Goal: Task Accomplishment & Management: Complete application form

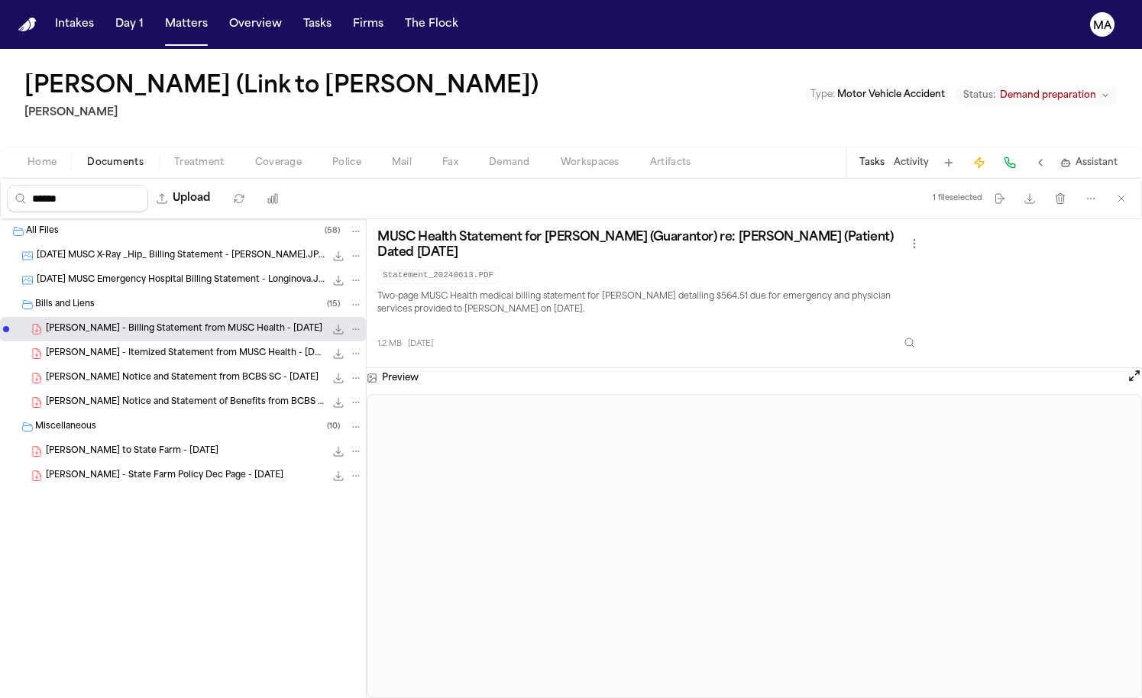
click at [94, 244] on div "[DATE] MUSC X-Ray _Hip_ Billing Statement - [PERSON_NAME].JPG 70.3 KB • JPG" at bounding box center [183, 256] width 366 height 24
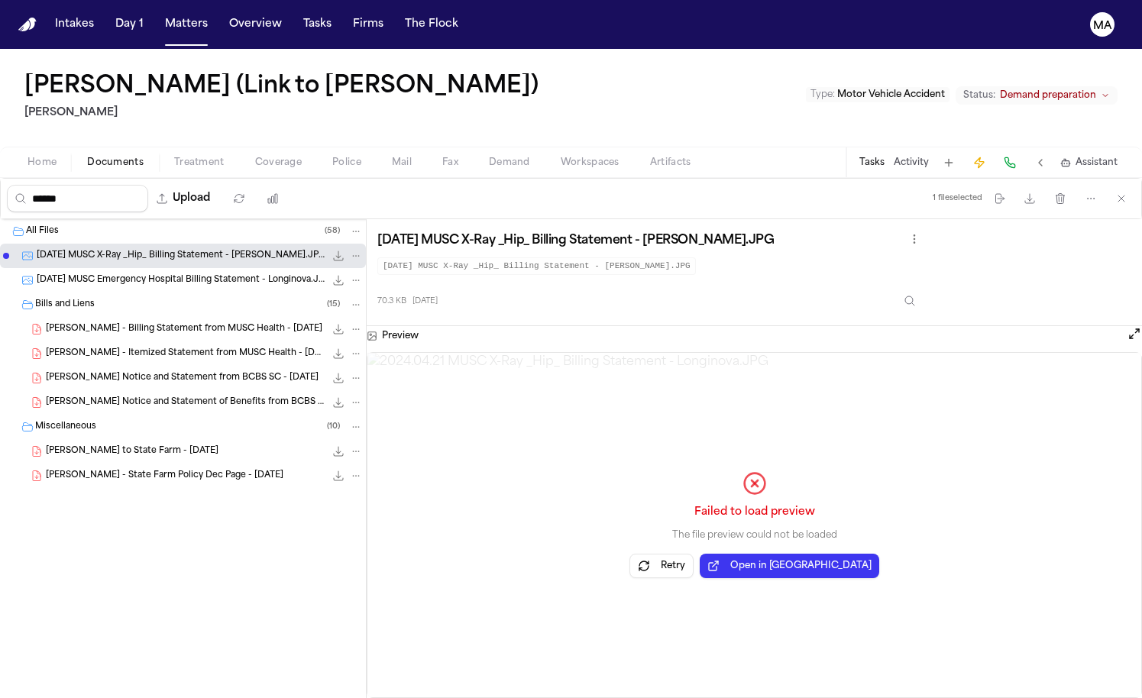
click at [106, 274] on span "[DATE] MUSC Emergency Hospital Billing Statement - Longinova.JPG" at bounding box center [181, 280] width 288 height 13
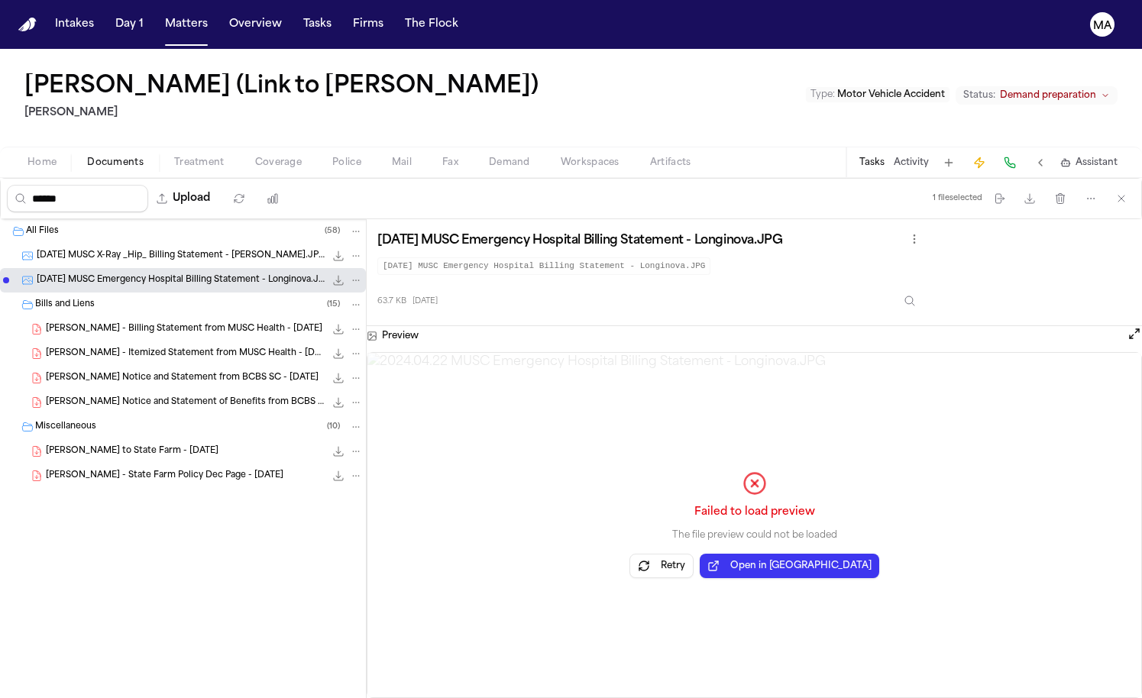
click at [86, 170] on span "button" at bounding box center [115, 171] width 75 height 2
click at [159, 15] on button "Matters" at bounding box center [186, 24] width 55 height 27
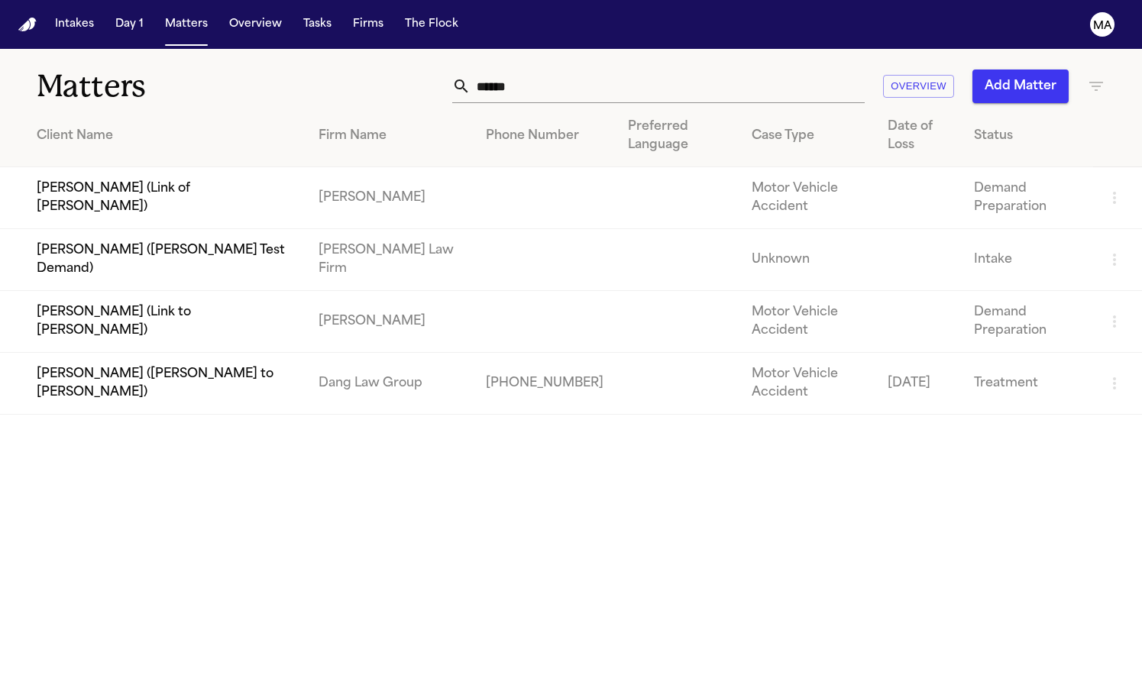
click at [206, 167] on td "[PERSON_NAME] (Link of [PERSON_NAME])" at bounding box center [153, 198] width 306 height 62
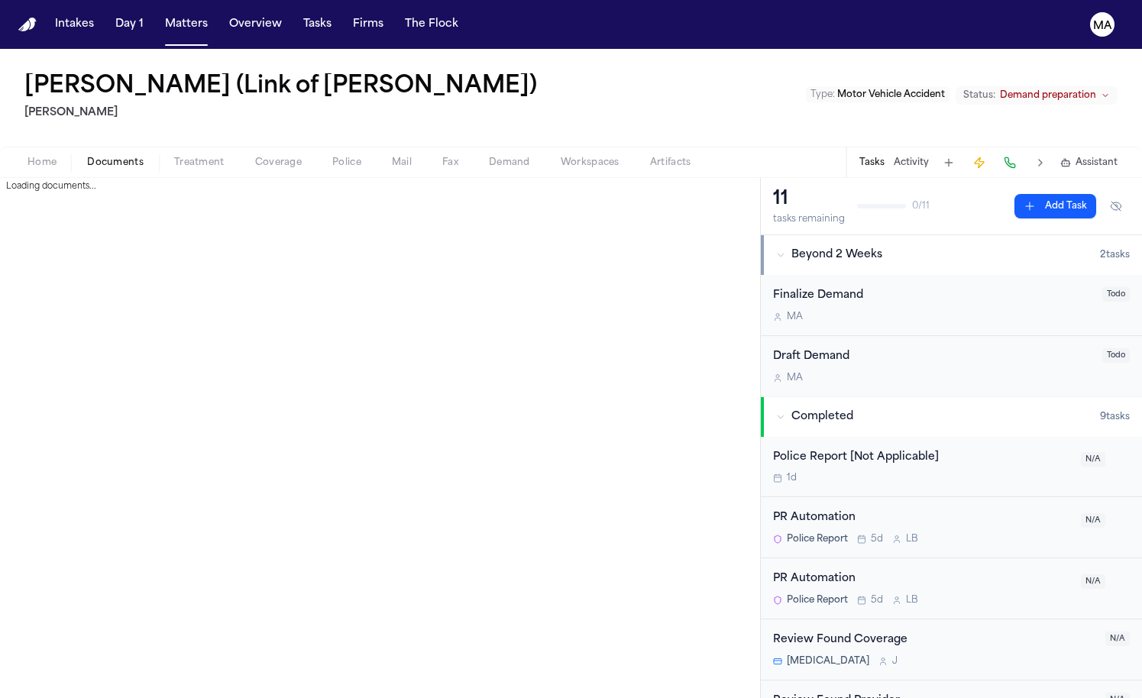
click at [91, 170] on span "button" at bounding box center [115, 171] width 75 height 2
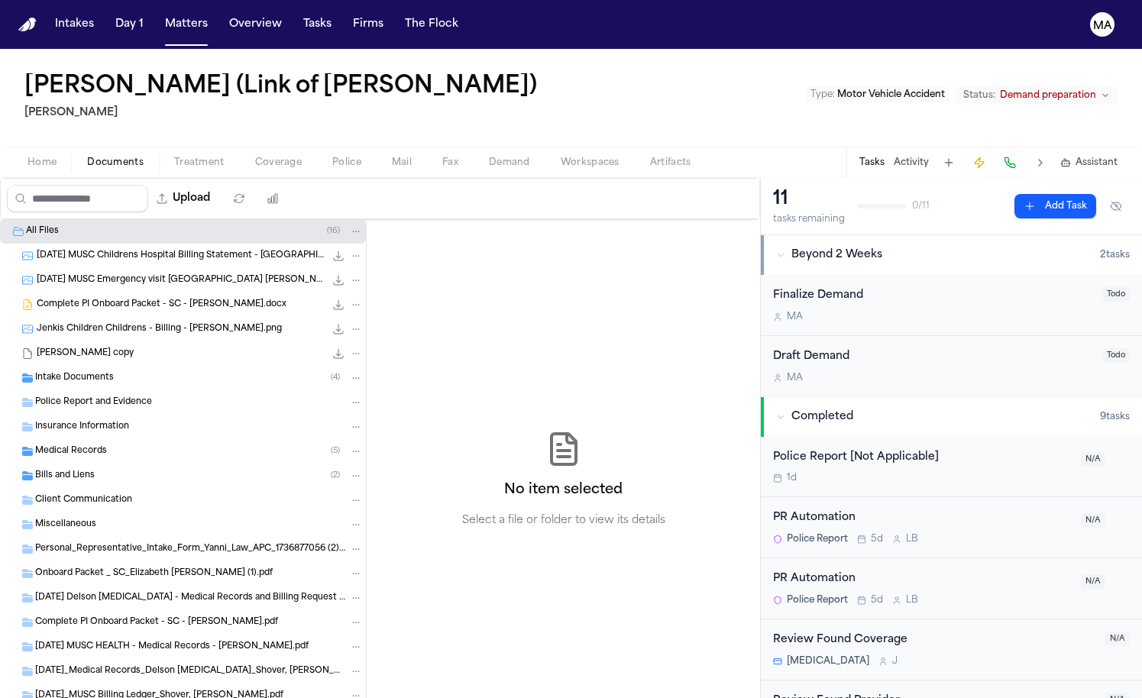
click at [85, 372] on span "Intake Documents" at bounding box center [74, 378] width 79 height 13
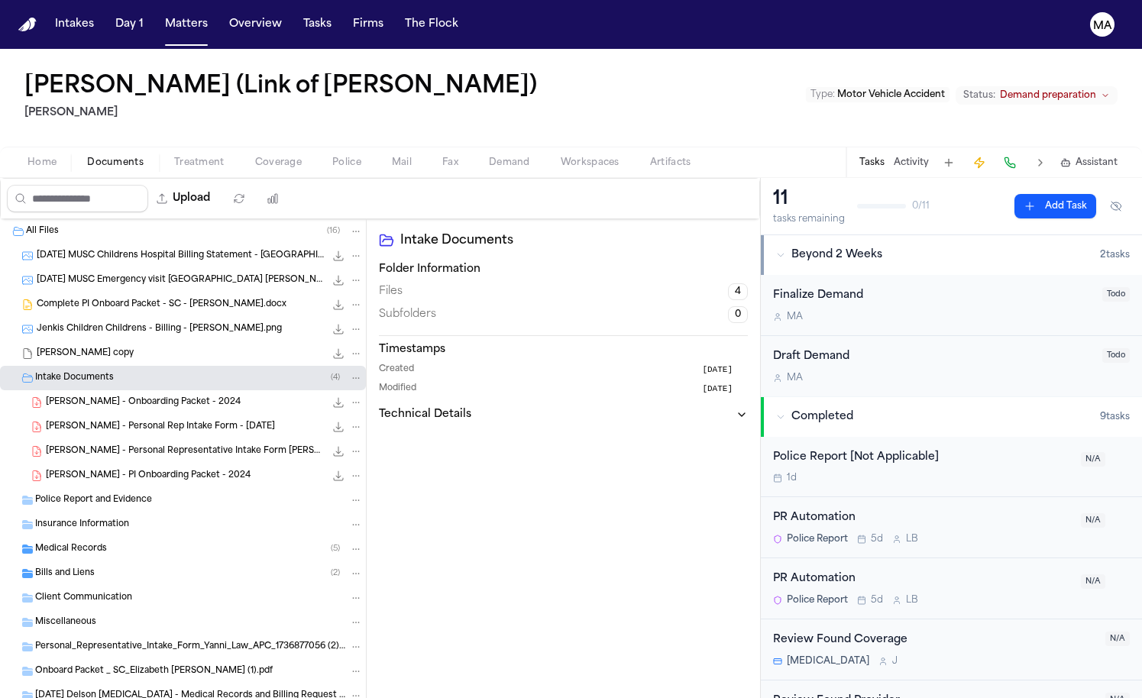
click at [95, 542] on div "Medical Records ( 5 )" at bounding box center [199, 549] width 328 height 14
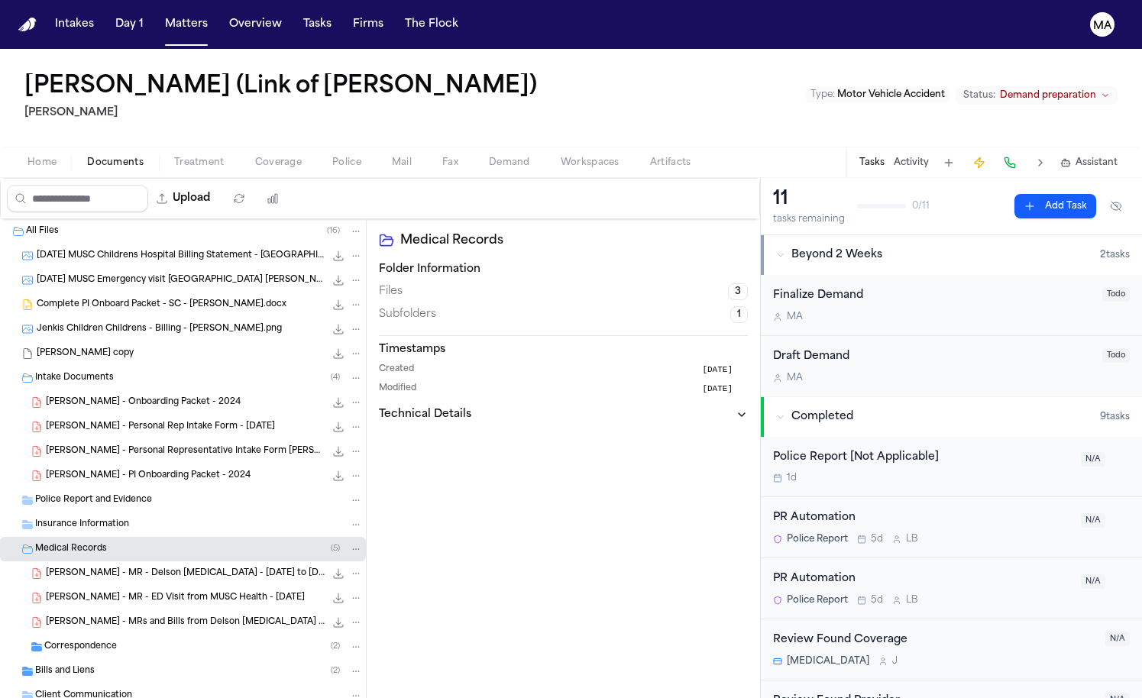
click at [114, 567] on span "[PERSON_NAME] - MR - Delson [MEDICAL_DATA] - [DATE] to [DATE]" at bounding box center [185, 573] width 279 height 13
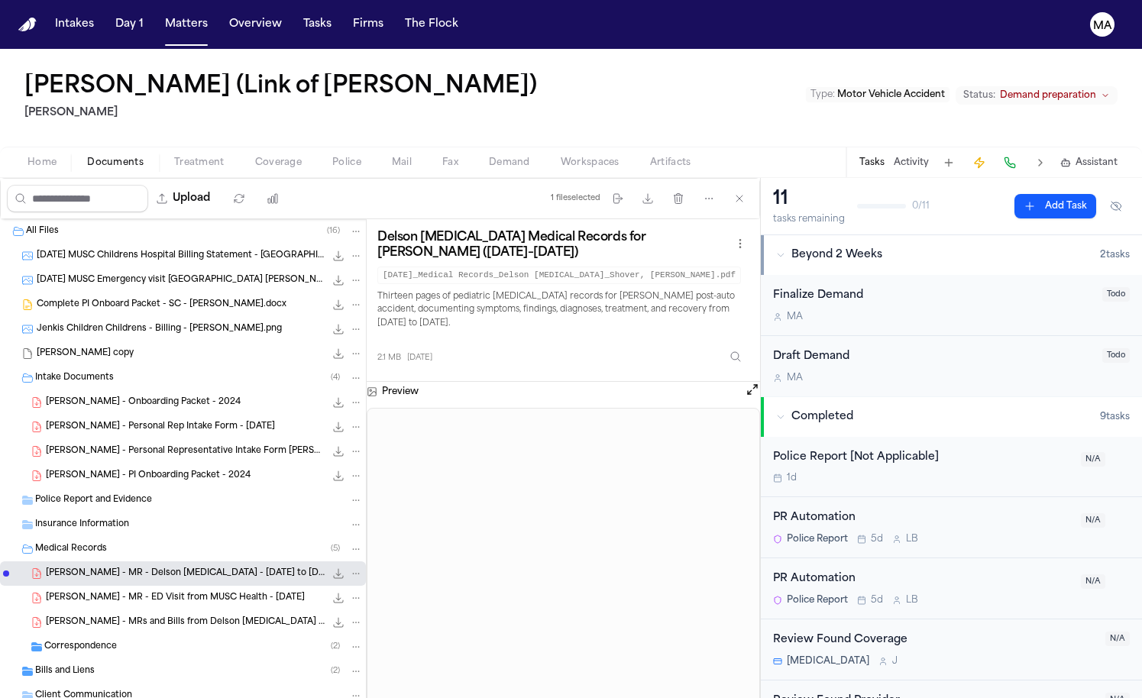
click at [115, 470] on span "[PERSON_NAME] - PI Onboarding Packet - 2024" at bounding box center [148, 476] width 205 height 13
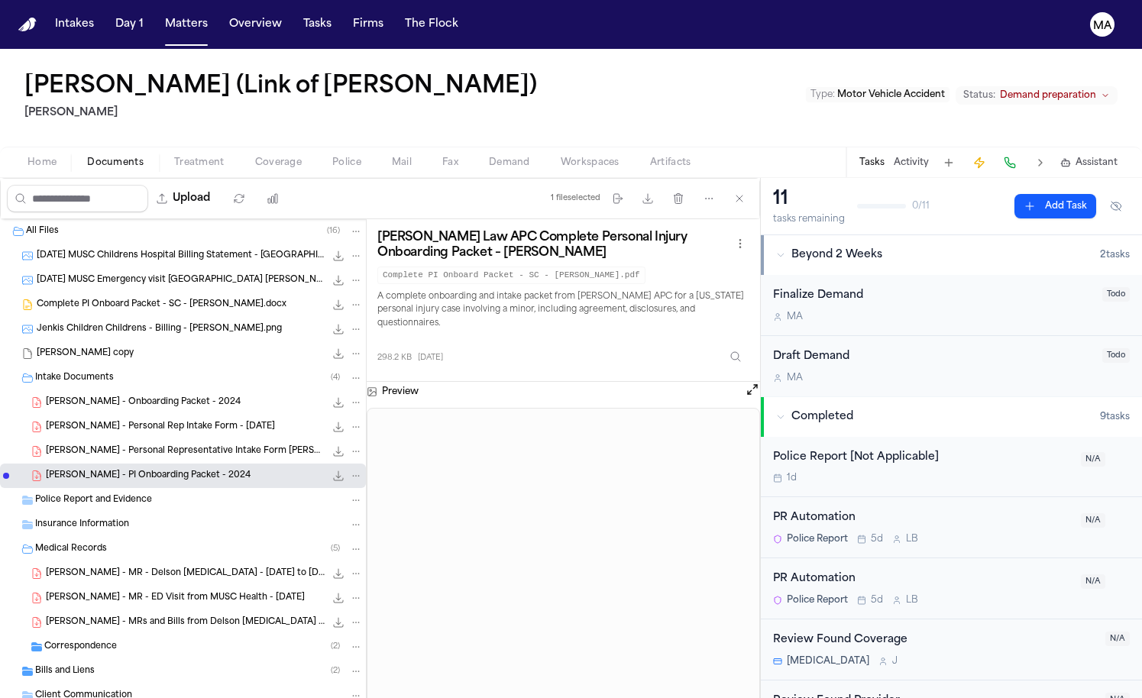
click at [107, 445] on span "[PERSON_NAME] - Personal Representative Intake Form [PERSON_NAME] APC - [DATE]" at bounding box center [185, 451] width 279 height 13
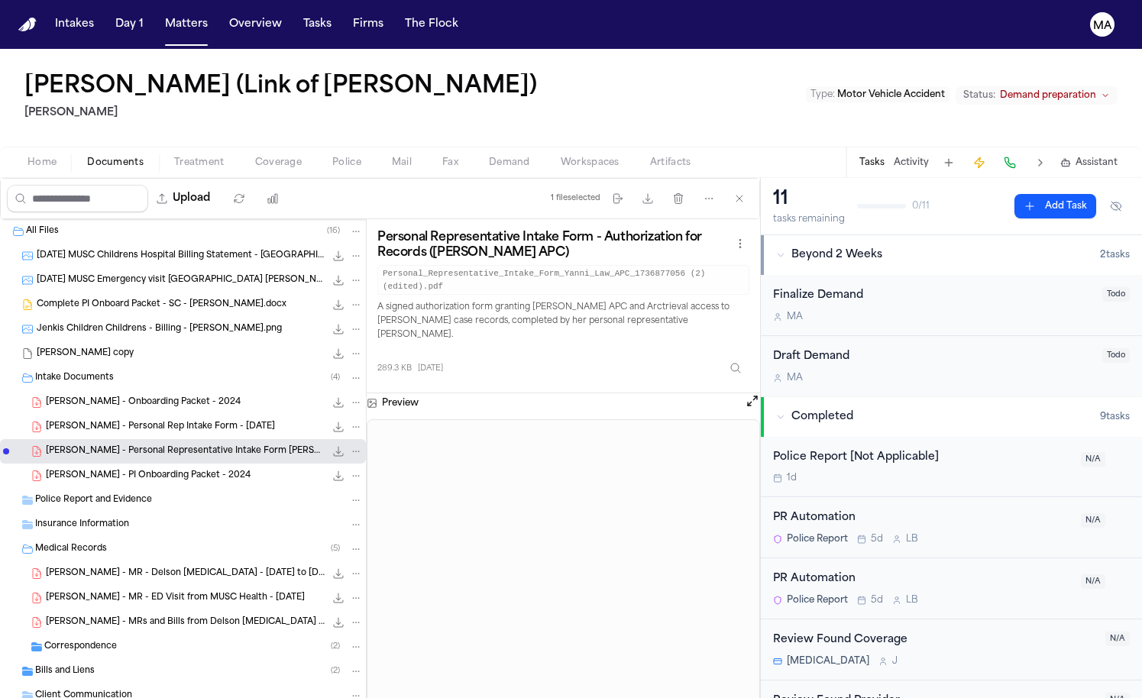
click at [102, 421] on span "[PERSON_NAME] - Personal Rep Intake Form - [DATE]" at bounding box center [160, 427] width 229 height 13
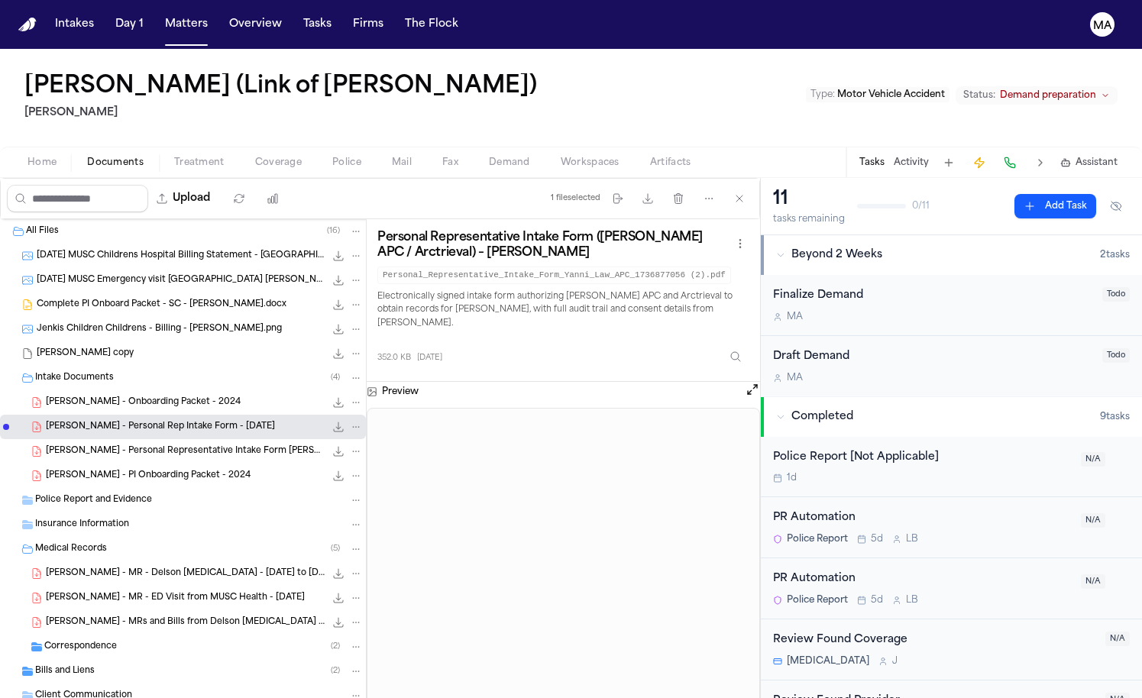
click at [114, 323] on span "Jenkis Children Childrens - Billing - [PERSON_NAME].png" at bounding box center [159, 329] width 245 height 13
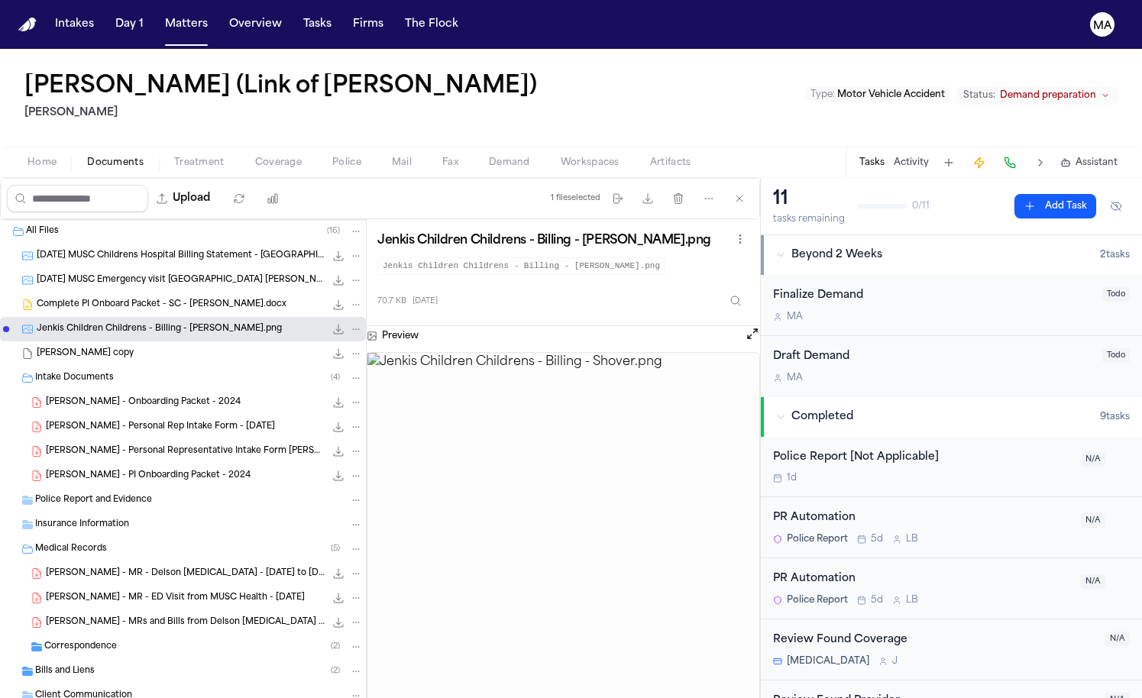
click at [73, 641] on span "Correspondence" at bounding box center [80, 647] width 73 height 13
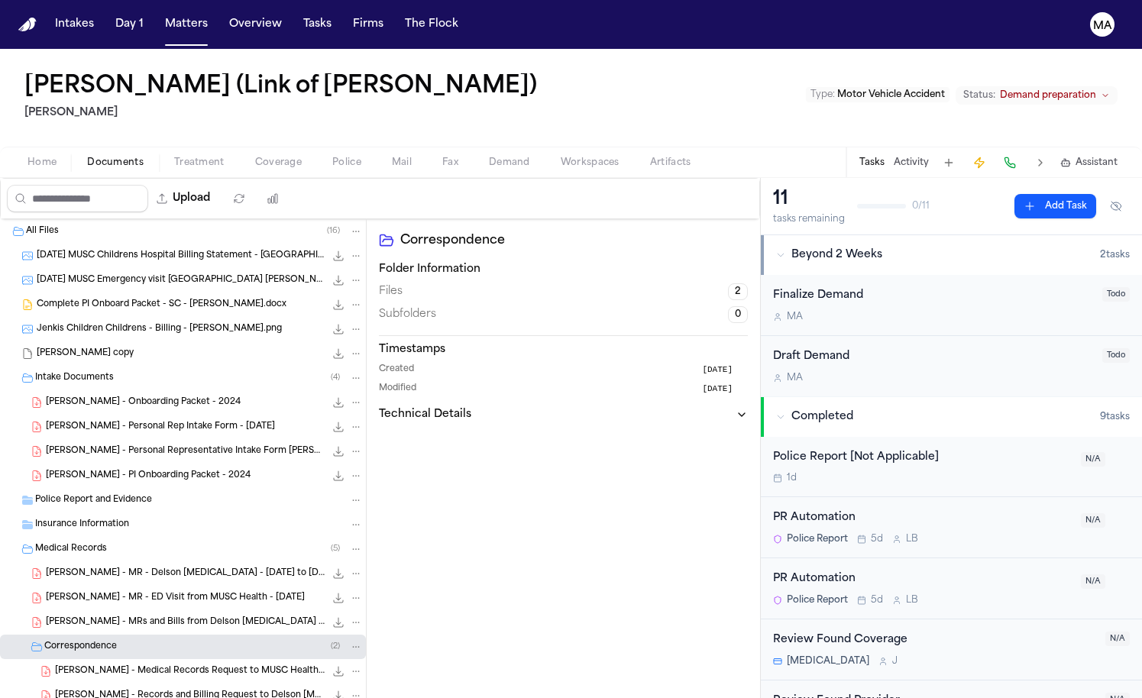
click at [99, 665] on span "[PERSON_NAME] - Medical Records Request to MUSC Health - [DATE]" at bounding box center [190, 671] width 270 height 13
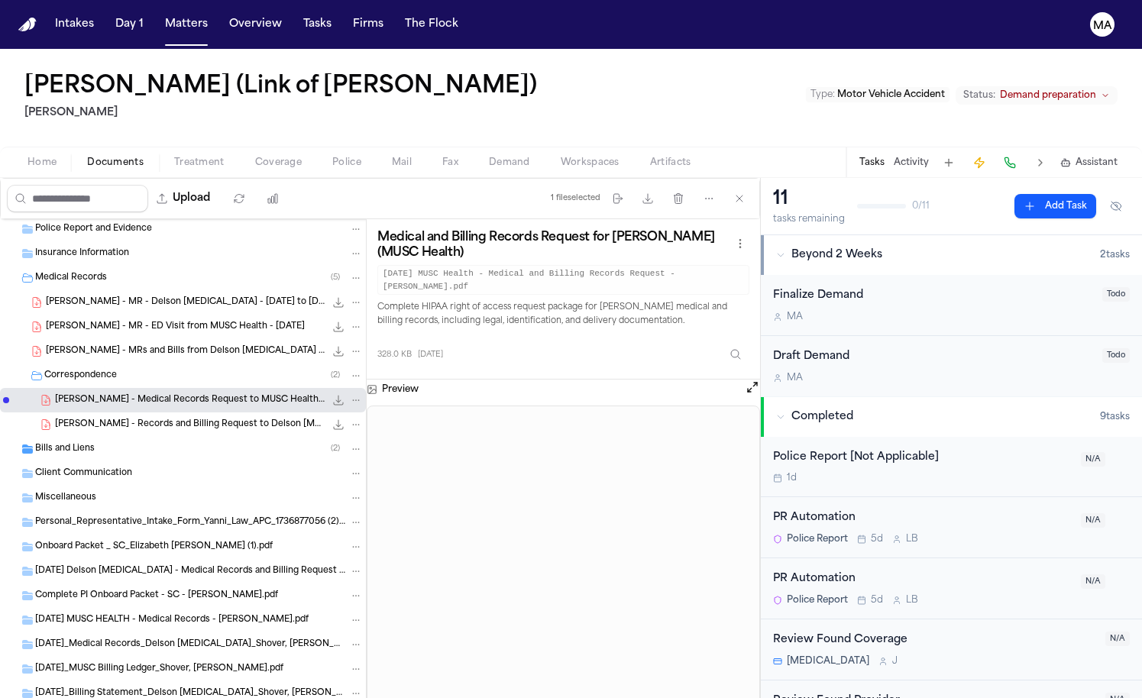
scroll to position [284, 0]
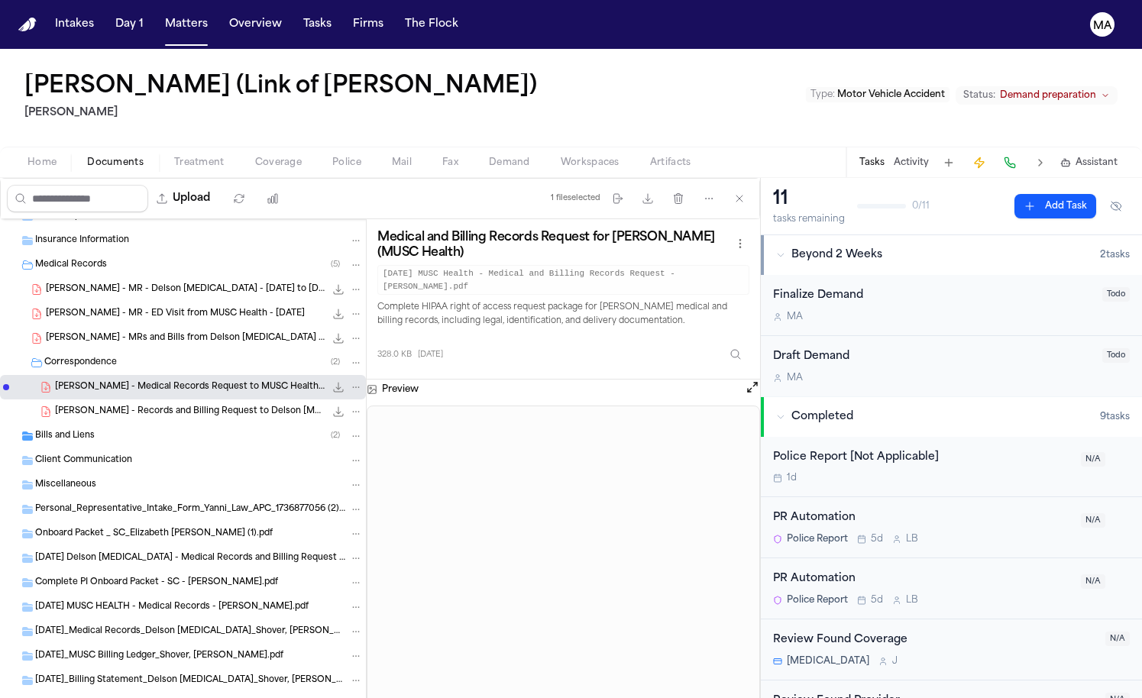
click at [86, 429] on div "Bills and Liens ( 2 )" at bounding box center [199, 436] width 328 height 14
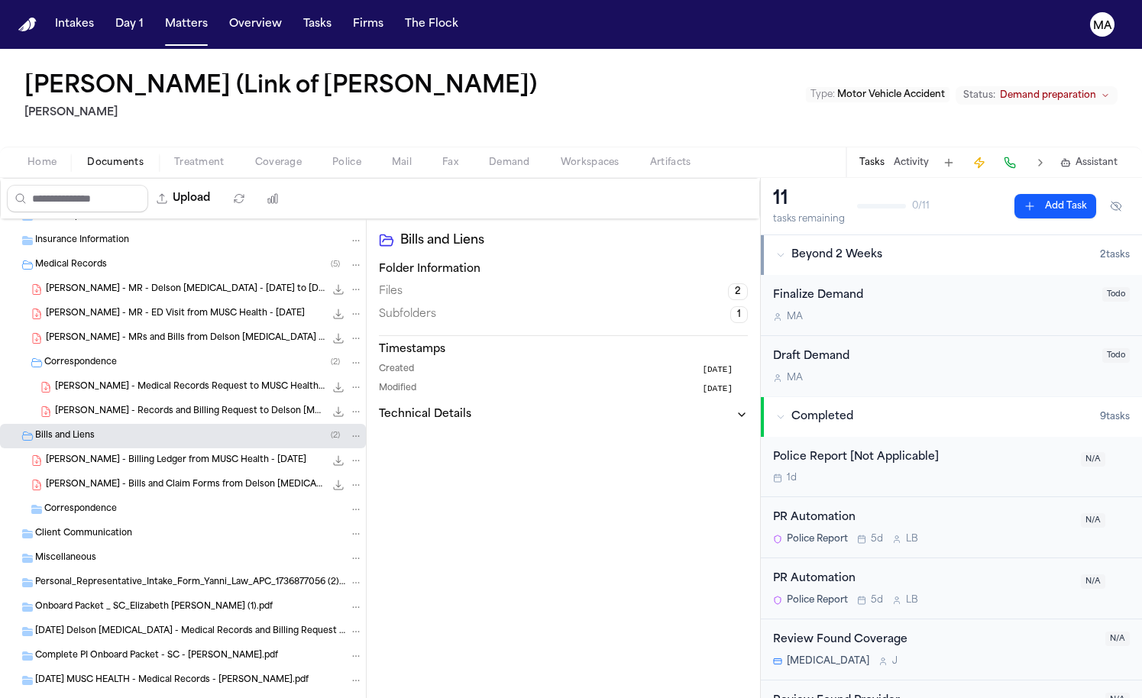
click at [79, 454] on span "[PERSON_NAME] - Billing Ledger from MUSC Health - [DATE]" at bounding box center [176, 460] width 260 height 13
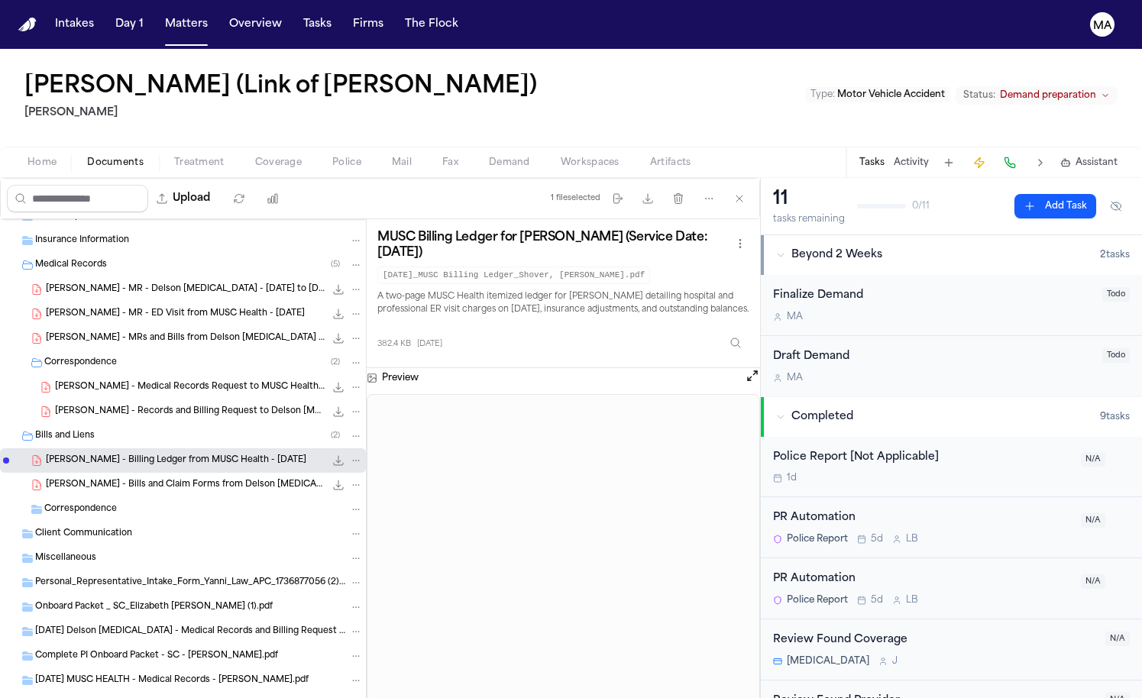
click at [99, 473] on div "[PERSON_NAME] - Bills and Claim Forms from Delson [MEDICAL_DATA] - [DATE] to [D…" at bounding box center [183, 485] width 366 height 24
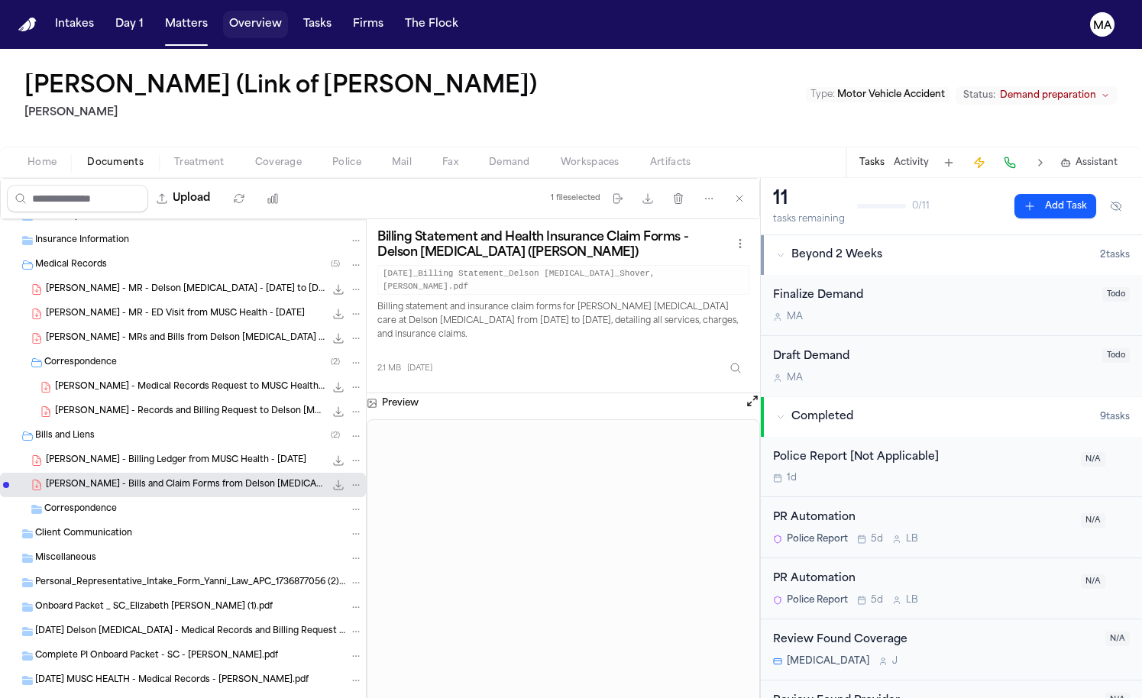
click at [223, 15] on button "Overview" at bounding box center [255, 24] width 65 height 27
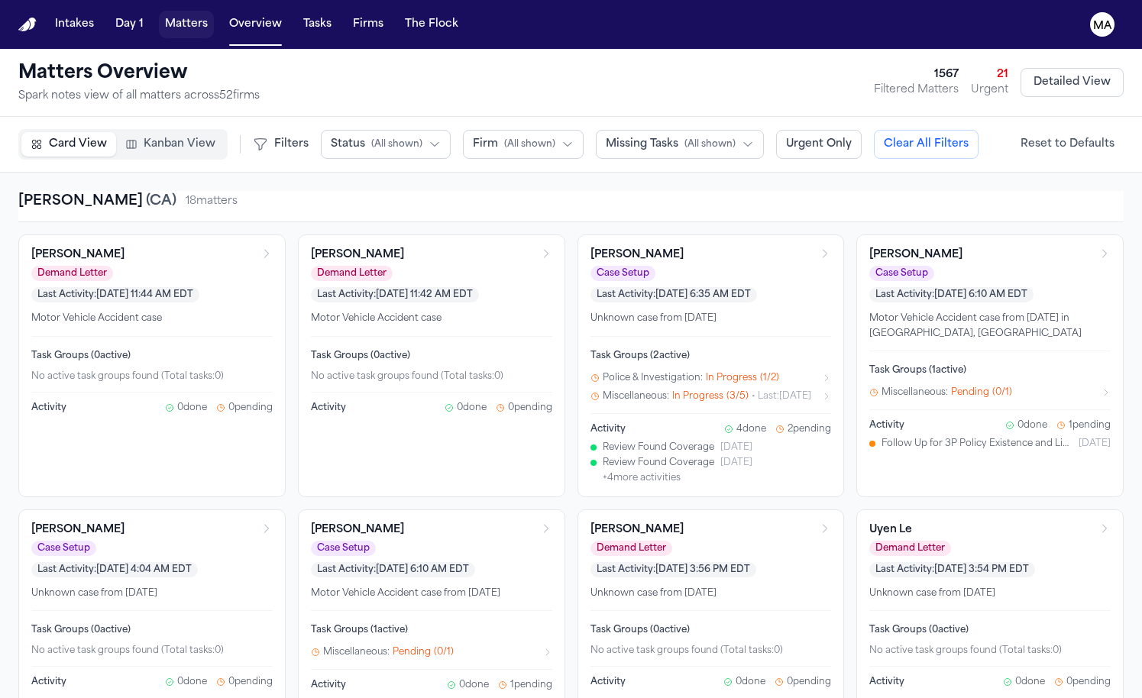
click at [159, 13] on button "Matters" at bounding box center [186, 24] width 55 height 27
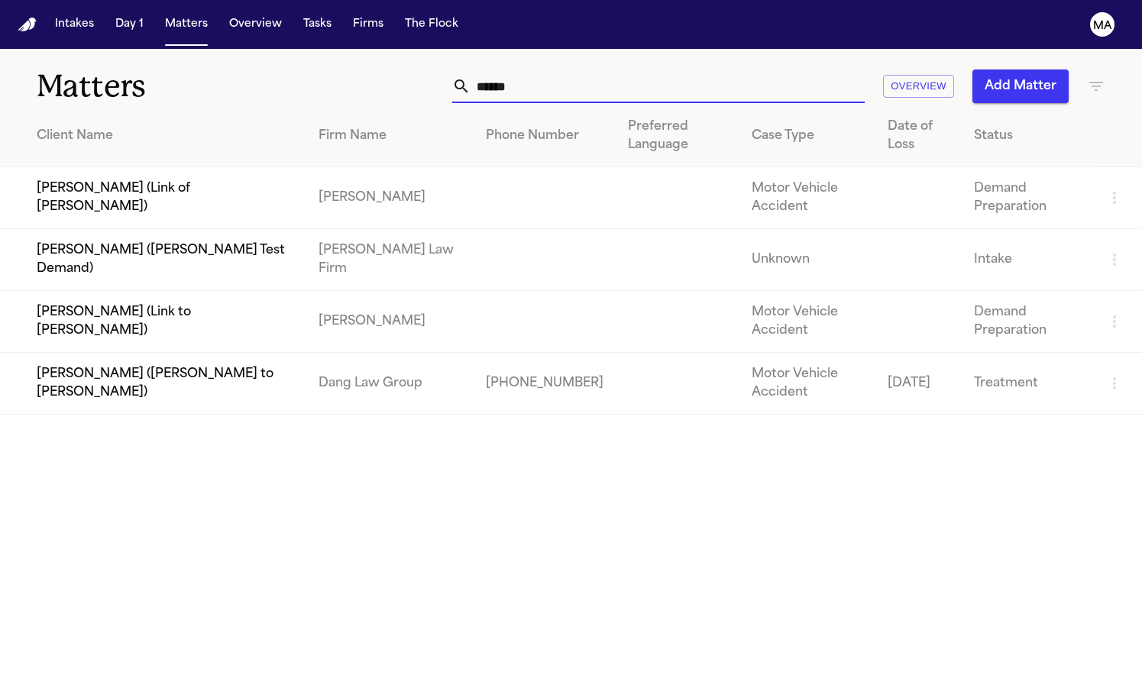
click at [763, 72] on input "******" at bounding box center [667, 86] width 394 height 34
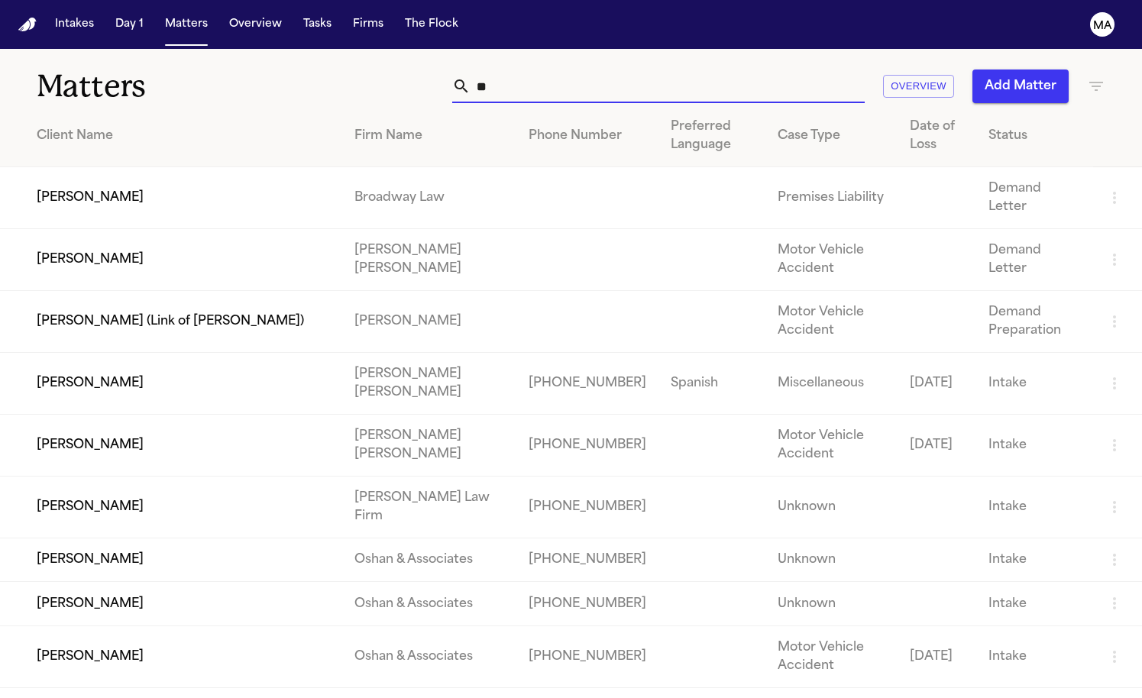
type input "*"
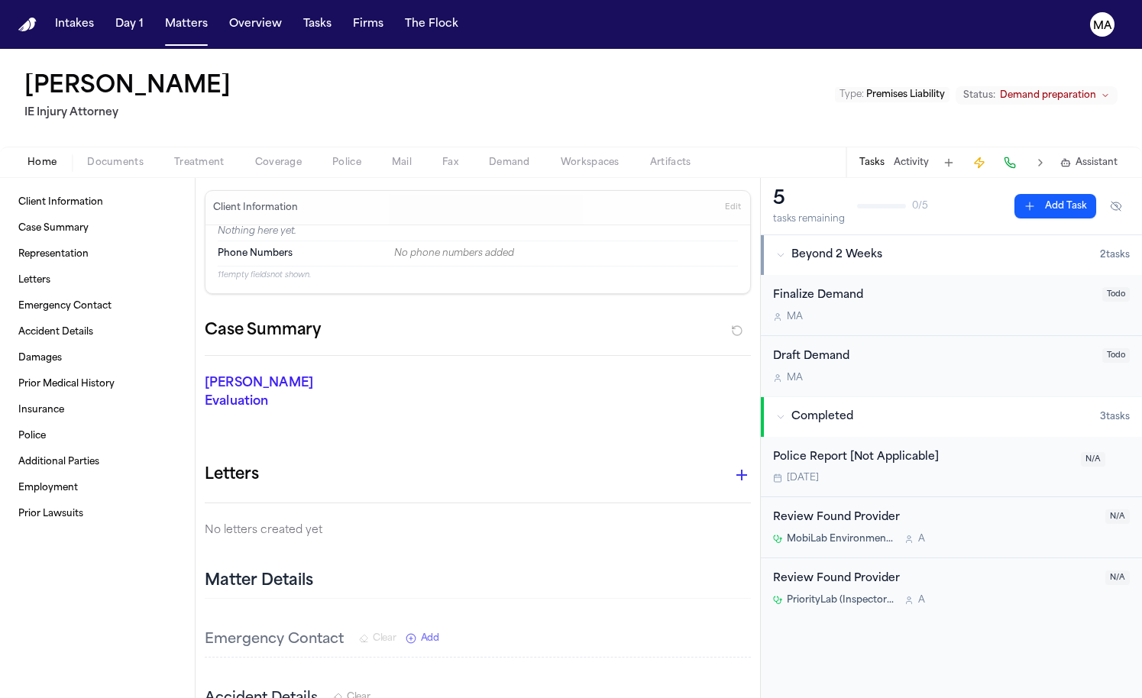
click at [74, 147] on div "Home Documents Treatment Coverage Police Mail Fax Demand Workspaces Artifacts T…" at bounding box center [571, 162] width 1142 height 31
click at [81, 170] on span "button" at bounding box center [115, 171] width 75 height 2
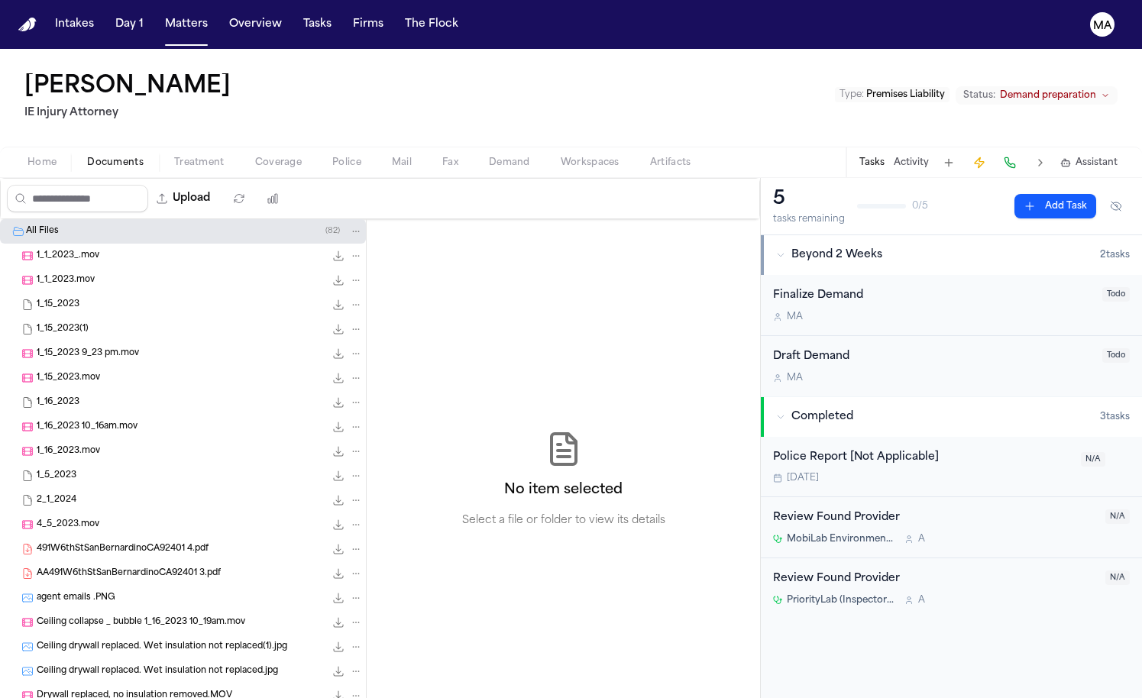
click at [489, 157] on span "Demand" at bounding box center [509, 163] width 41 height 12
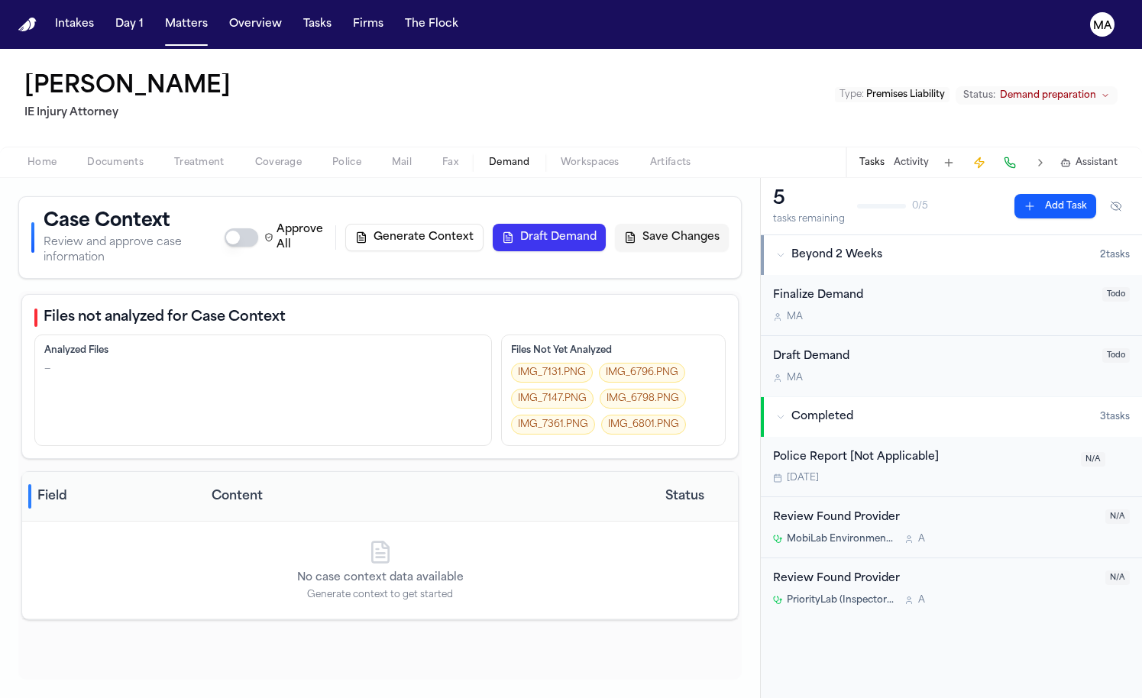
click at [483, 224] on button "Generate Context" at bounding box center [414, 237] width 138 height 27
click at [159, 17] on button "Matters" at bounding box center [186, 24] width 55 height 27
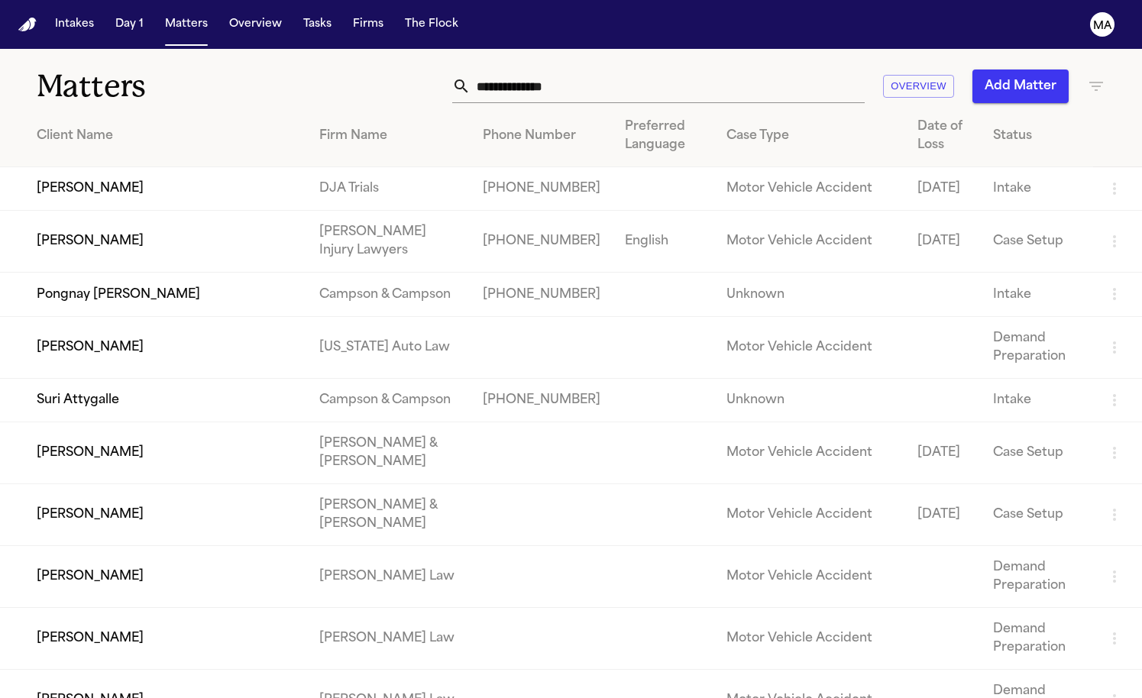
click at [1090, 77] on icon "button" at bounding box center [1096, 86] width 18 height 18
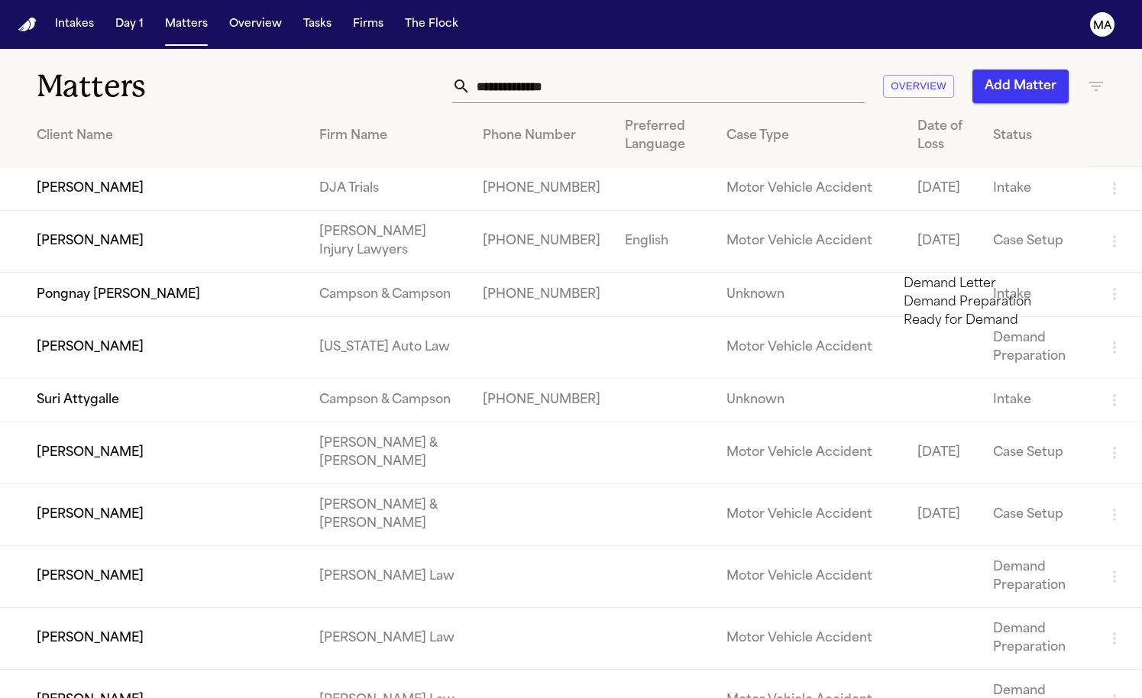
type input "******"
click at [1010, 312] on li "Demand Preparation" at bounding box center [1011, 302] width 217 height 18
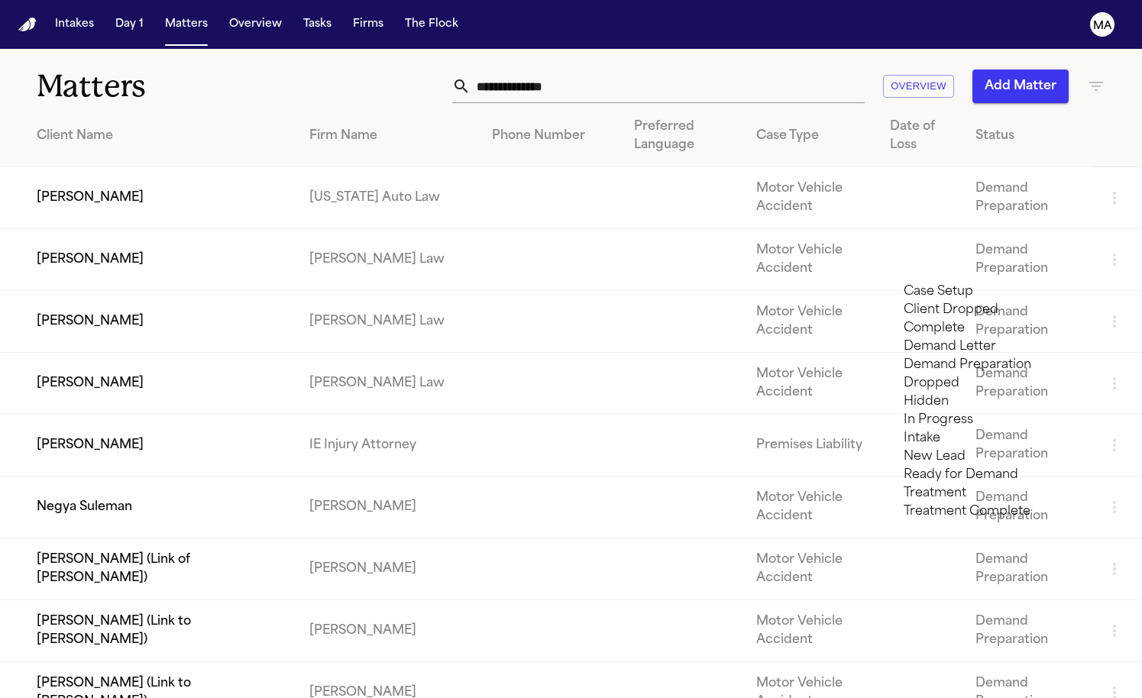
click at [973, 484] on li "Ready for Demand" at bounding box center [1011, 475] width 217 height 18
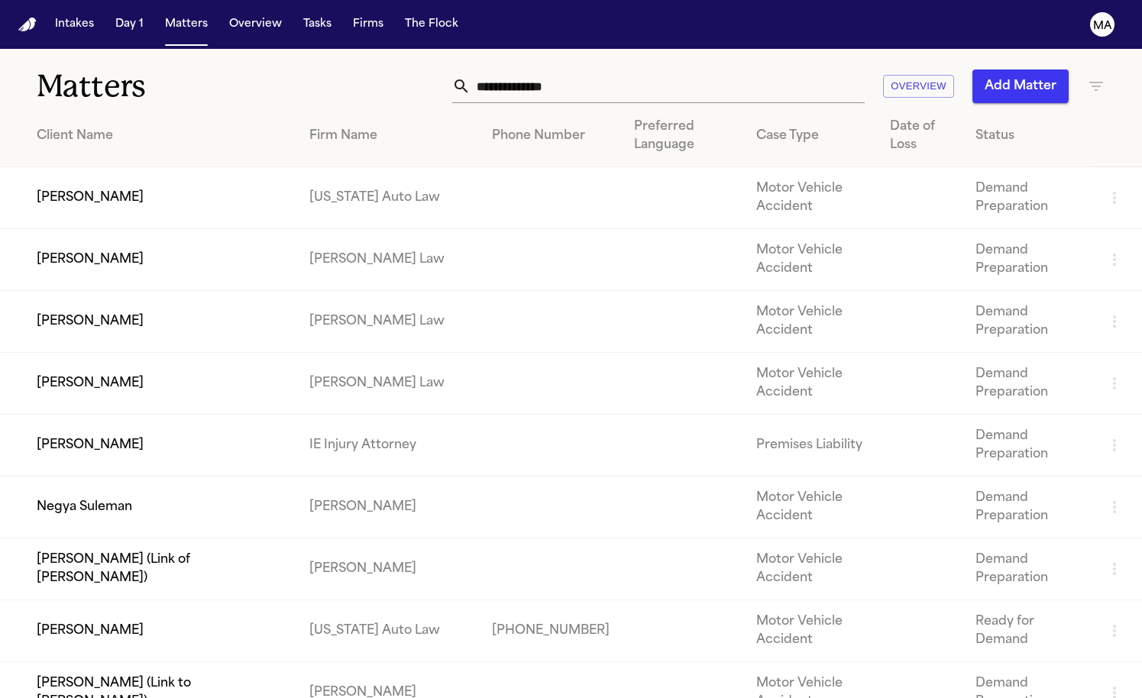
click at [373, 697] on div at bounding box center [571, 698] width 1142 height 0
click at [328, 105] on th "Firm Name" at bounding box center [388, 136] width 183 height 62
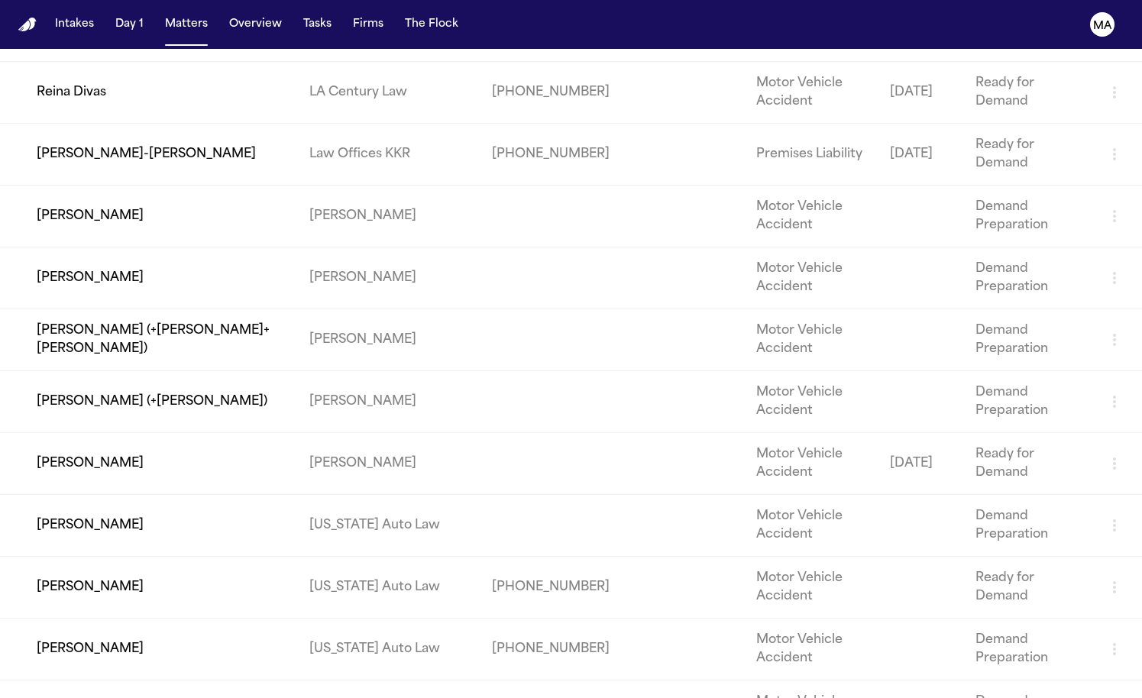
scroll to position [723, 0]
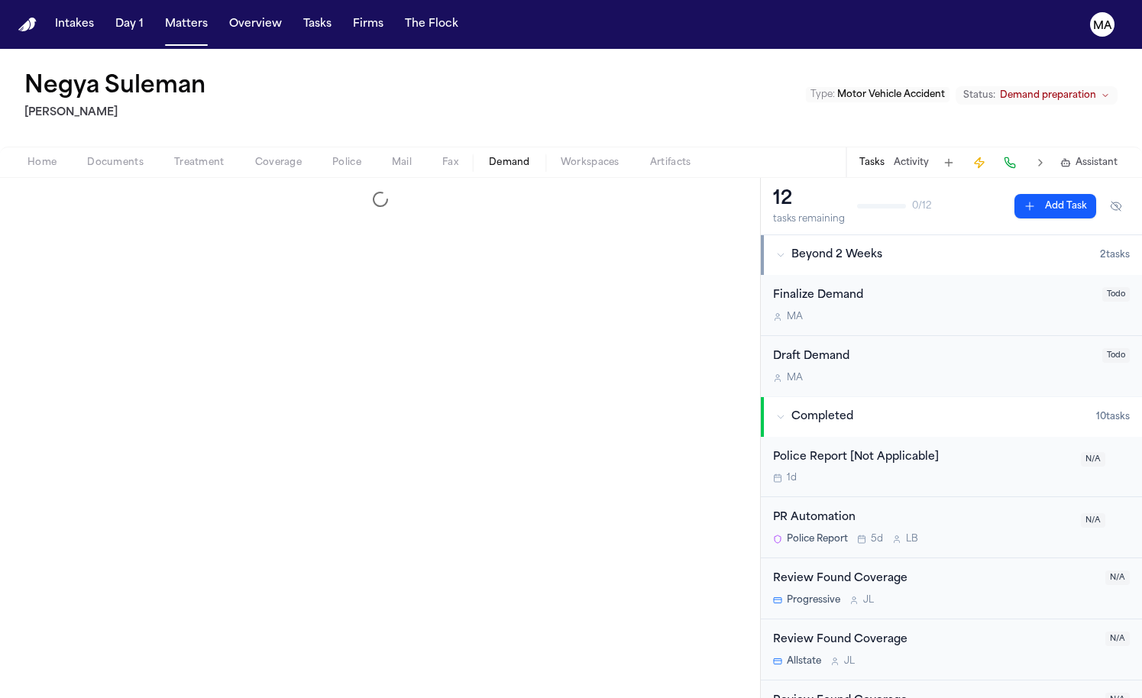
click at [489, 157] on span "Demand" at bounding box center [509, 163] width 41 height 12
select select "**********"
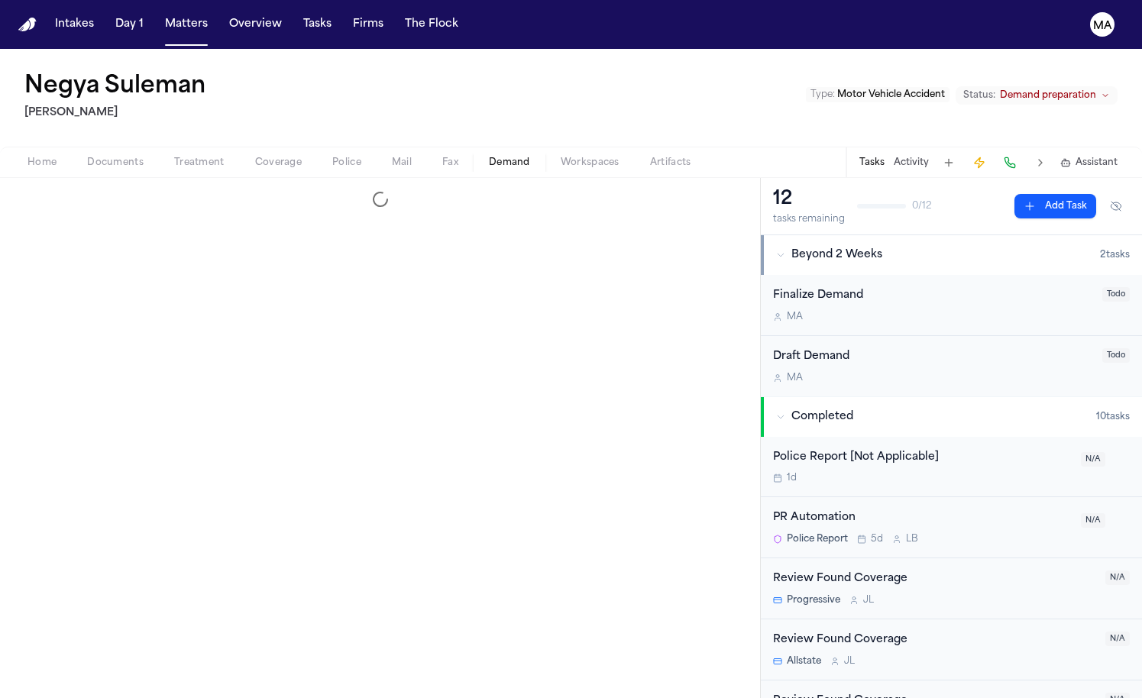
select select "**********"
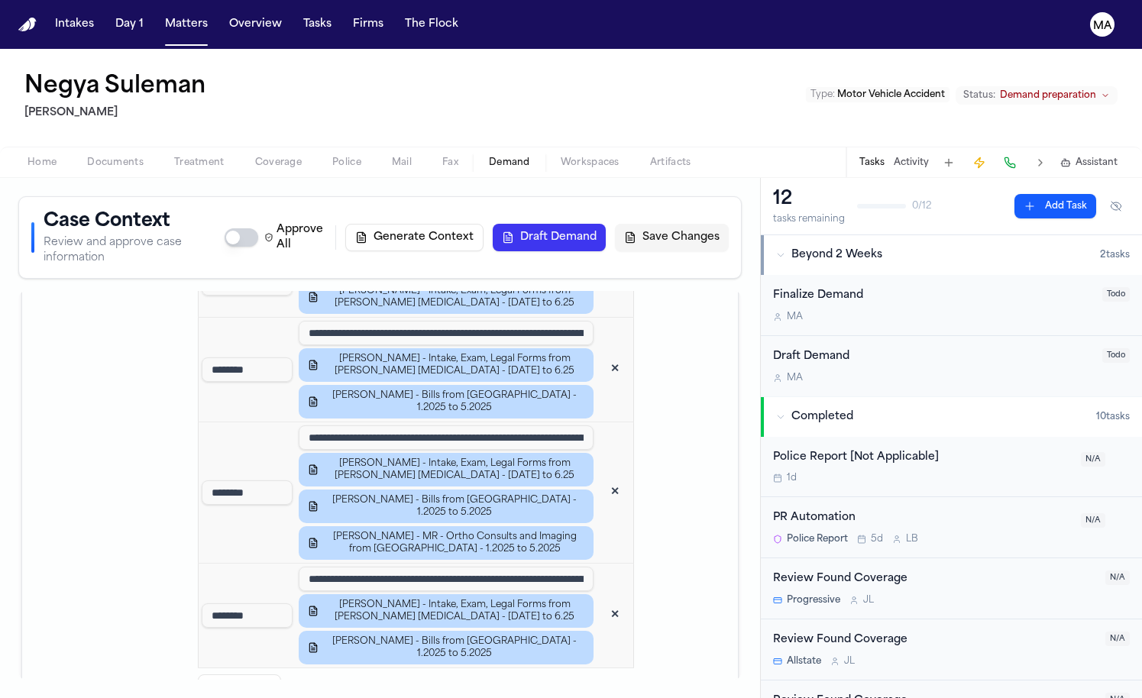
scroll to position [2267, 0]
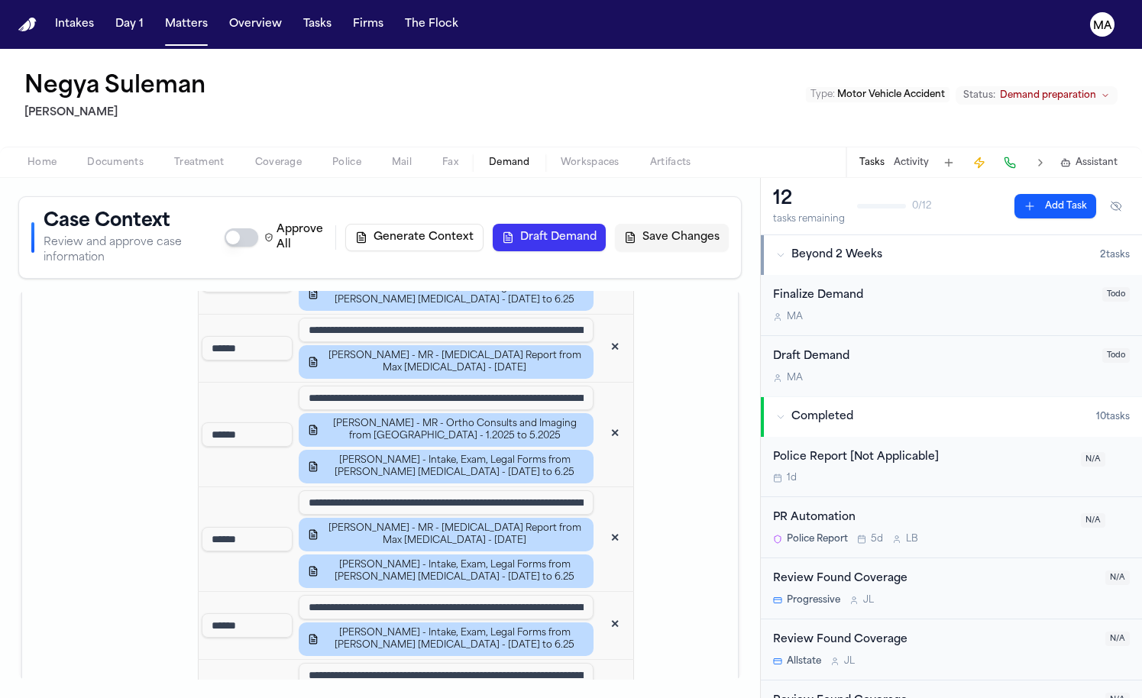
click at [561, 157] on span "Workspaces" at bounding box center [590, 163] width 59 height 12
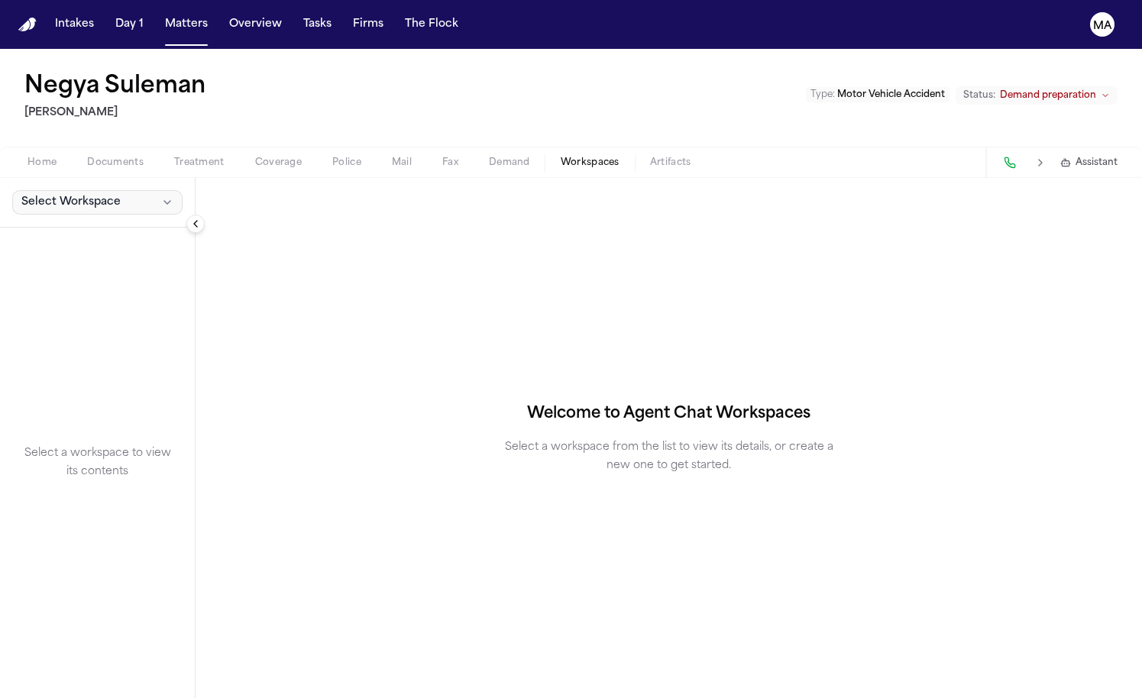
click at [41, 195] on span "Select Workspace" at bounding box center [70, 202] width 99 height 15
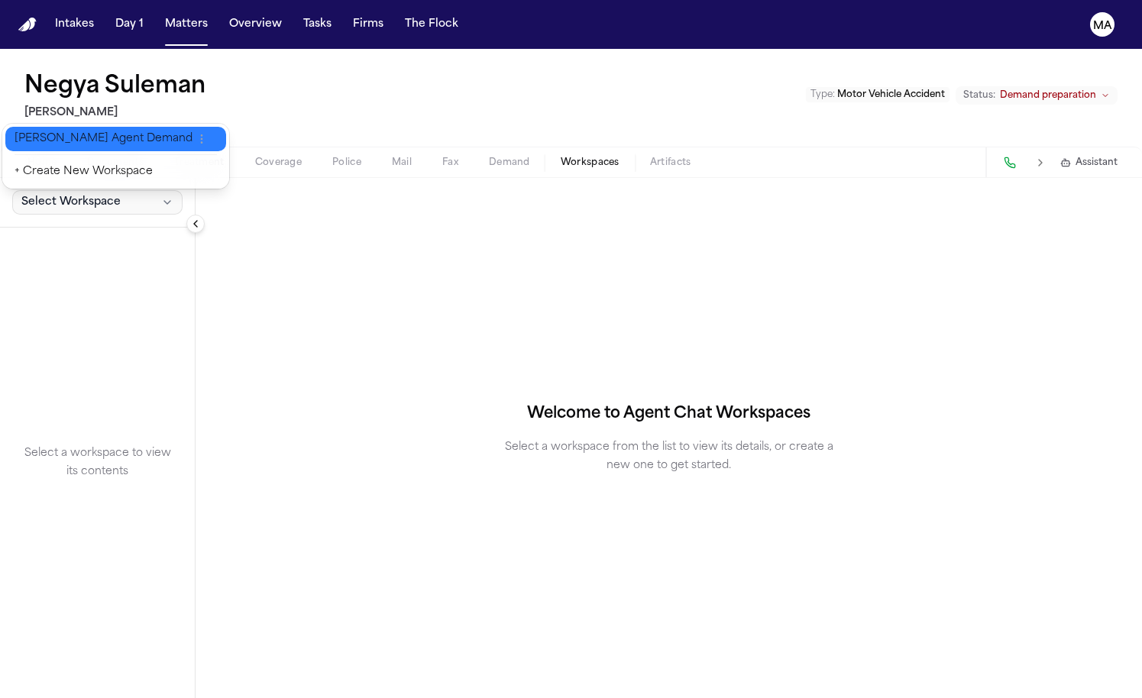
click at [37, 131] on span "[PERSON_NAME] Agent Demand" at bounding box center [104, 138] width 178 height 15
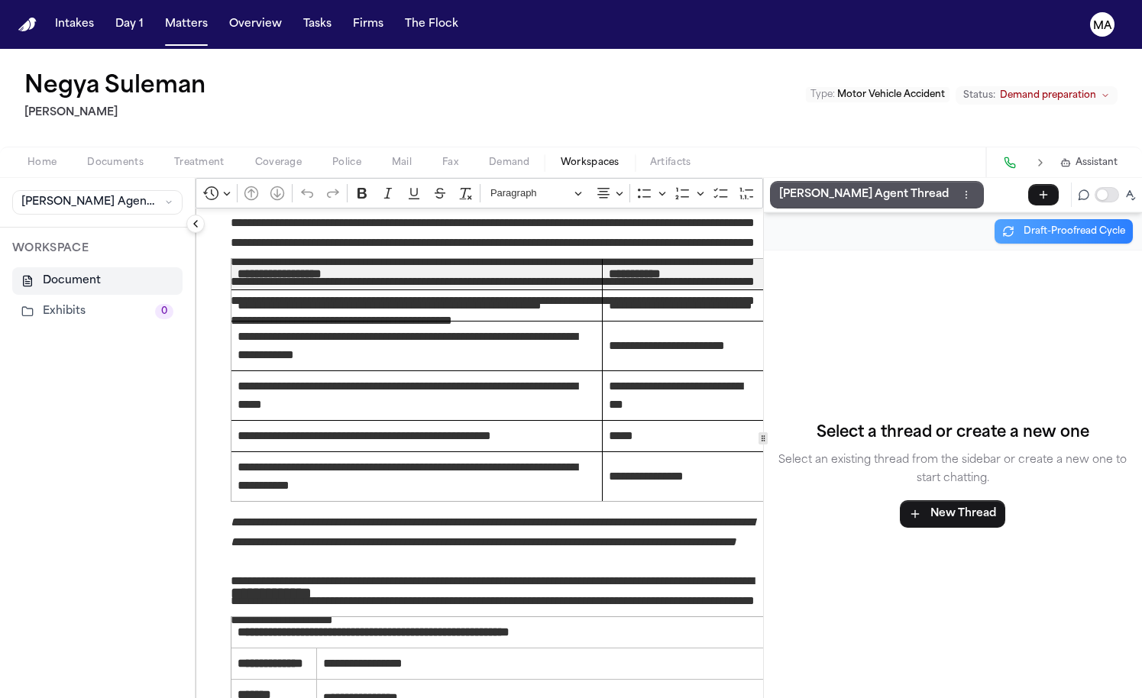
scroll to position [1358, 0]
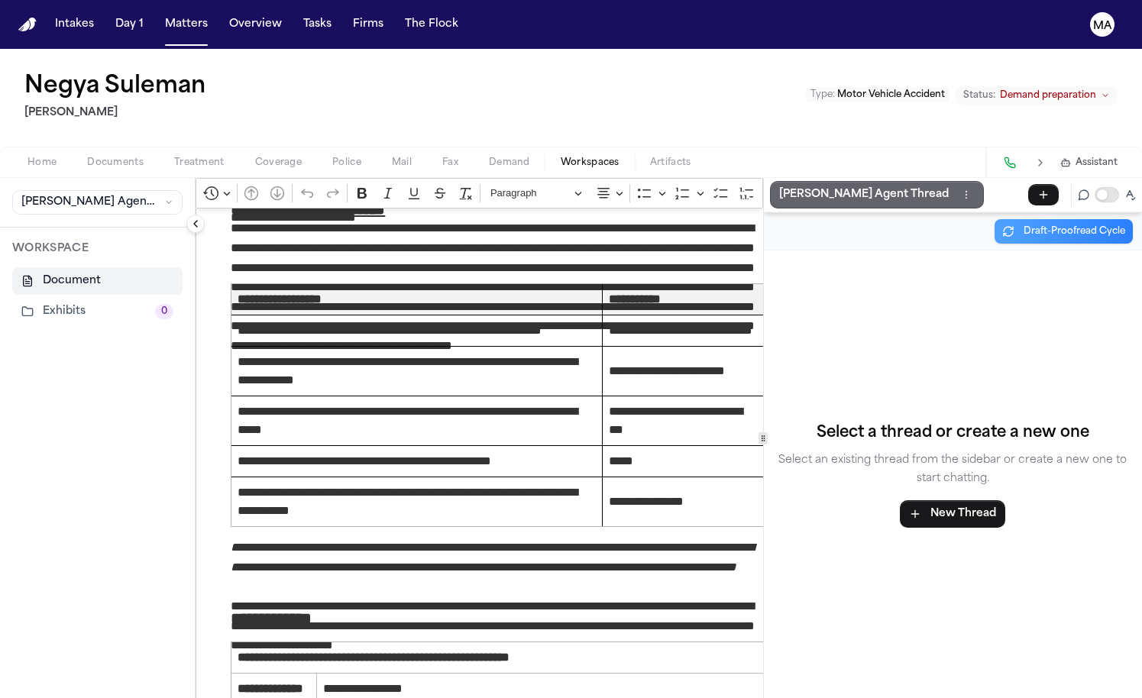
click at [770, 181] on button "[PERSON_NAME] Agent Thread" at bounding box center [877, 194] width 214 height 27
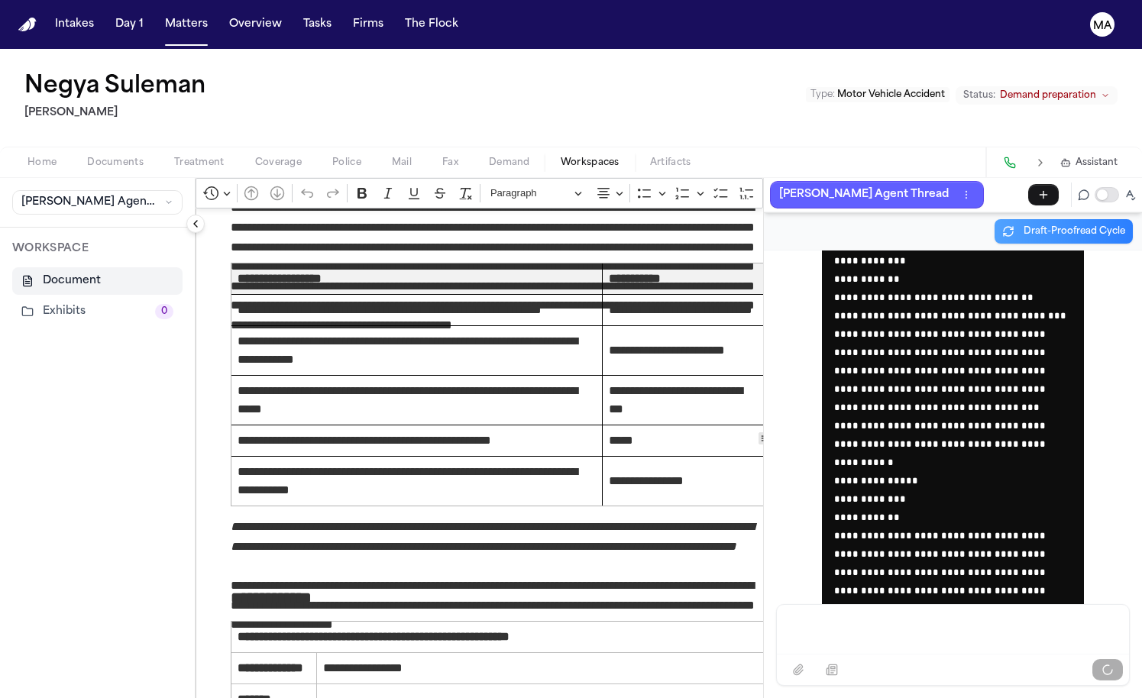
scroll to position [46810, 0]
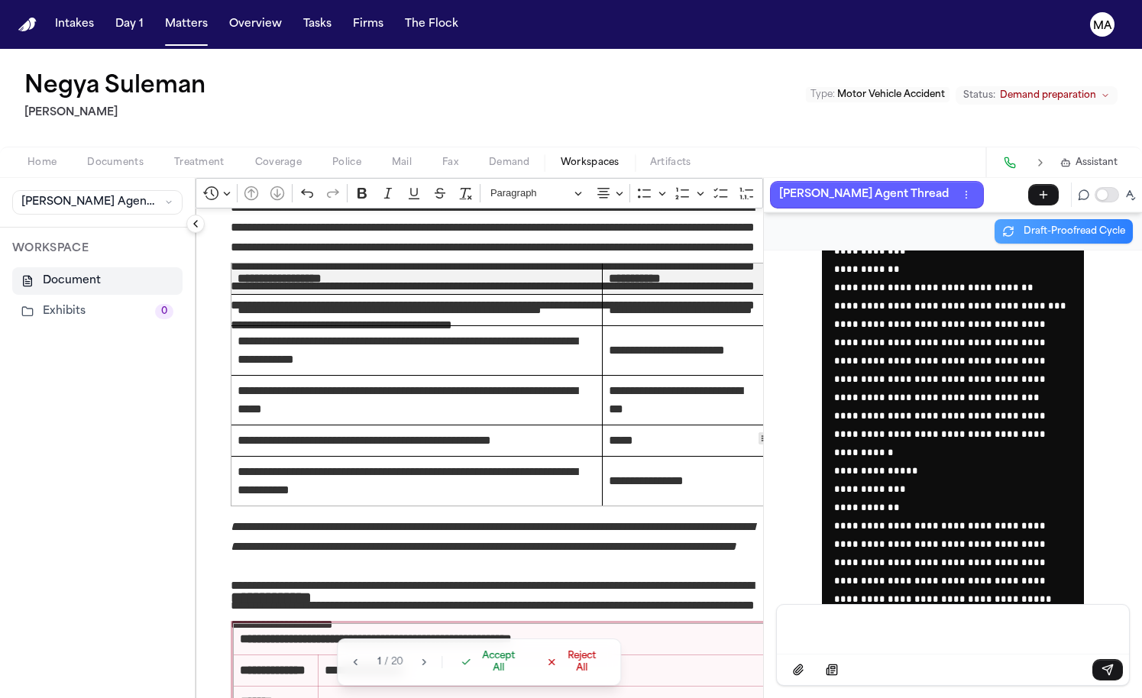
click at [477, 674] on span "Accept All" at bounding box center [499, 662] width 45 height 24
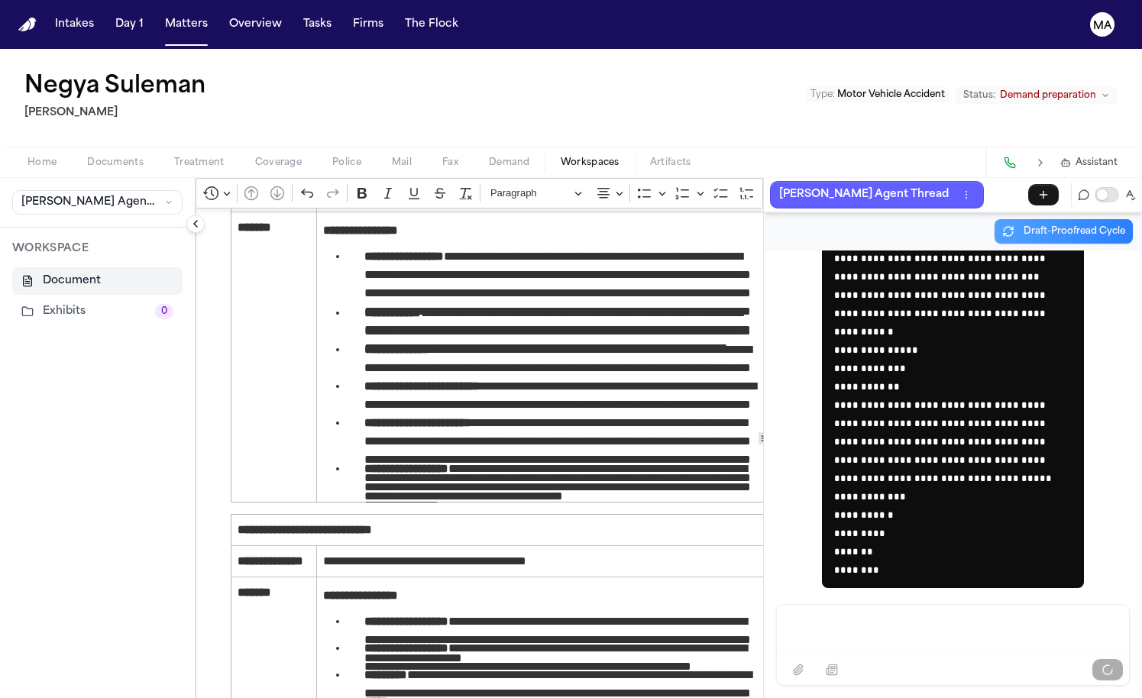
scroll to position [0, 0]
click at [796, 635] on p "Message input" at bounding box center [952, 627] width 315 height 15
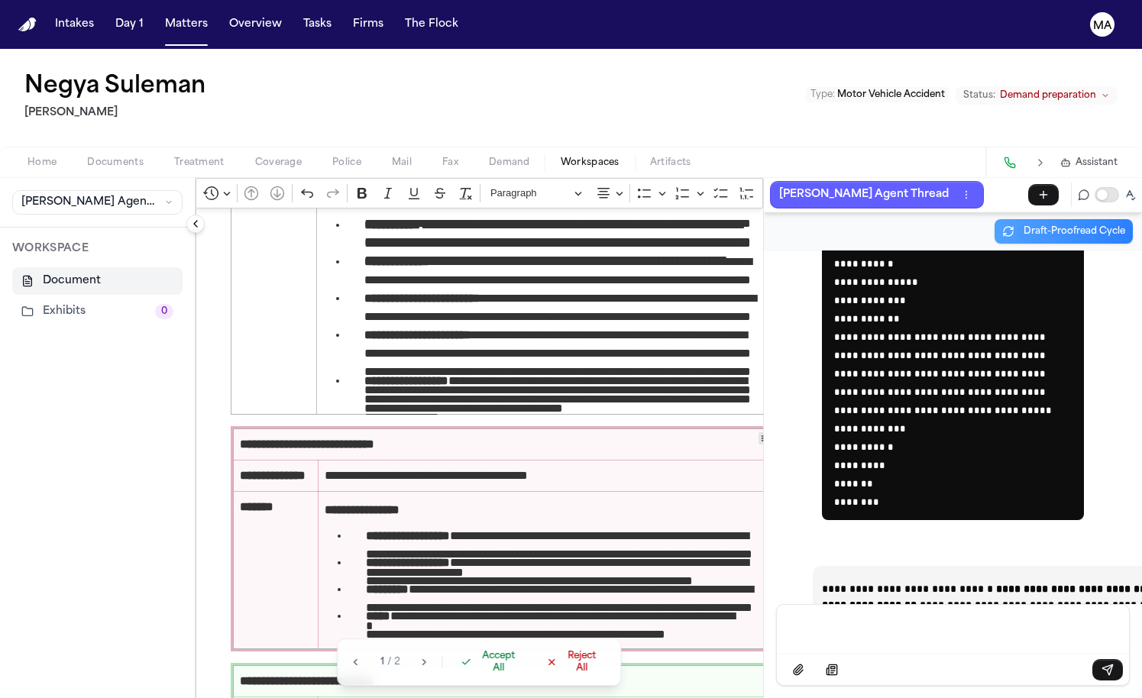
scroll to position [1939, 0]
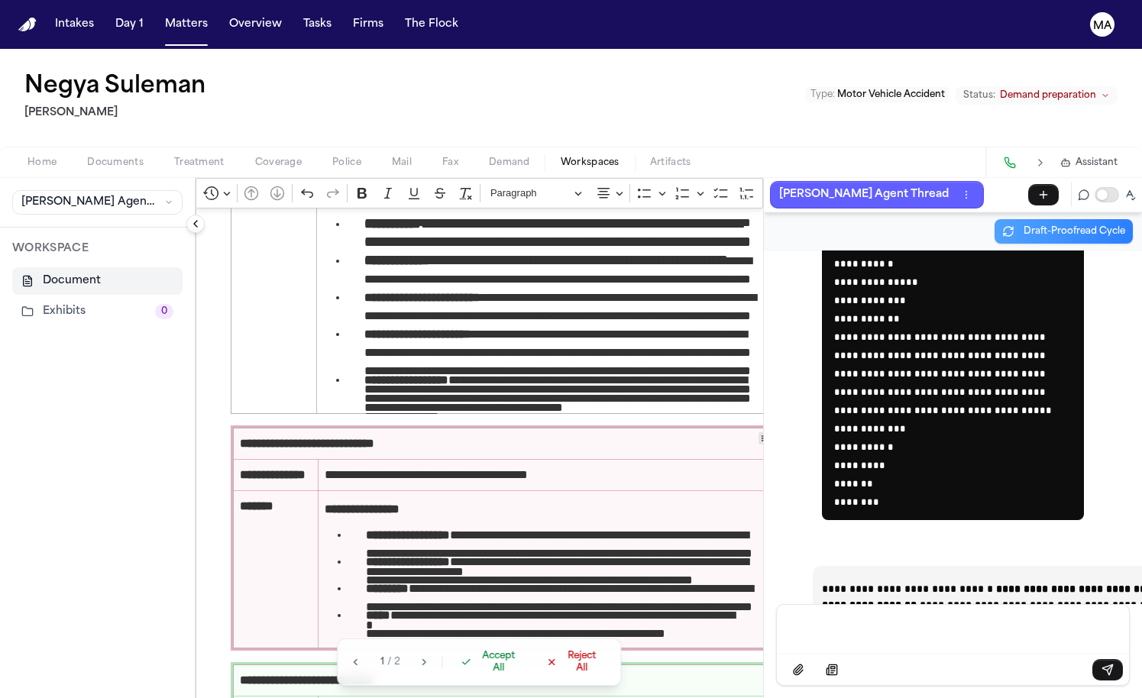
click at [477, 674] on span "Accept All" at bounding box center [499, 662] width 45 height 24
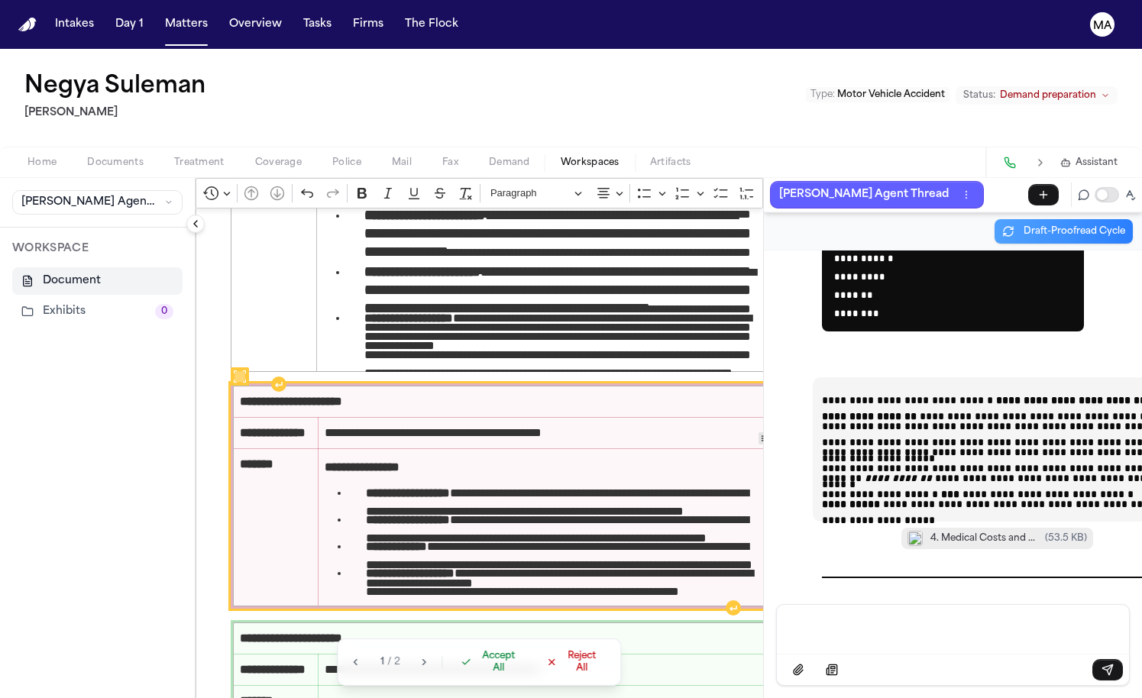
scroll to position [2370, 0]
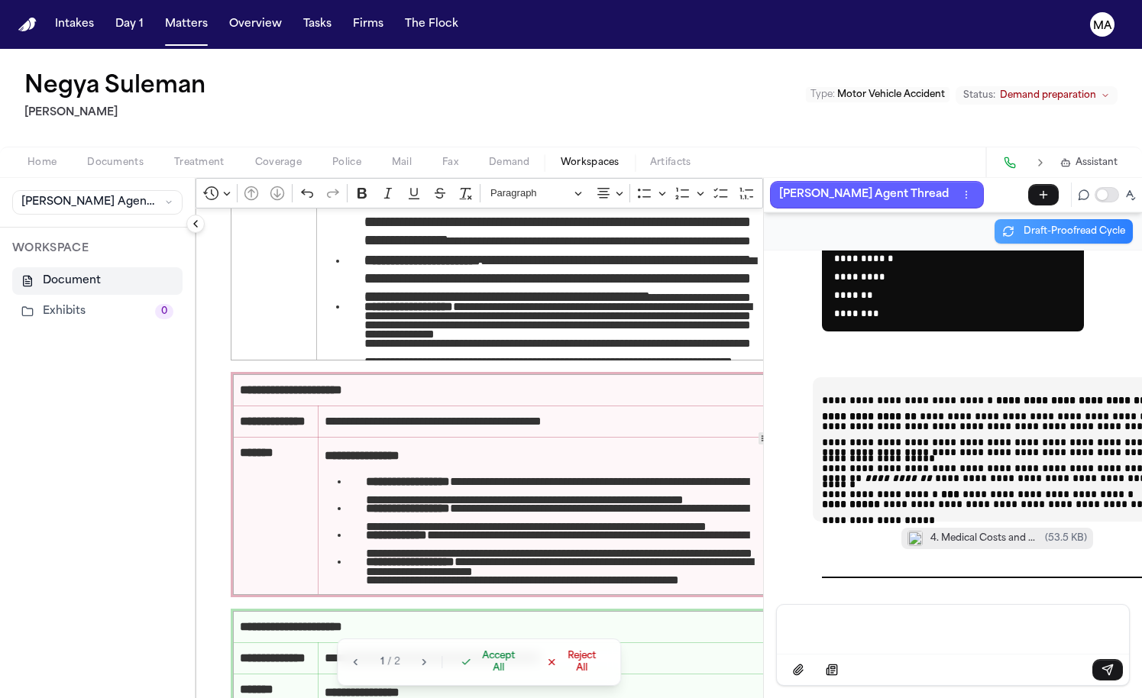
click at [477, 674] on span "Accept All" at bounding box center [499, 662] width 45 height 24
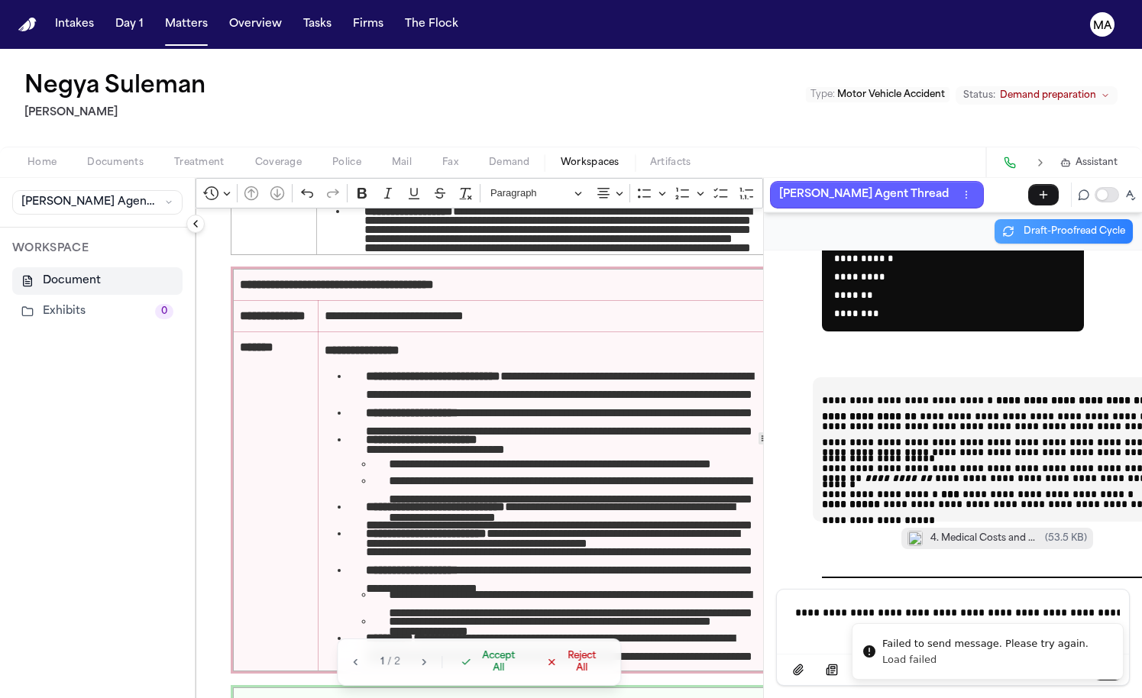
scroll to position [2817, 0]
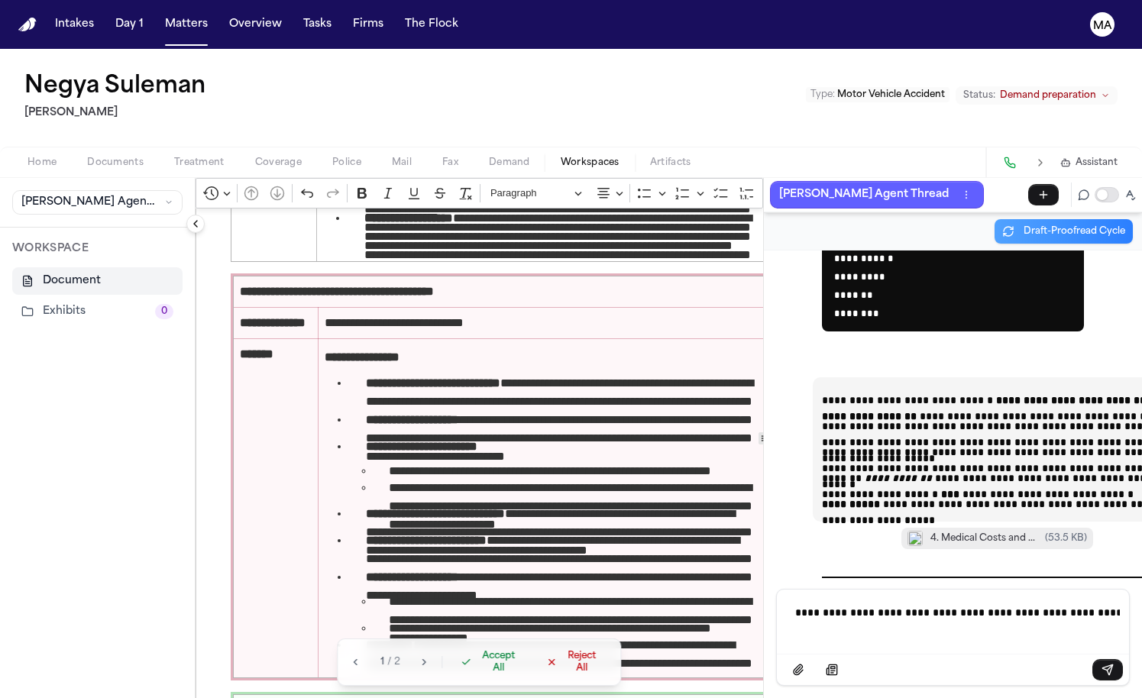
click at [477, 674] on span "Accept All" at bounding box center [499, 662] width 45 height 24
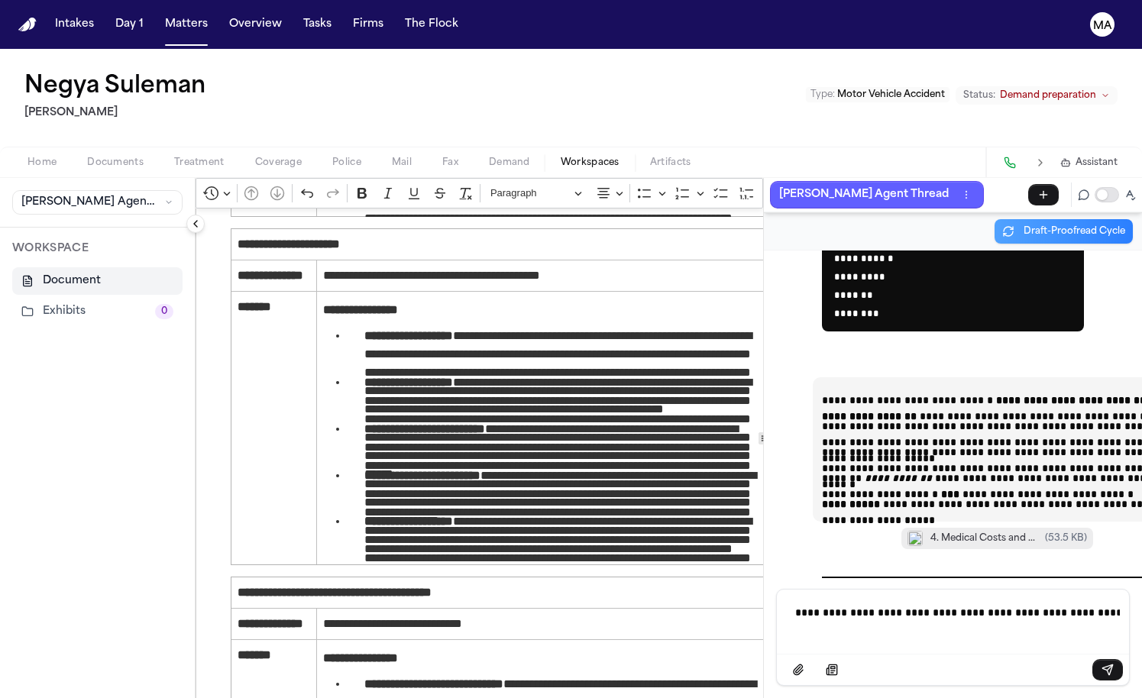
scroll to position [2514, 0]
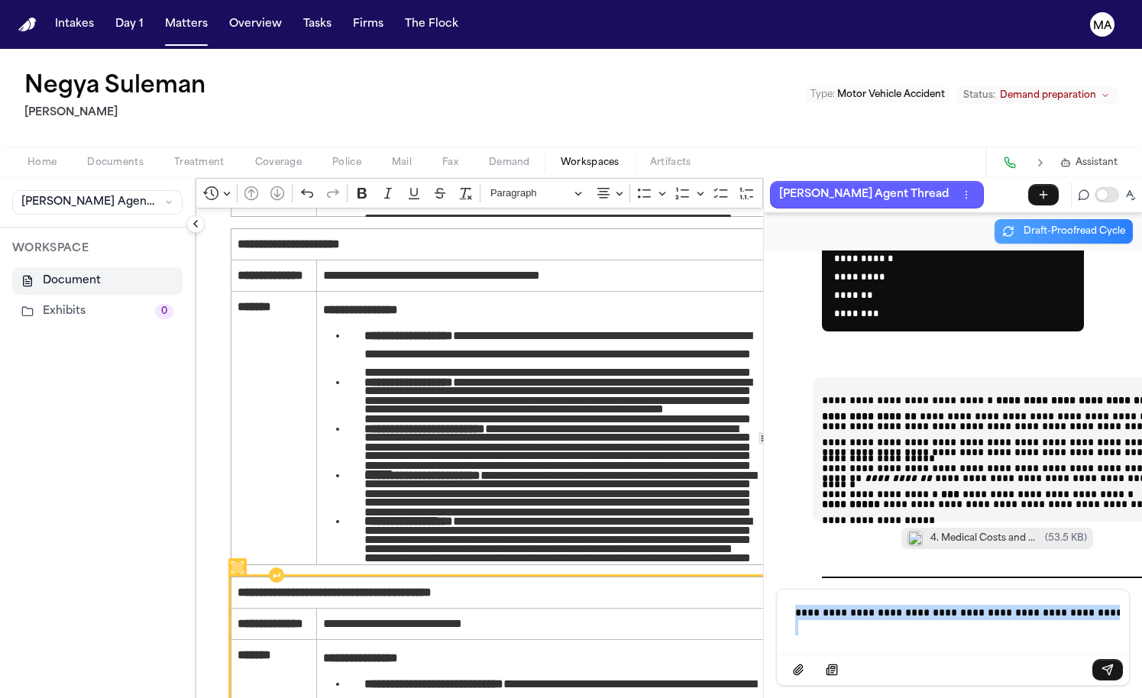
drag, startPoint x: 809, startPoint y: 655, endPoint x: 654, endPoint y: 587, distance: 168.6
click at [655, 587] on div "**********" at bounding box center [668, 438] width 946 height 520
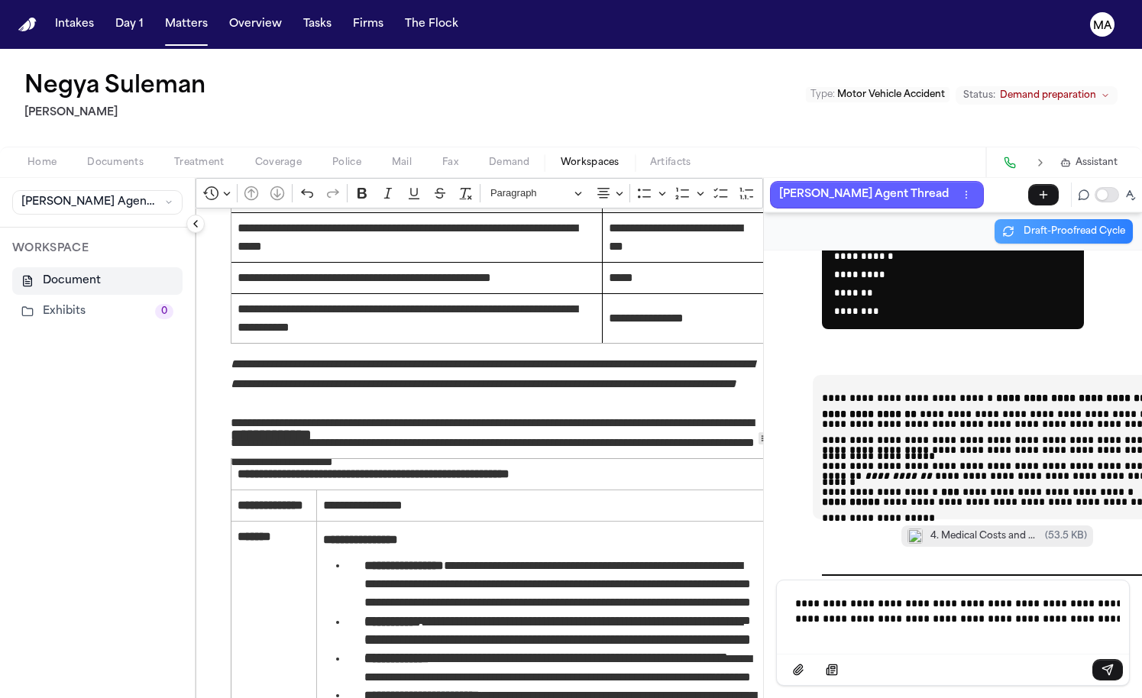
scroll to position [1820, 0]
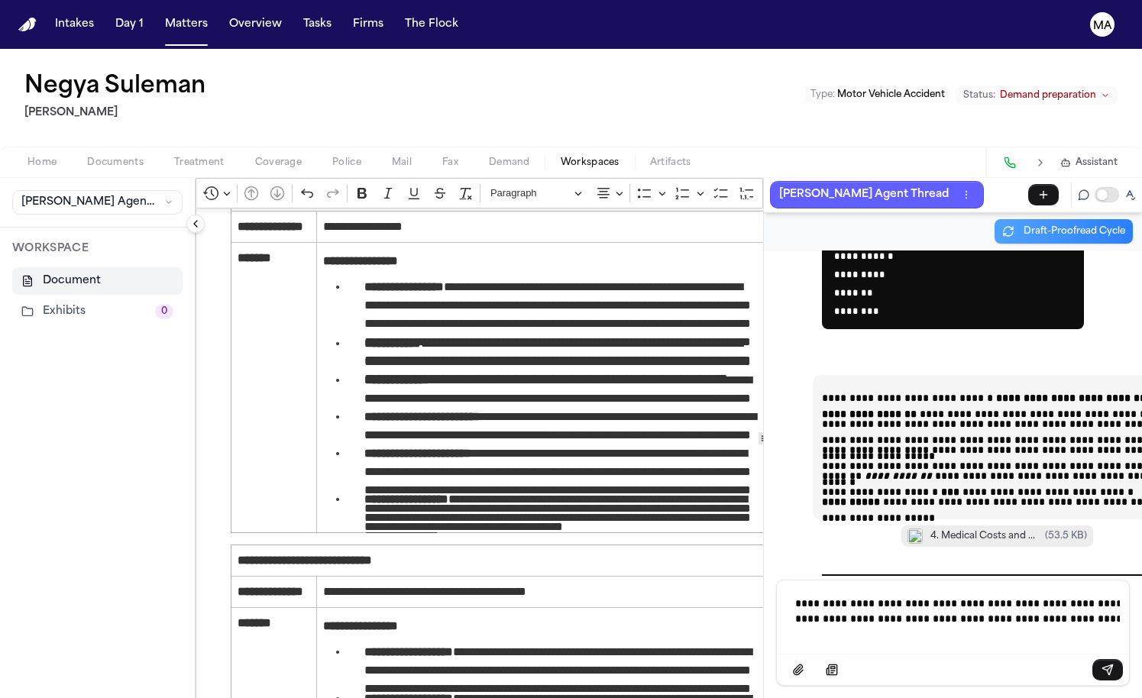
click at [844, 614] on p "**********" at bounding box center [981, 605] width 373 height 18
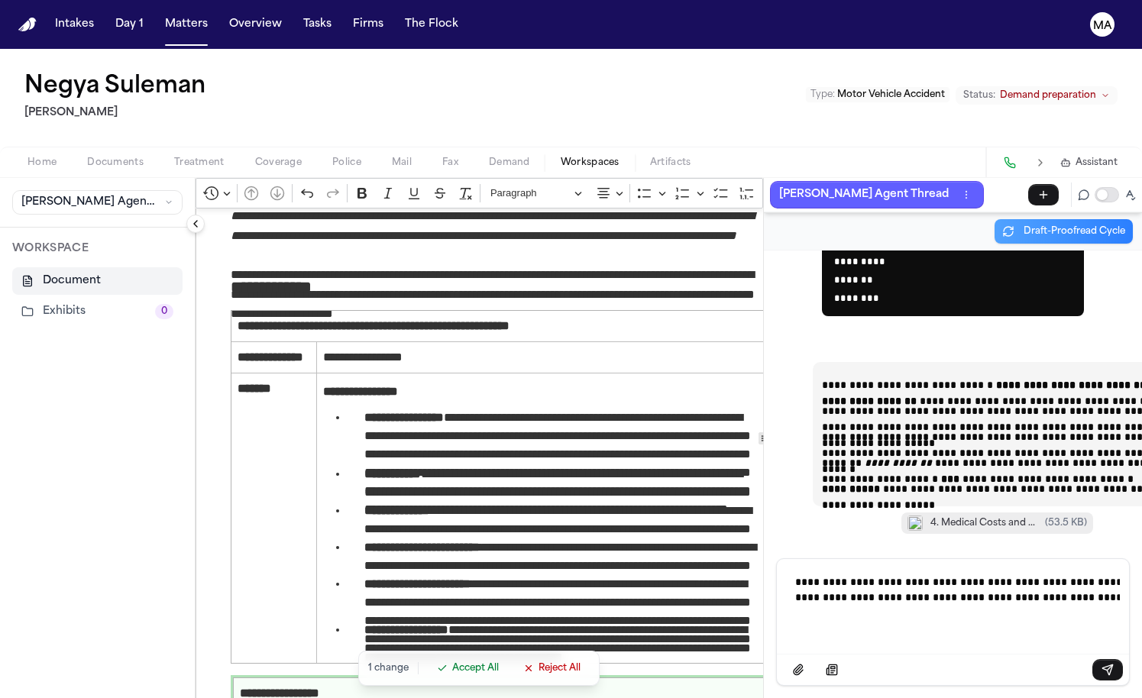
scroll to position [1688, 0]
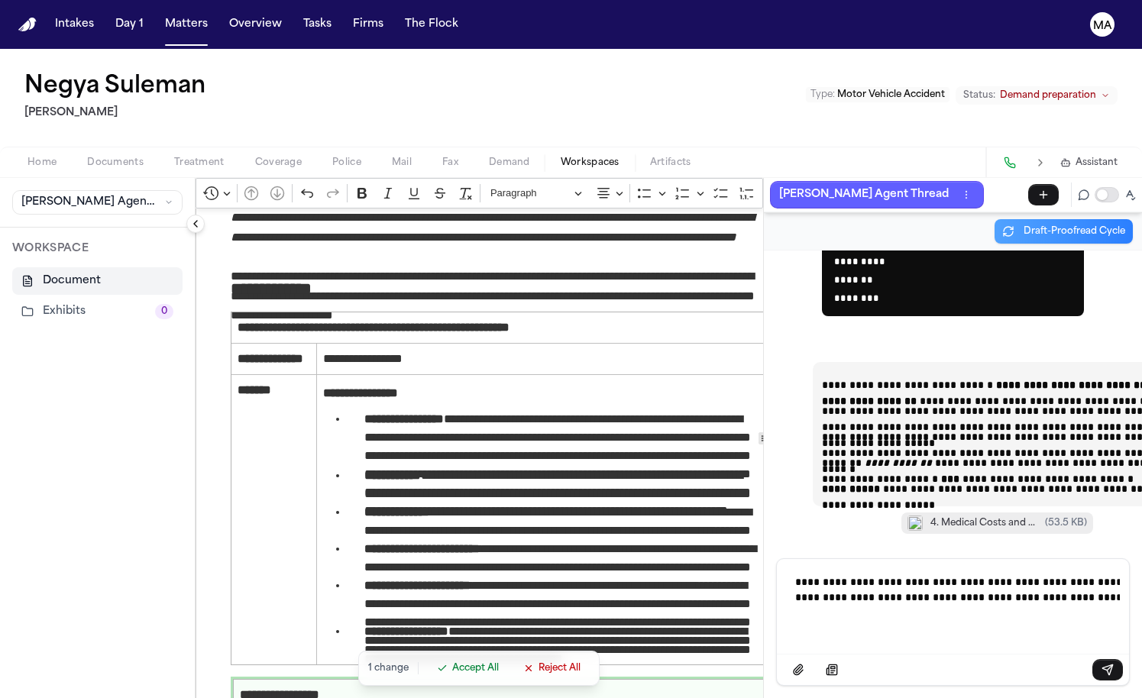
click at [452, 674] on span "Accept All" at bounding box center [475, 668] width 47 height 12
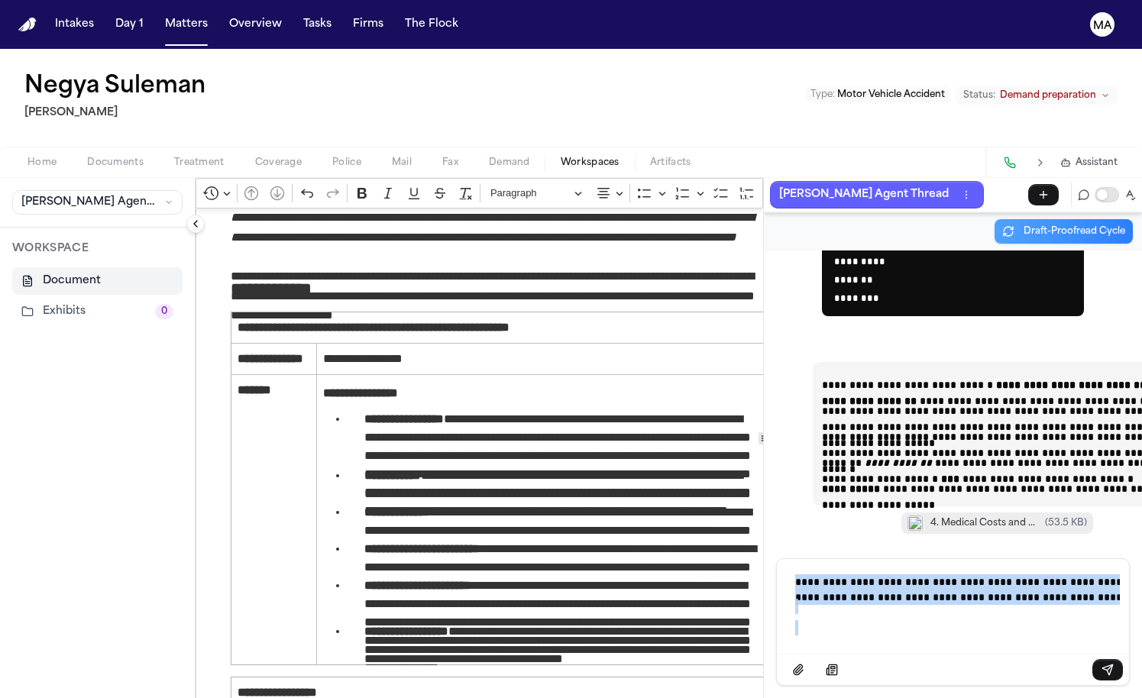
drag, startPoint x: 781, startPoint y: 661, endPoint x: 732, endPoint y: 590, distance: 86.6
click at [764, 590] on div "**********" at bounding box center [953, 473] width 378 height 447
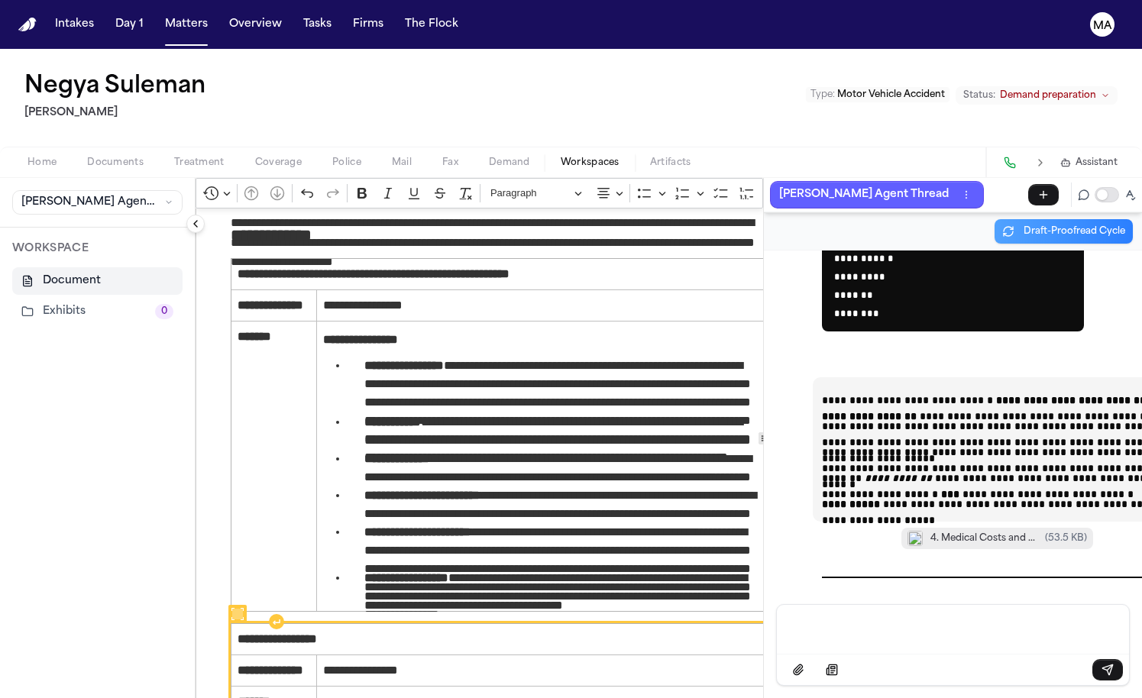
scroll to position [1743, 0]
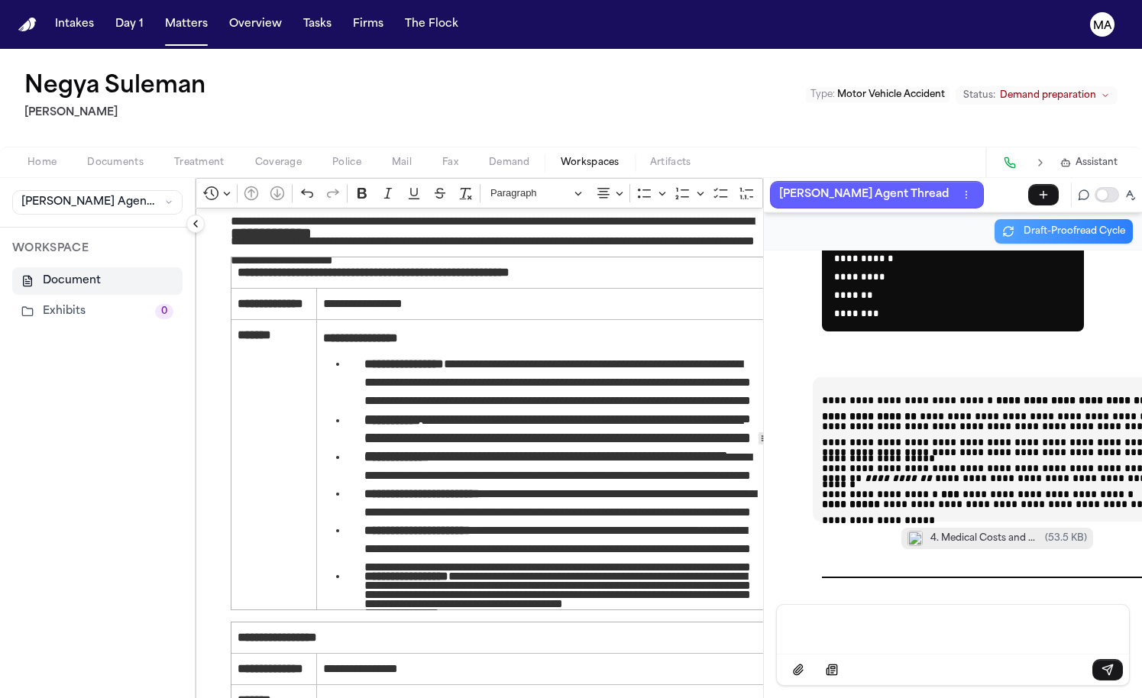
click at [855, 604] on div "**********" at bounding box center [953, 427] width 378 height 354
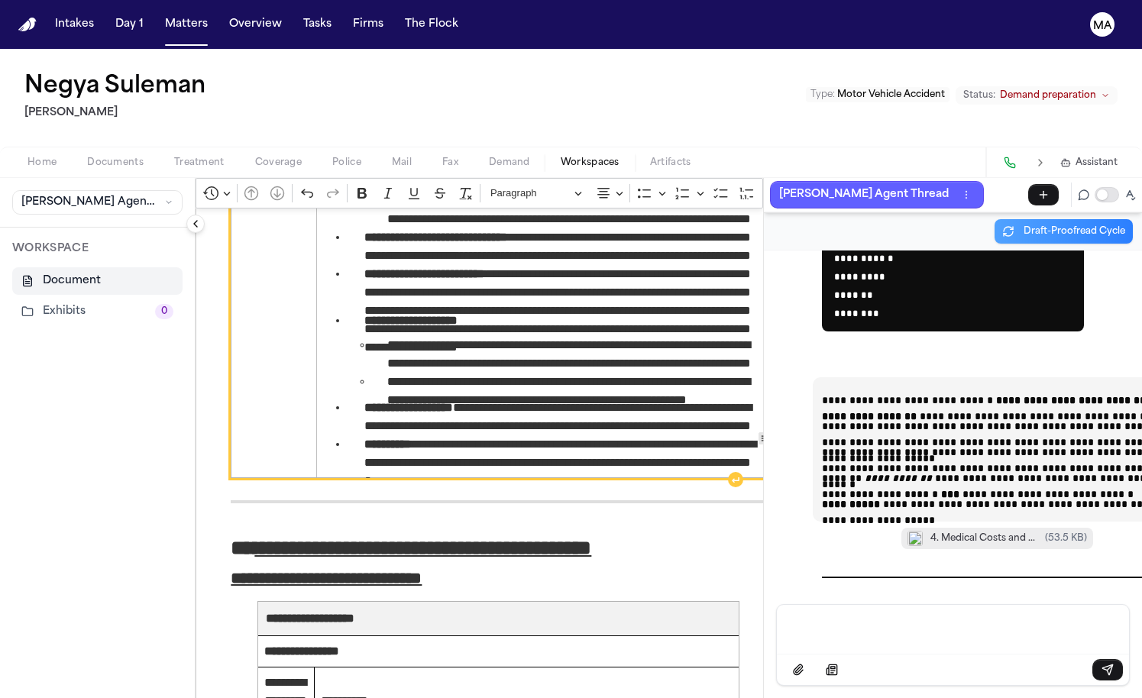
scroll to position [3457, 0]
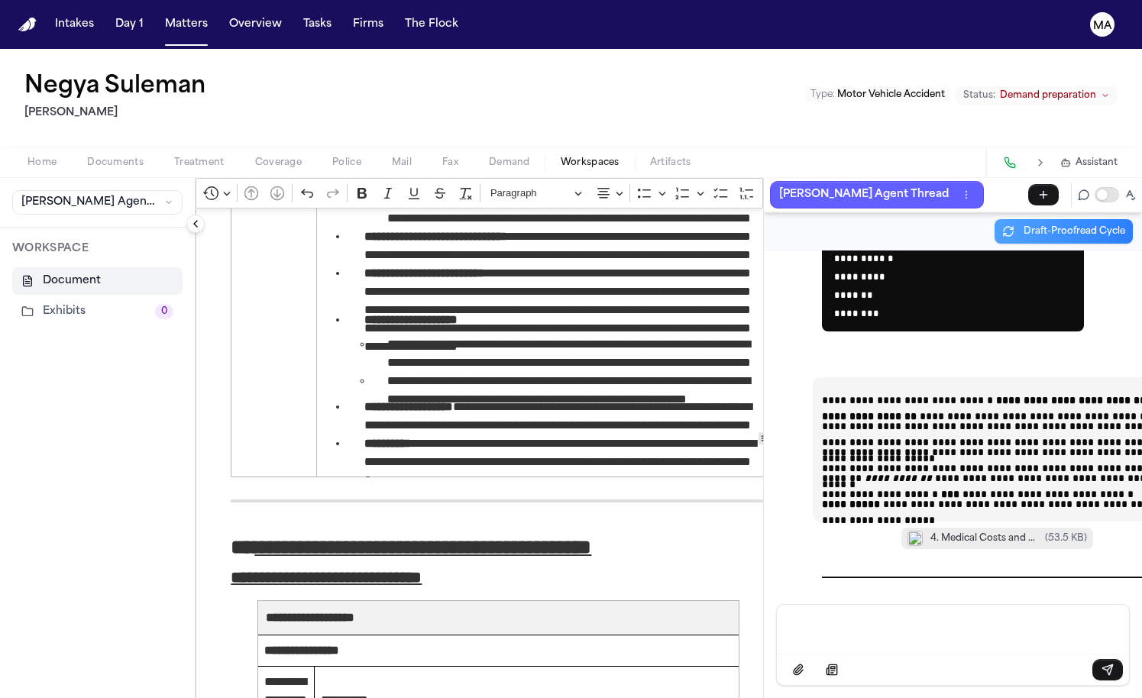
click at [816, 635] on p "Message input" at bounding box center [952, 627] width 315 height 15
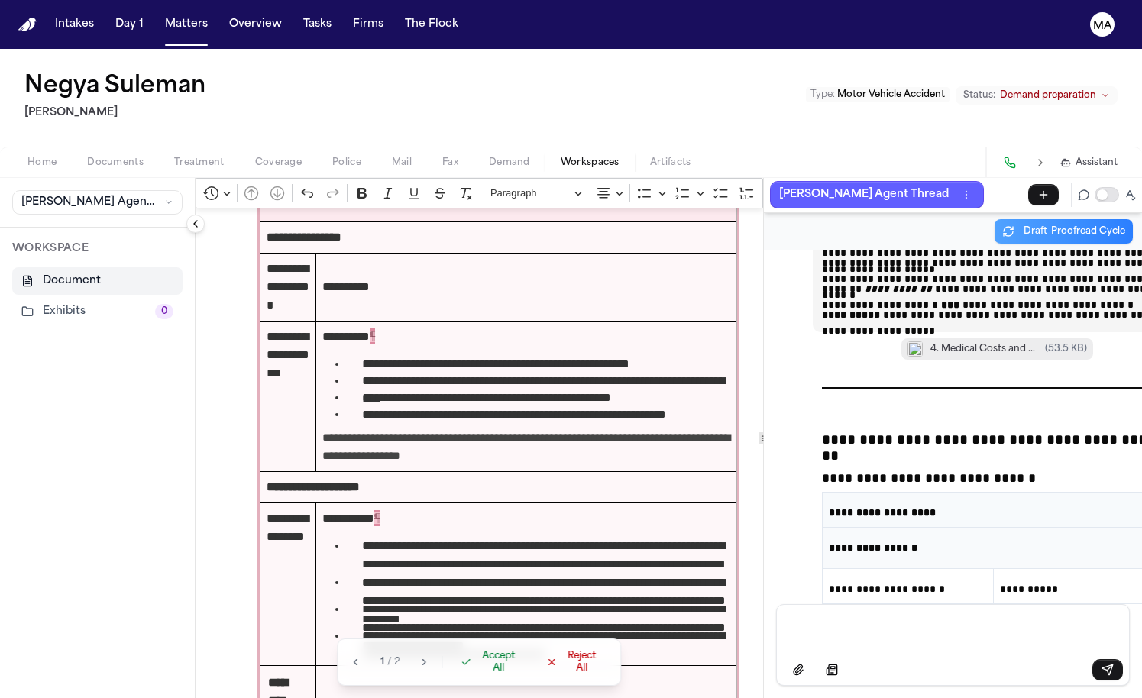
scroll to position [3840, 0]
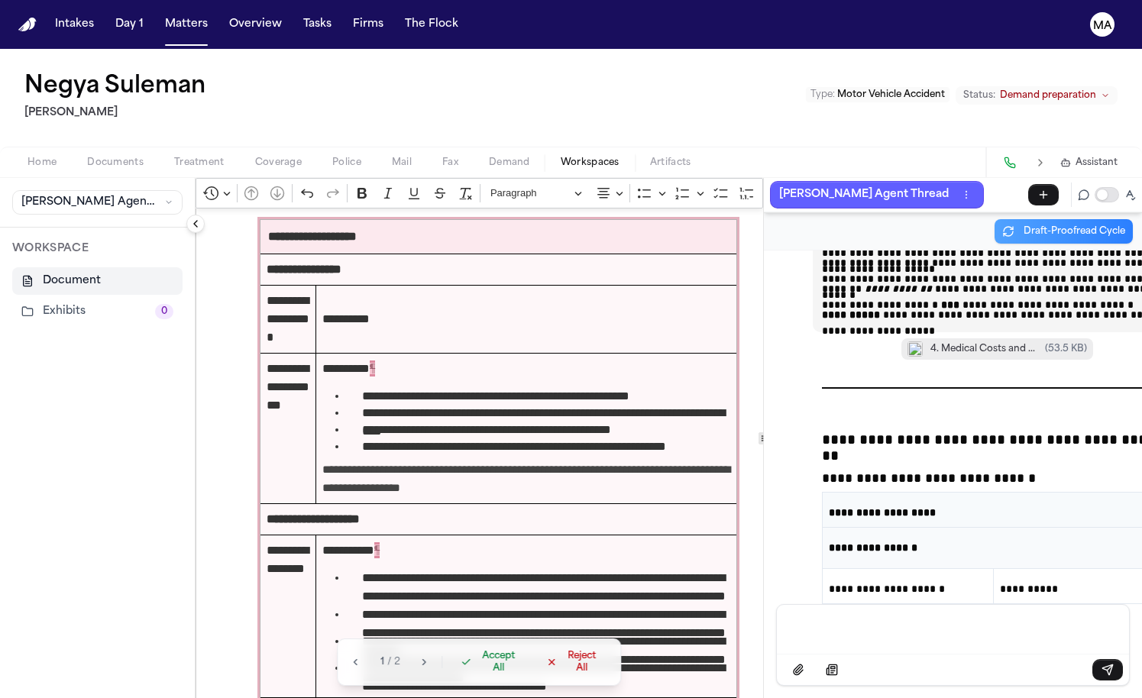
click at [477, 674] on span "Accept All" at bounding box center [499, 662] width 45 height 24
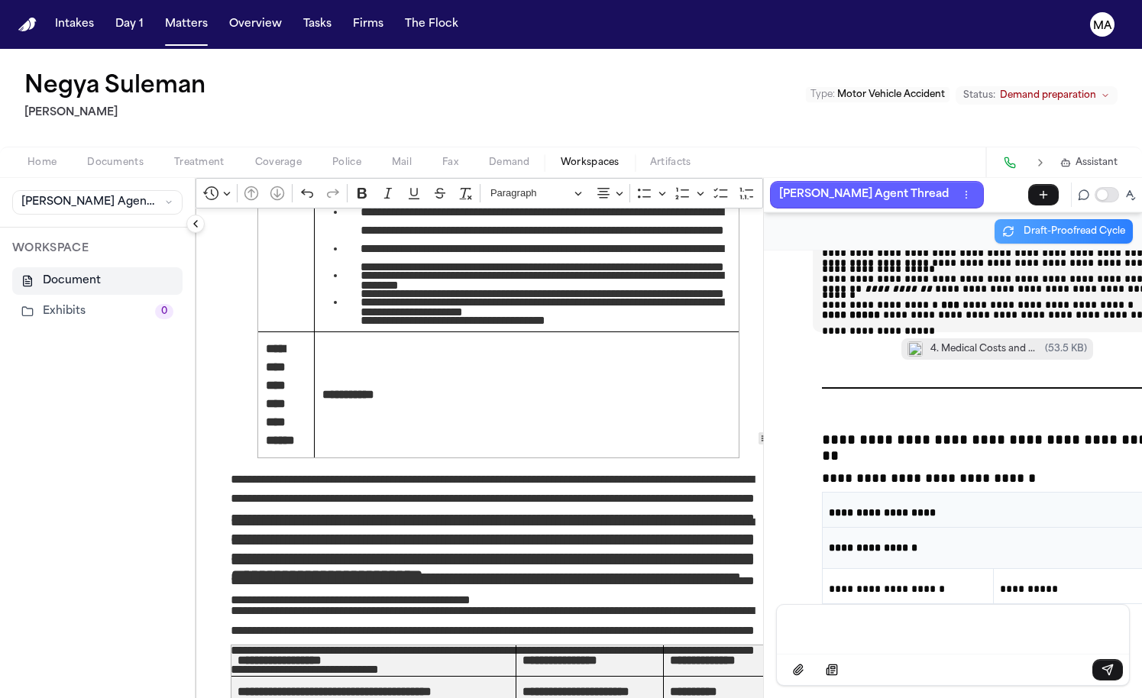
scroll to position [4192, 0]
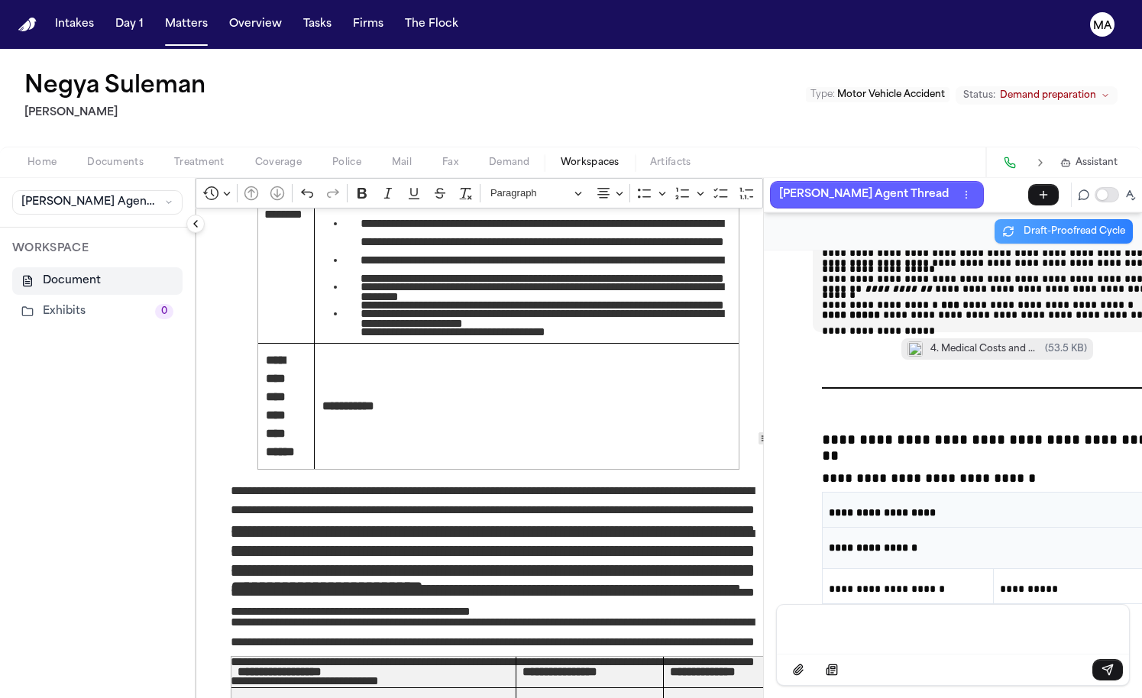
click at [795, 634] on p "Message input" at bounding box center [952, 627] width 315 height 15
click at [795, 635] on p "Message input" at bounding box center [952, 627] width 315 height 15
click at [858, 644] on div "Message input" at bounding box center [953, 628] width 334 height 46
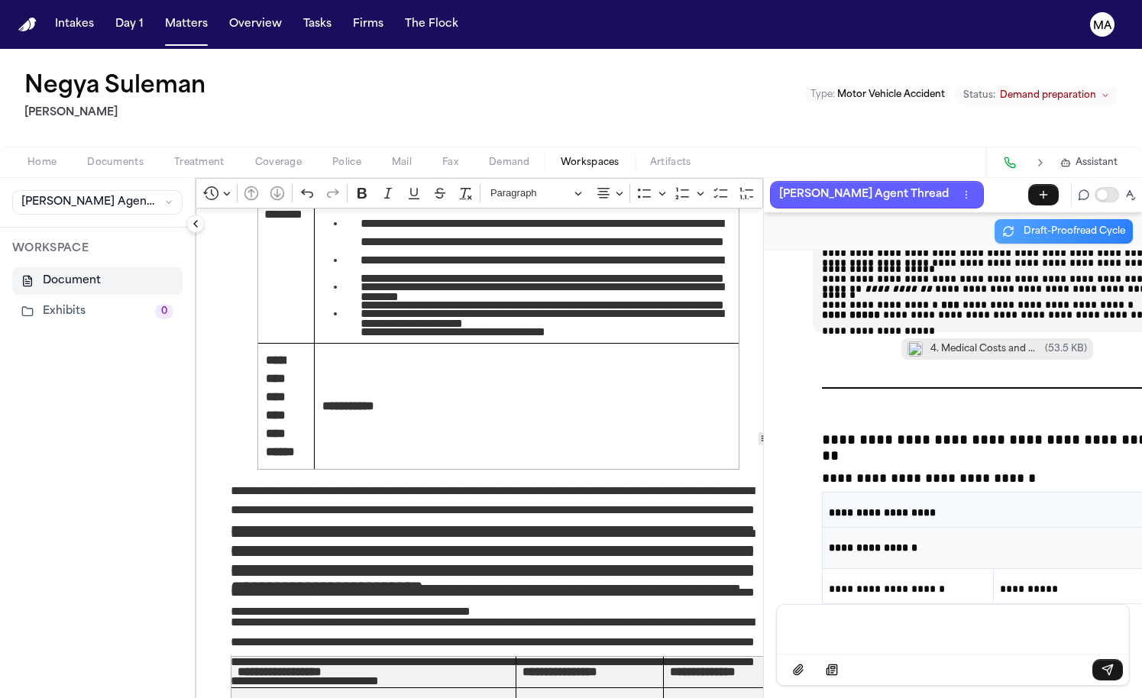
click at [880, 635] on p "Message input" at bounding box center [952, 627] width 315 height 15
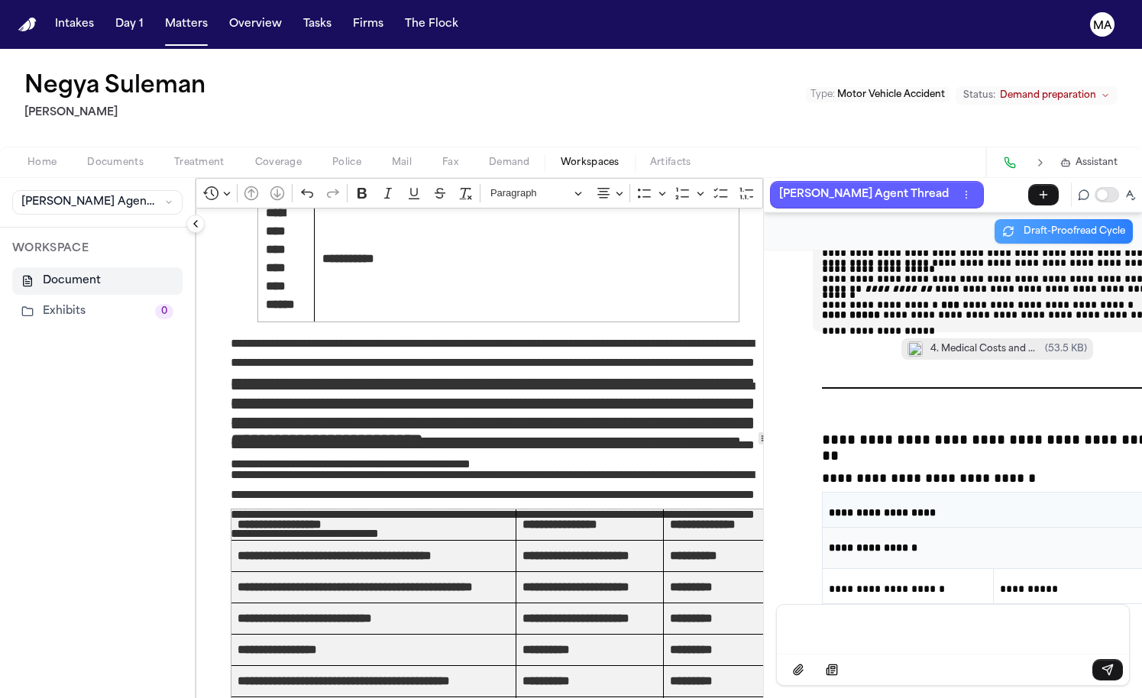
scroll to position [4339, 0]
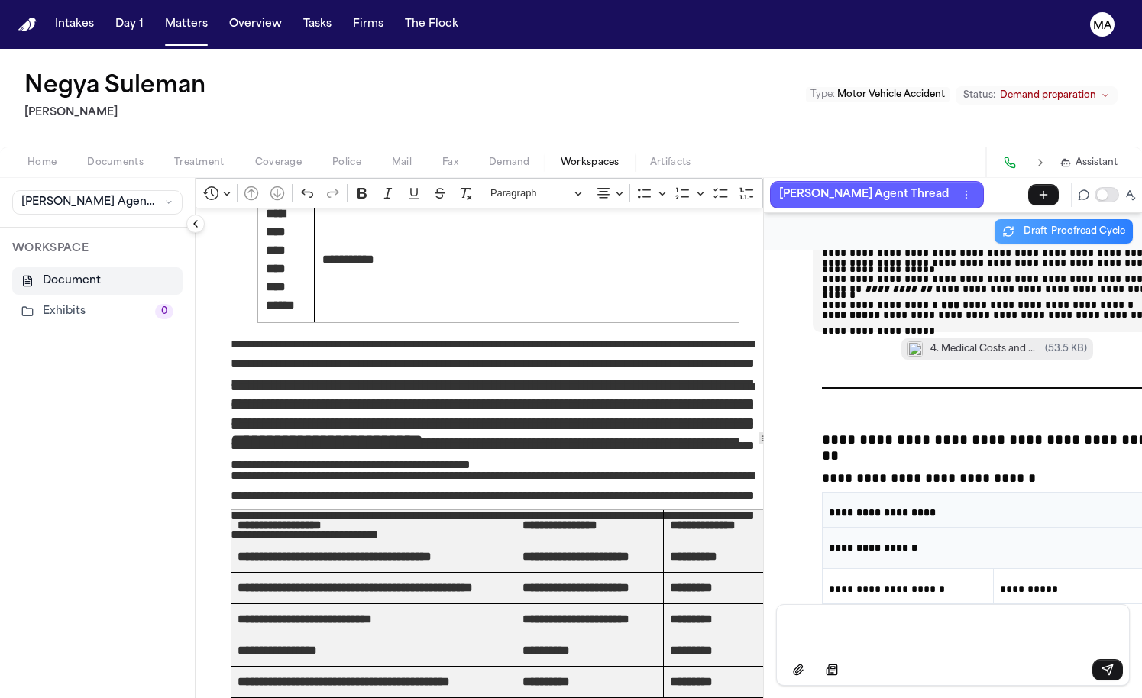
click at [796, 643] on div "Message input" at bounding box center [953, 628] width 334 height 46
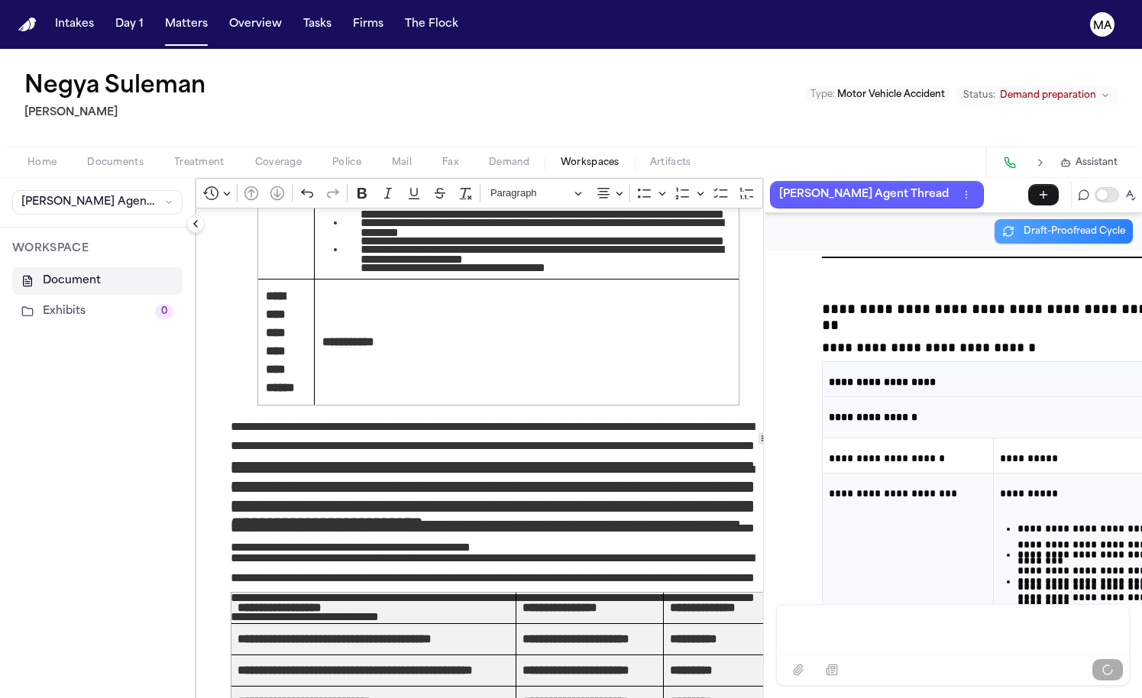
scroll to position [47556, 0]
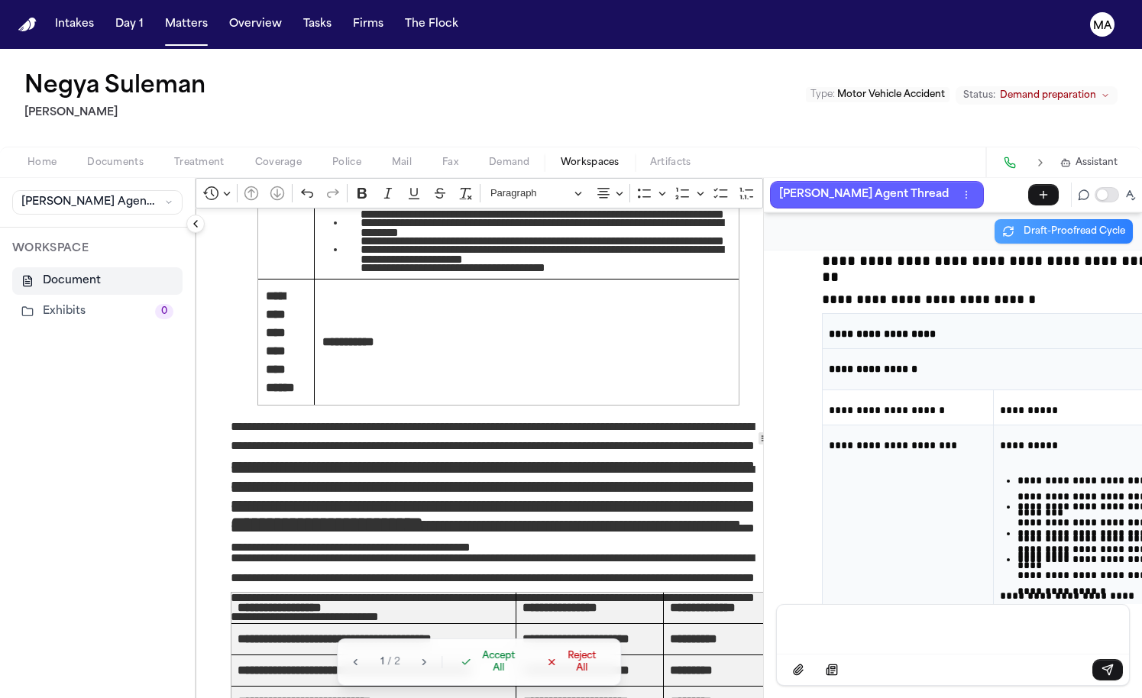
click at [477, 674] on span "Accept All" at bounding box center [499, 662] width 45 height 24
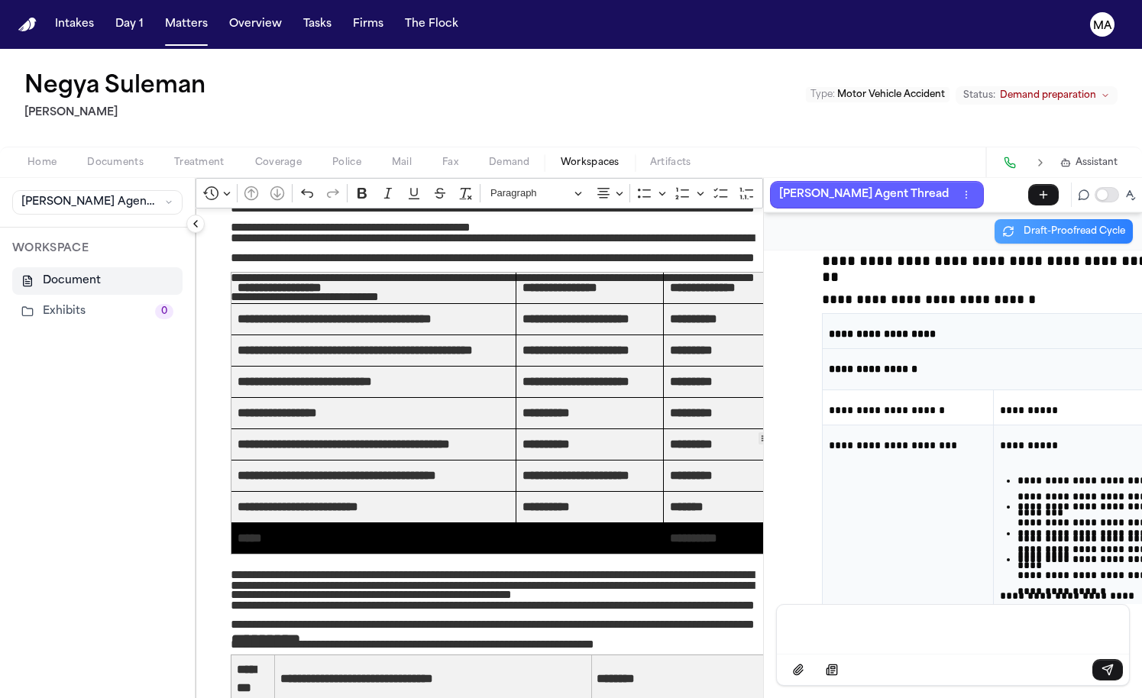
scroll to position [4593, 0]
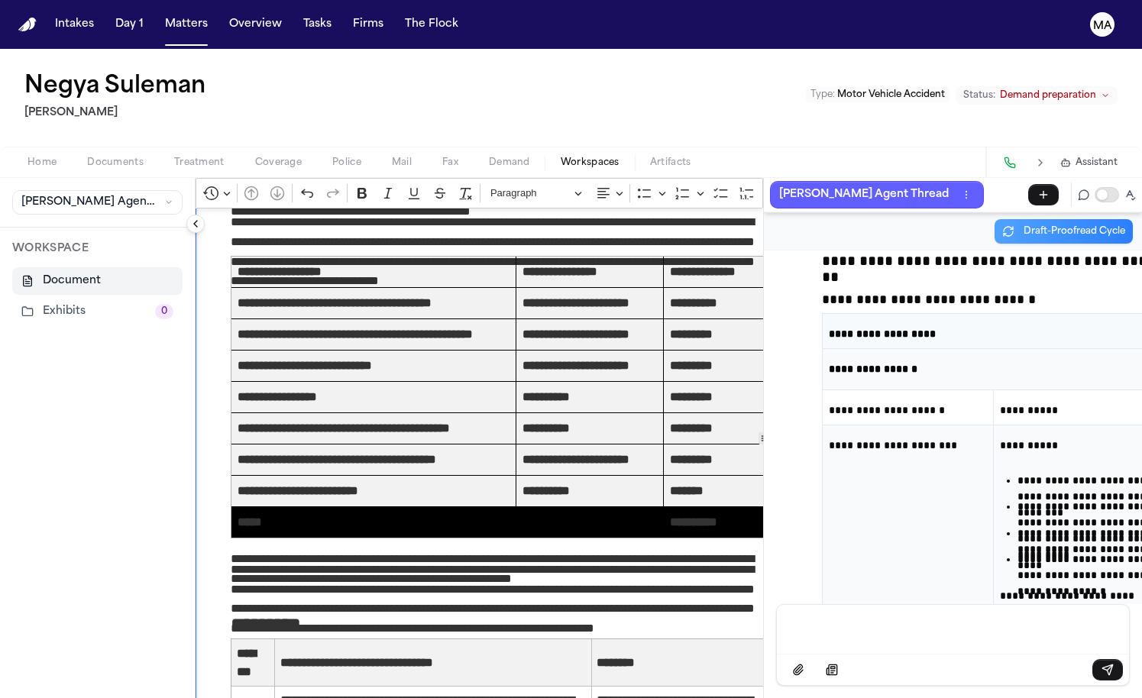
drag, startPoint x: 159, startPoint y: 286, endPoint x: 344, endPoint y: 315, distance: 187.2
drag, startPoint x: 672, startPoint y: 286, endPoint x: 687, endPoint y: 331, distance: 47.3
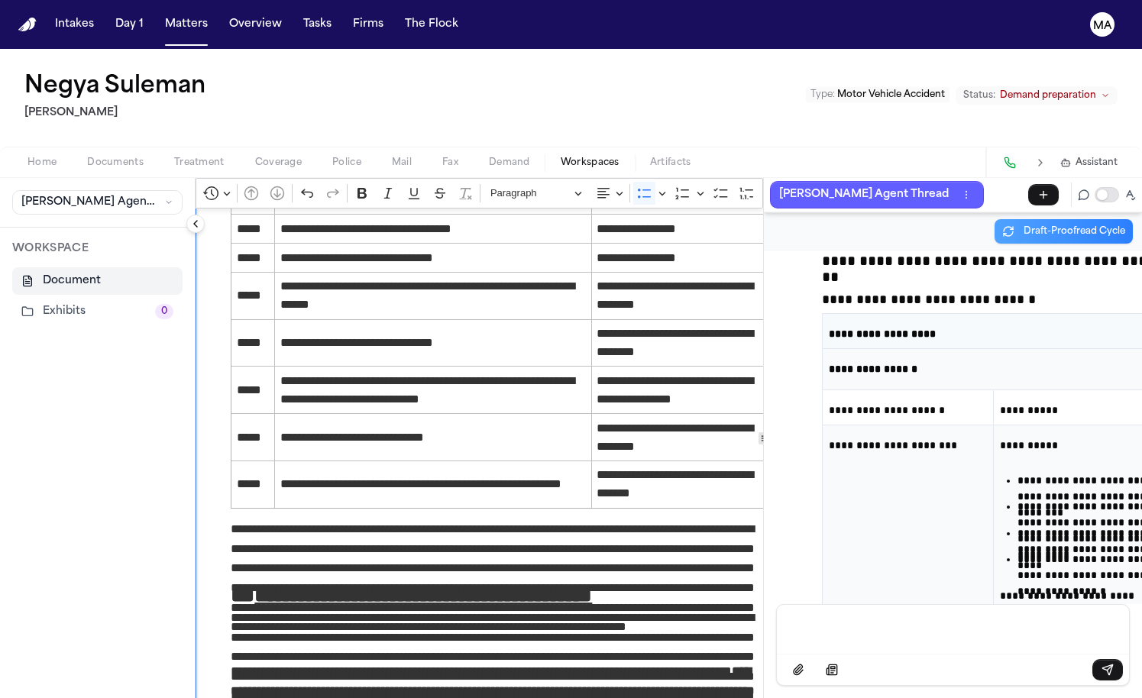
scroll to position [5198, 0]
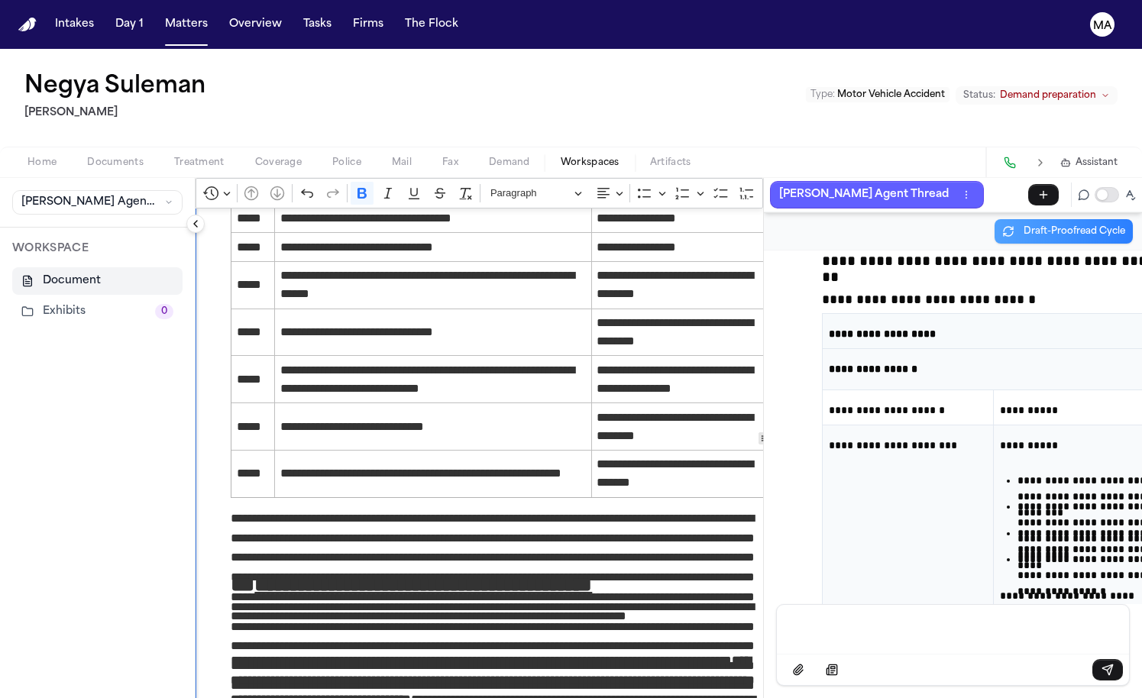
drag, startPoint x: 234, startPoint y: 414, endPoint x: 139, endPoint y: 387, distance: 99.1
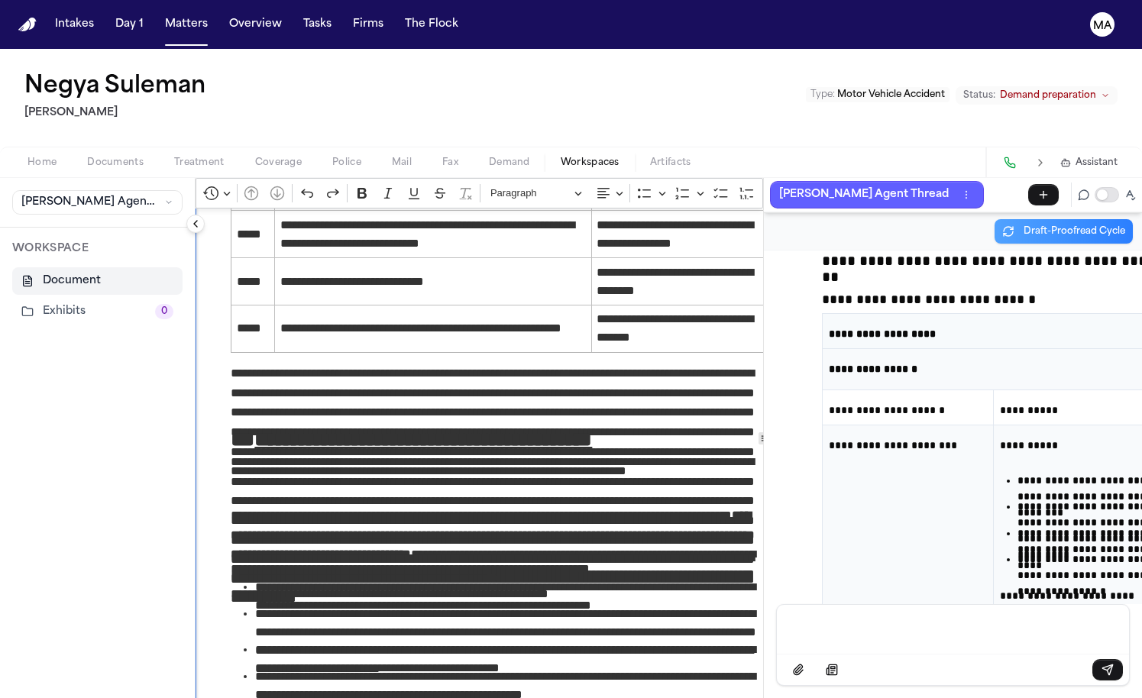
scroll to position [5407, 0]
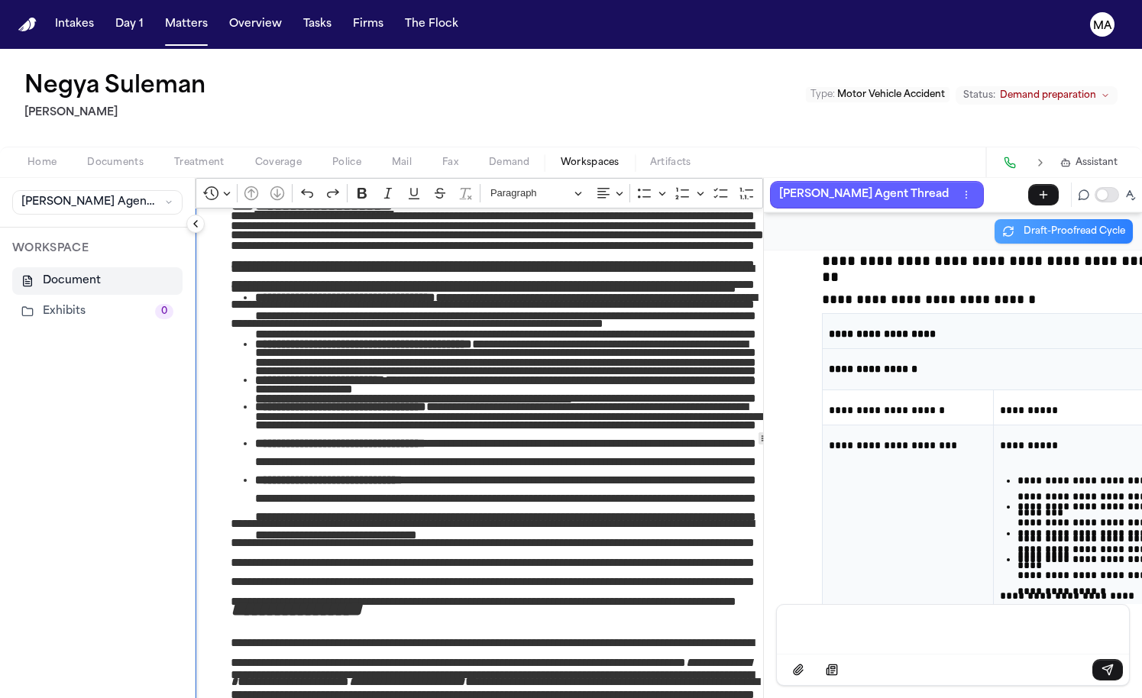
scroll to position [6147, 0]
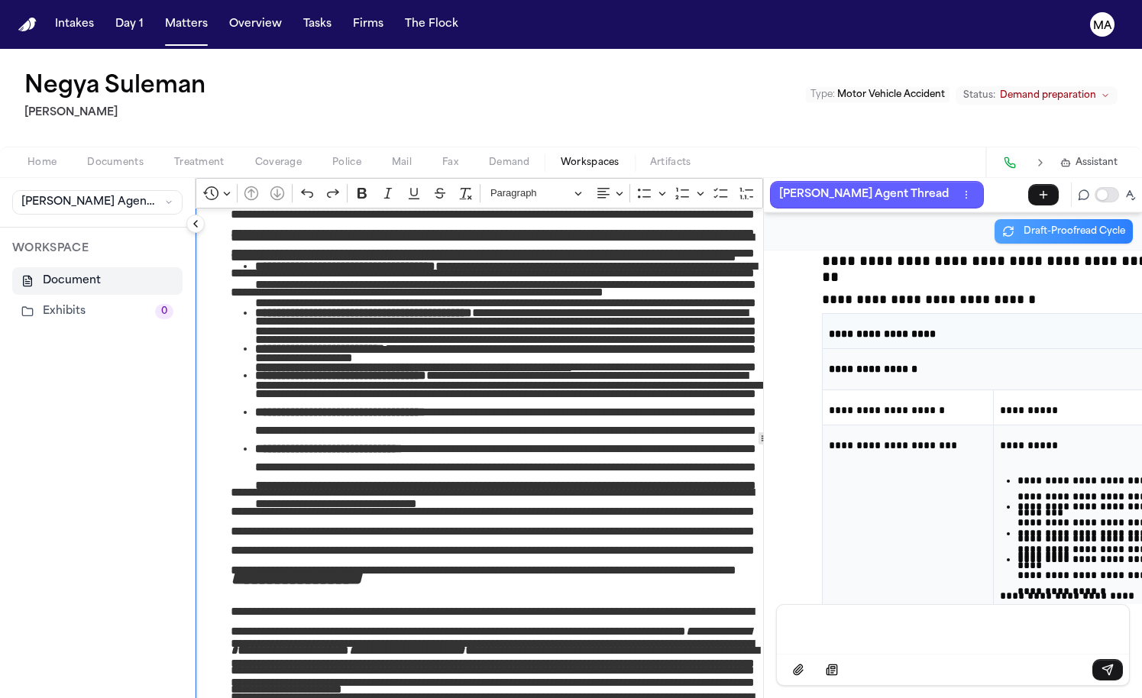
drag, startPoint x: 478, startPoint y: 474, endPoint x: 111, endPoint y: 265, distance: 422.7
click at [111, 265] on div "**********" at bounding box center [571, 438] width 1142 height 520
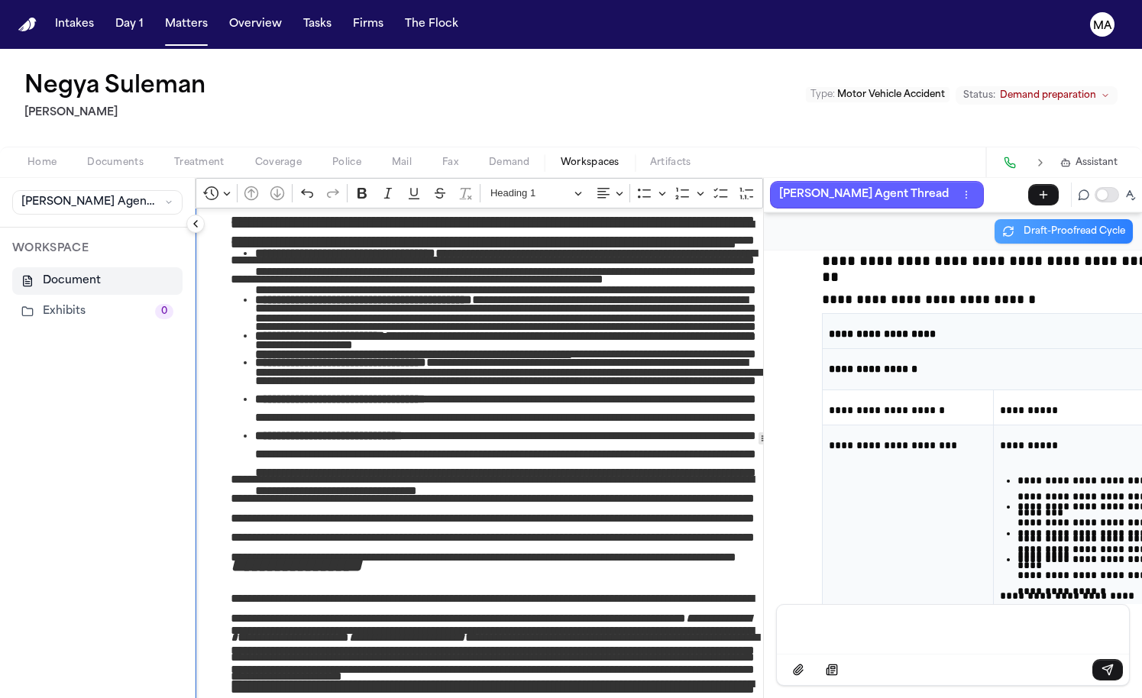
scroll to position [6111, 0]
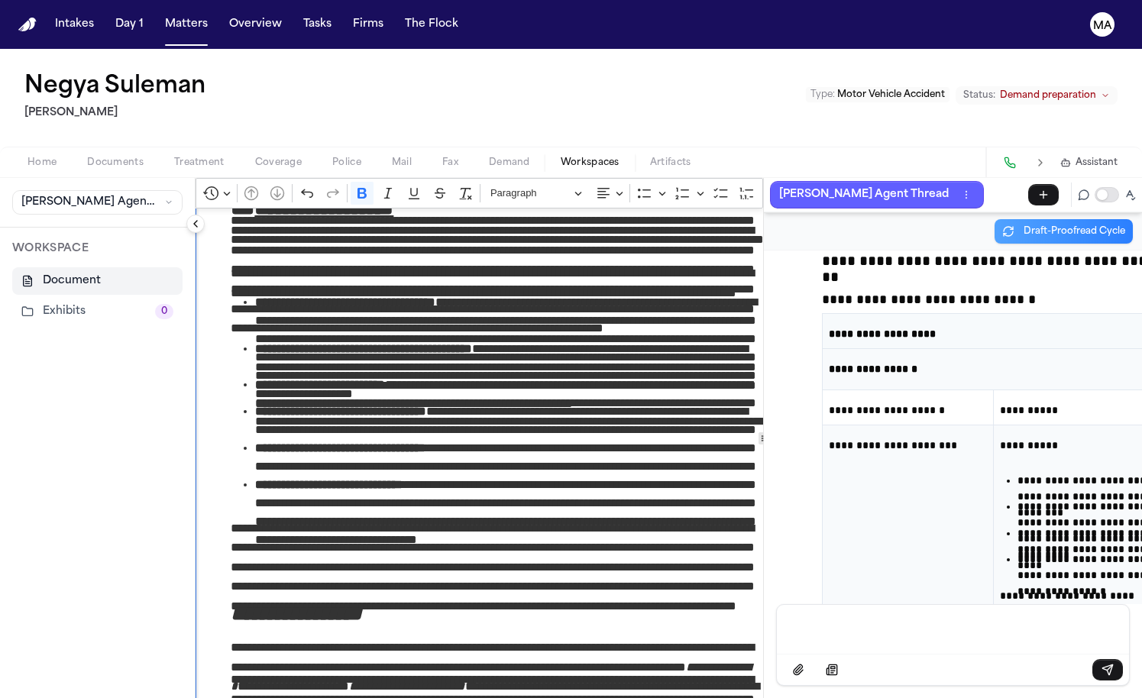
drag, startPoint x: 482, startPoint y: 341, endPoint x: 180, endPoint y: 331, distance: 301.8
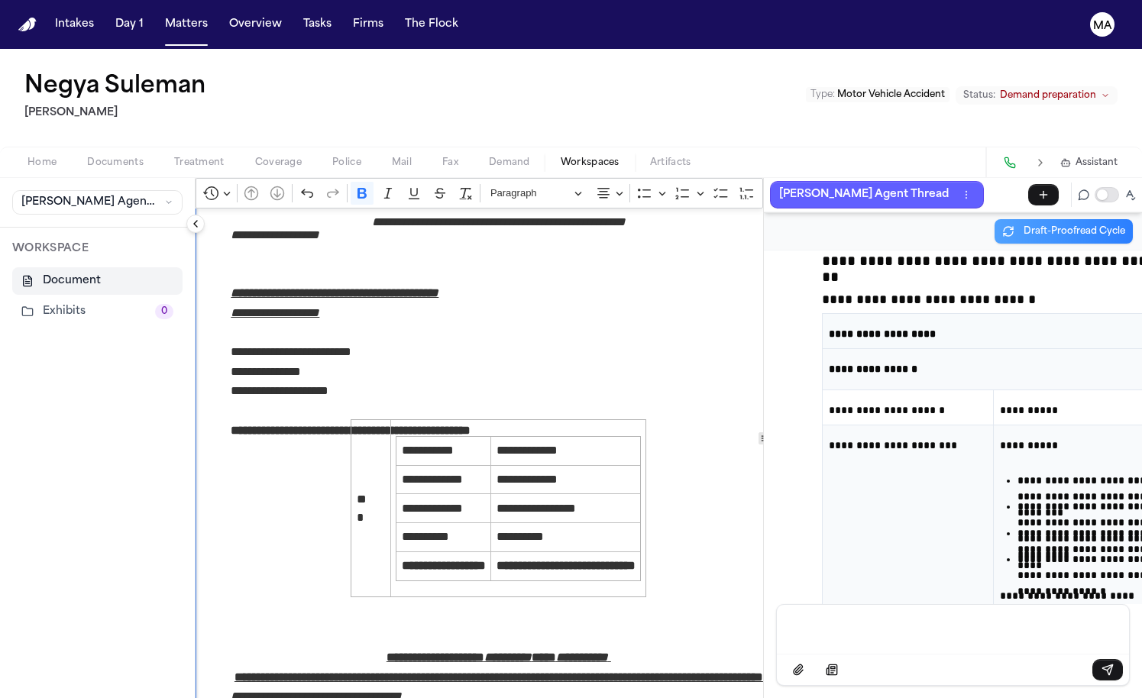
scroll to position [125, 0]
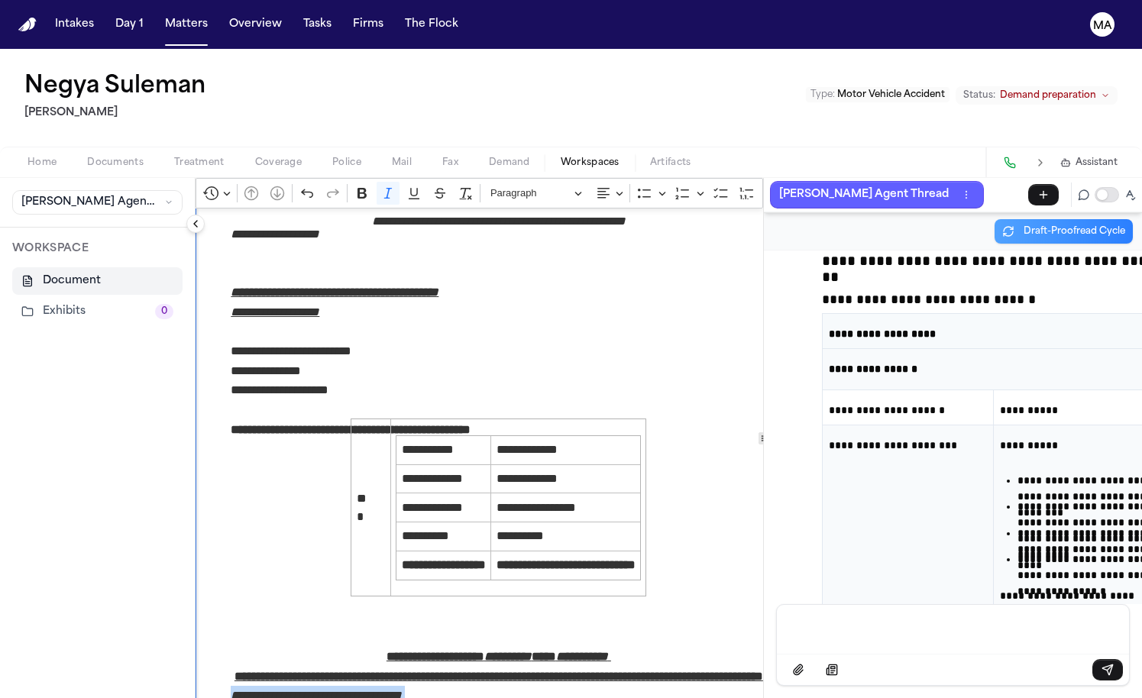
drag, startPoint x: 519, startPoint y: 429, endPoint x: 151, endPoint y: 420, distance: 367.4
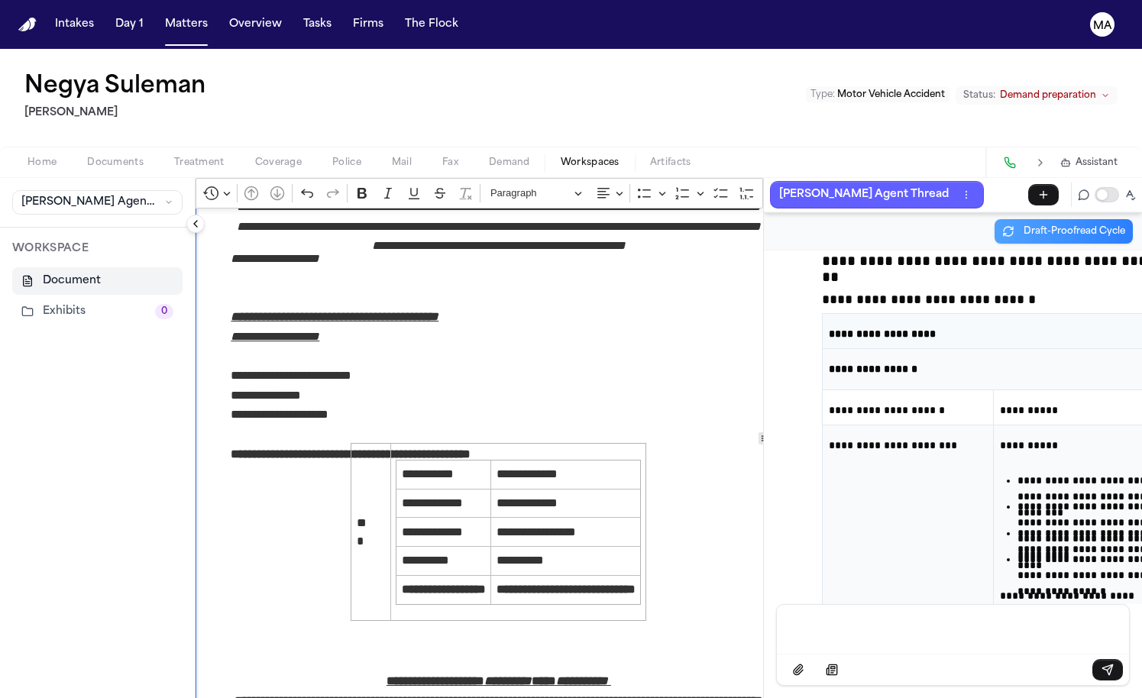
drag, startPoint x: 218, startPoint y: 453, endPoint x: 173, endPoint y: 453, distance: 45.8
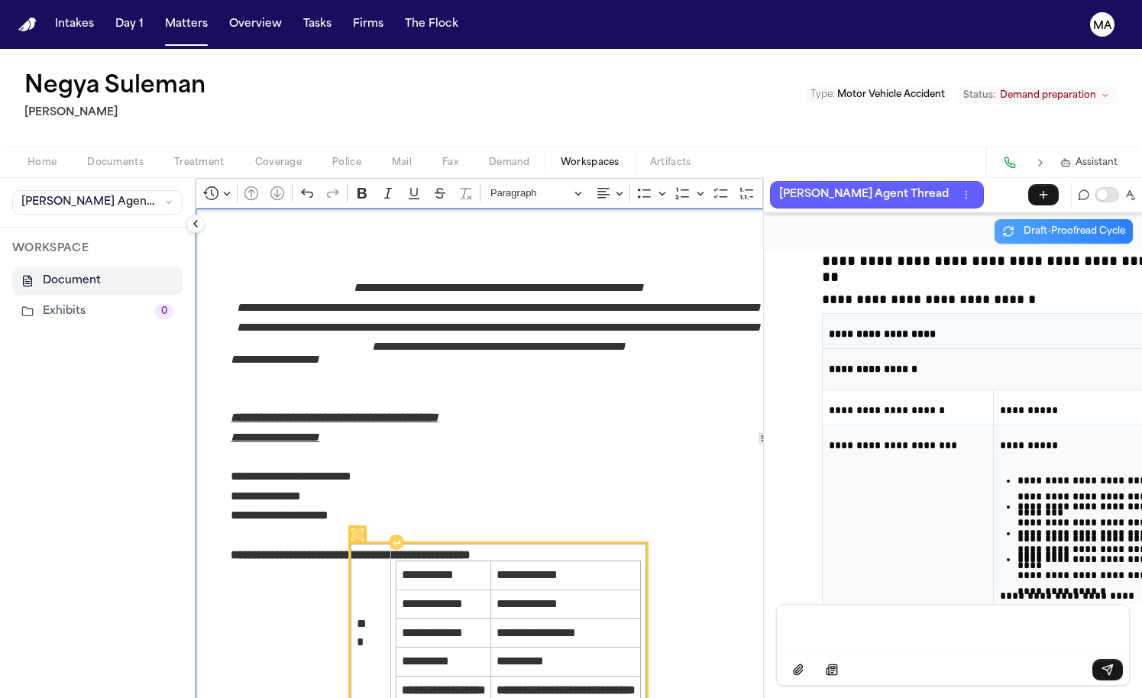
scroll to position [0, 0]
click at [889, 186] on icon "Editor toolbar" at bounding box center [896, 193] width 15 height 15
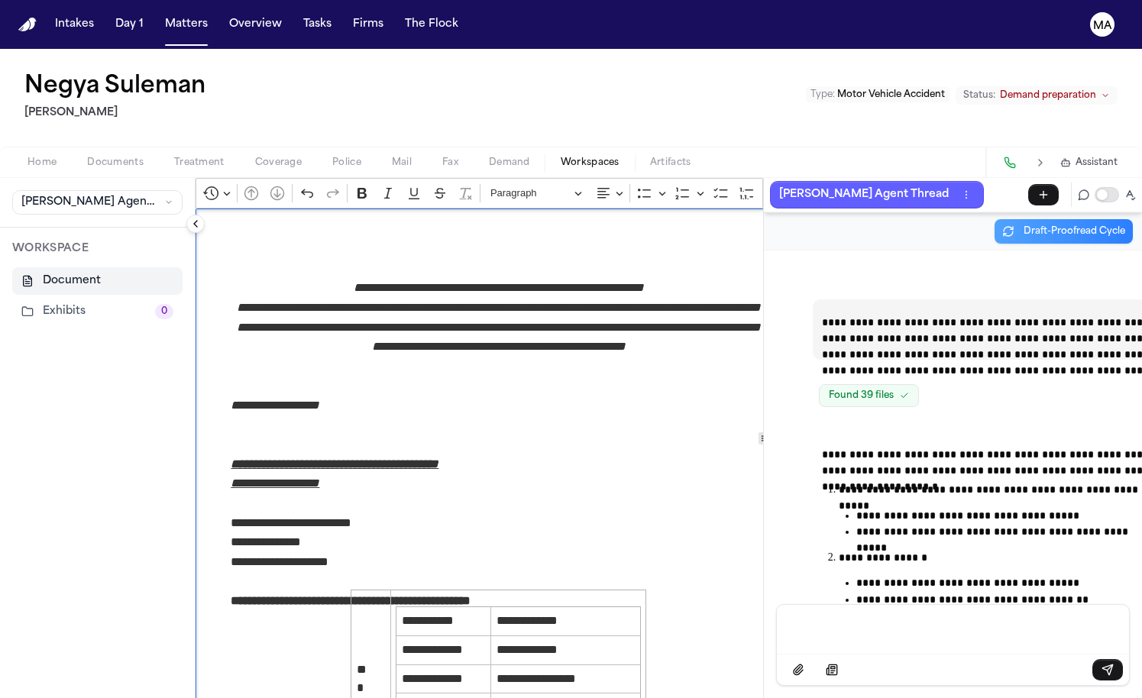
scroll to position [48490, 0]
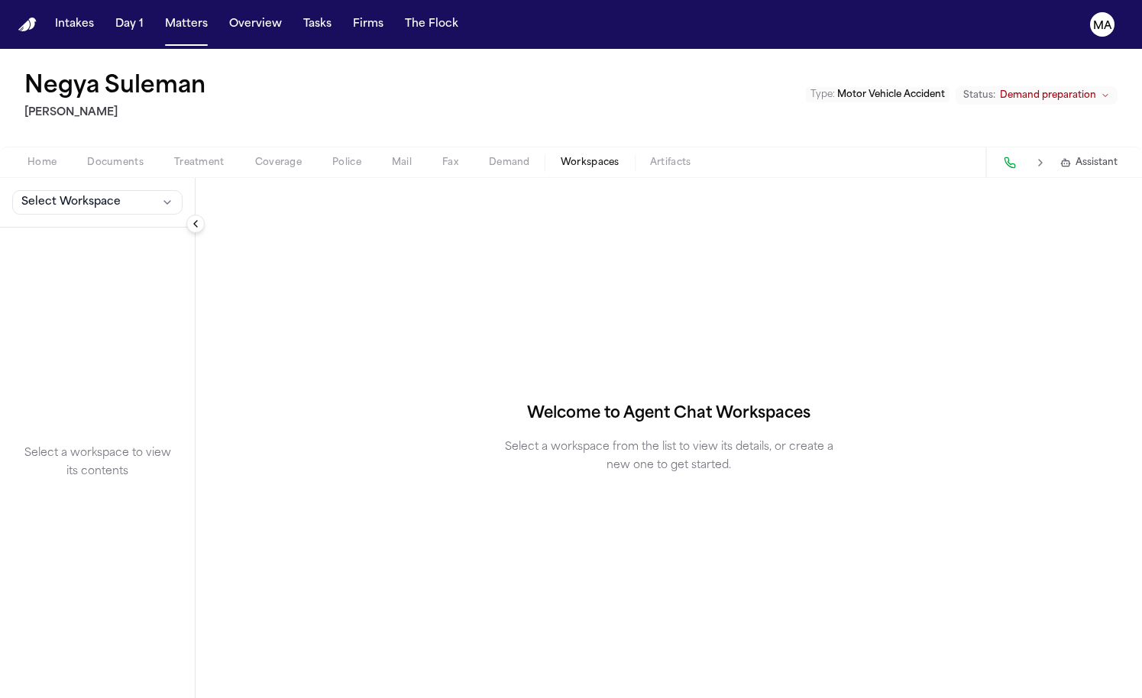
click at [222, 278] on div "Welcome to Agent Chat Workspaces Select a workspace from the list to view its d…" at bounding box center [668, 438] width 946 height 520
click at [489, 157] on span "Demand" at bounding box center [509, 163] width 41 height 12
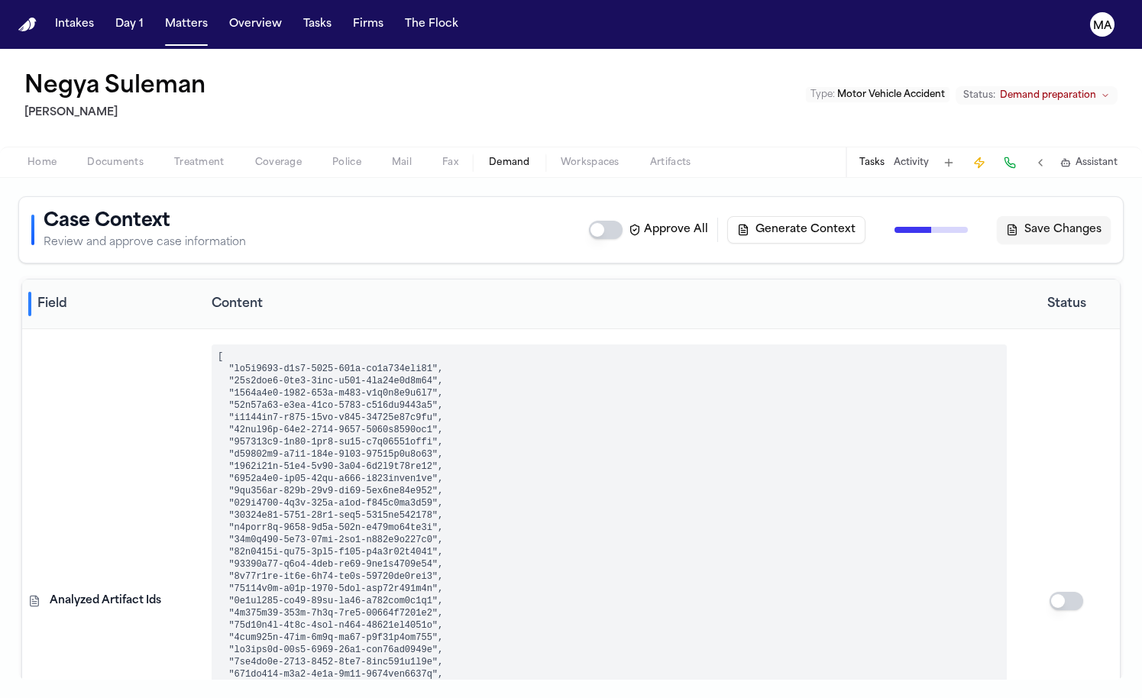
click at [561, 157] on span "Workspaces" at bounding box center [590, 163] width 59 height 12
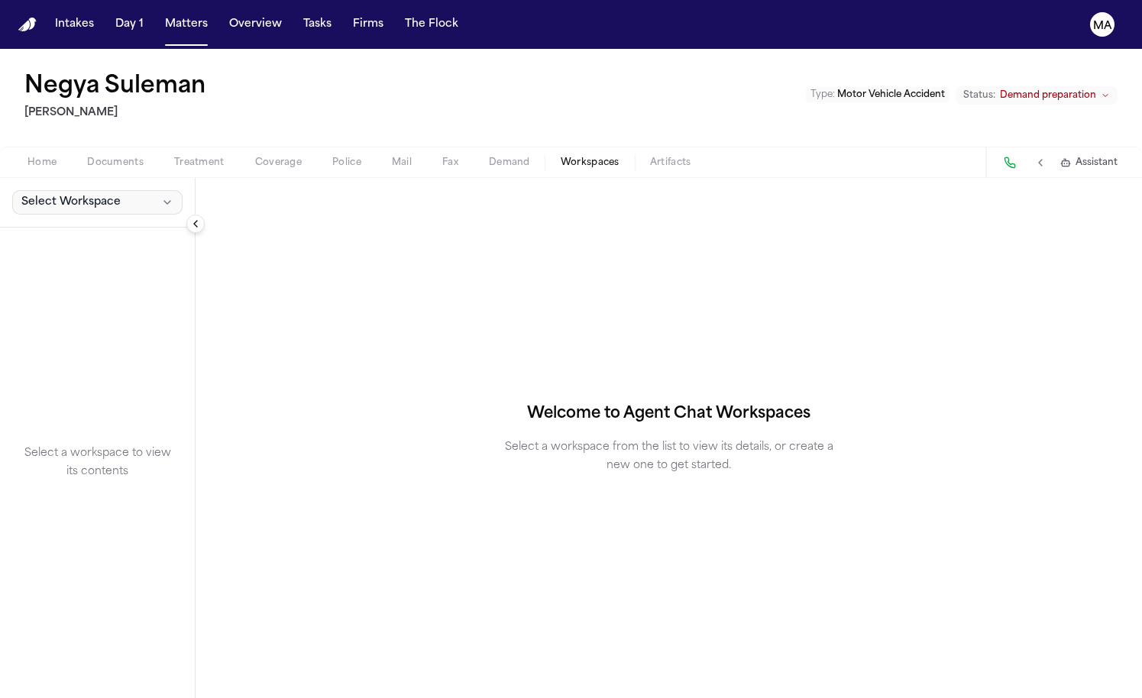
click at [74, 195] on span "Select Workspace" at bounding box center [70, 202] width 99 height 15
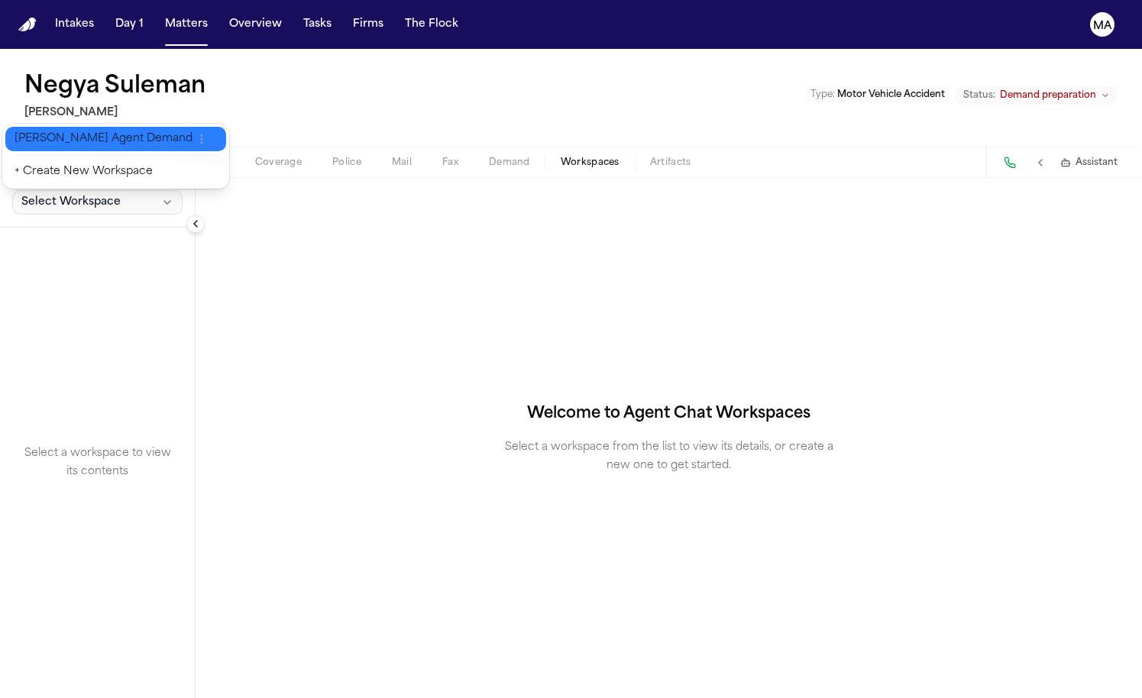
click at [62, 134] on span "[PERSON_NAME] Agent Demand" at bounding box center [104, 138] width 178 height 15
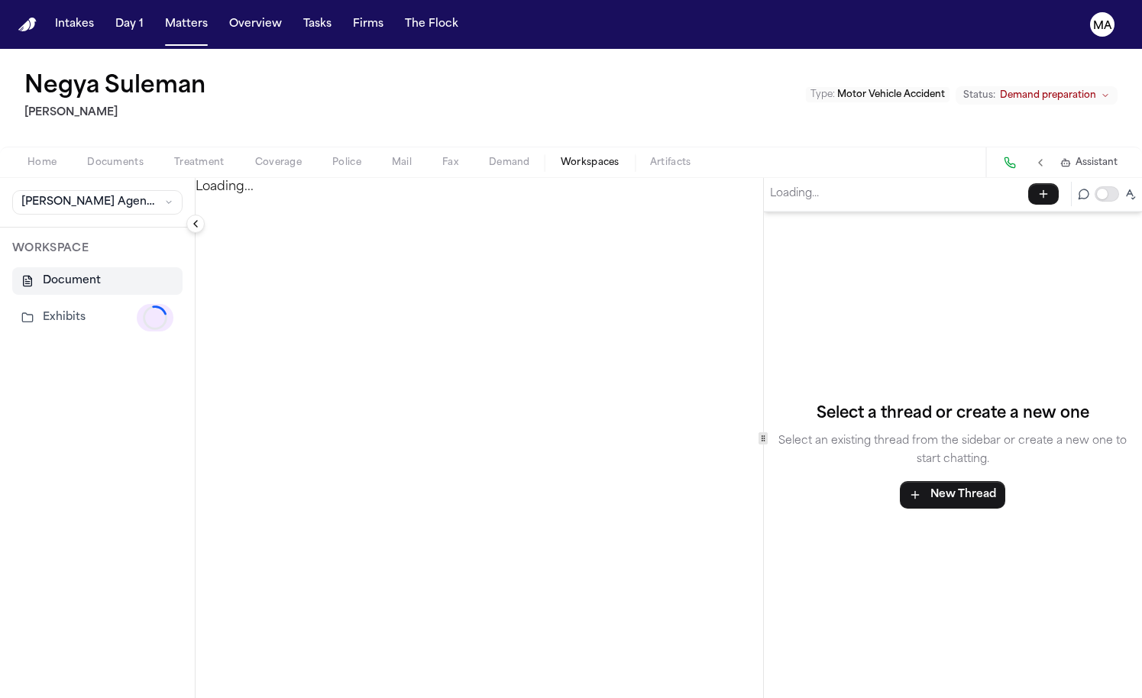
click at [414, 58] on div "Negya Suleman Yanni Law Type : Motor Vehicle Accident Status: Demand preparation" at bounding box center [571, 98] width 1142 height 98
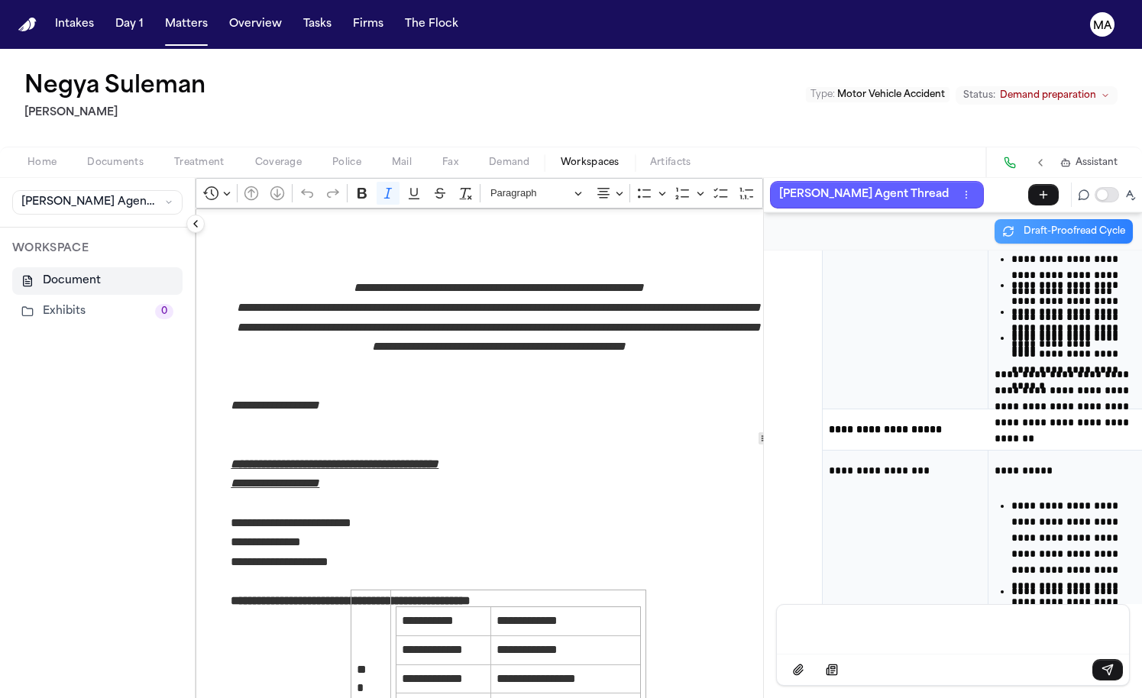
scroll to position [1448, 0]
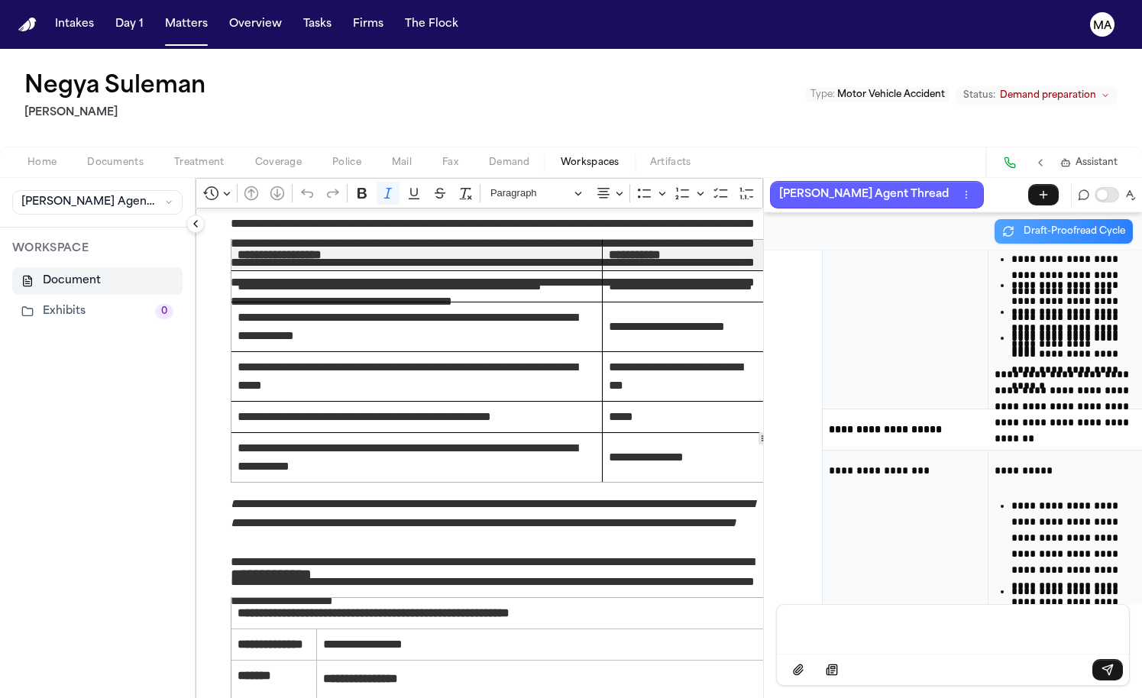
click at [598, 51] on div "Negya Suleman Yanni Law Type : Motor Vehicle Accident Status: Demand preparation" at bounding box center [571, 98] width 1142 height 98
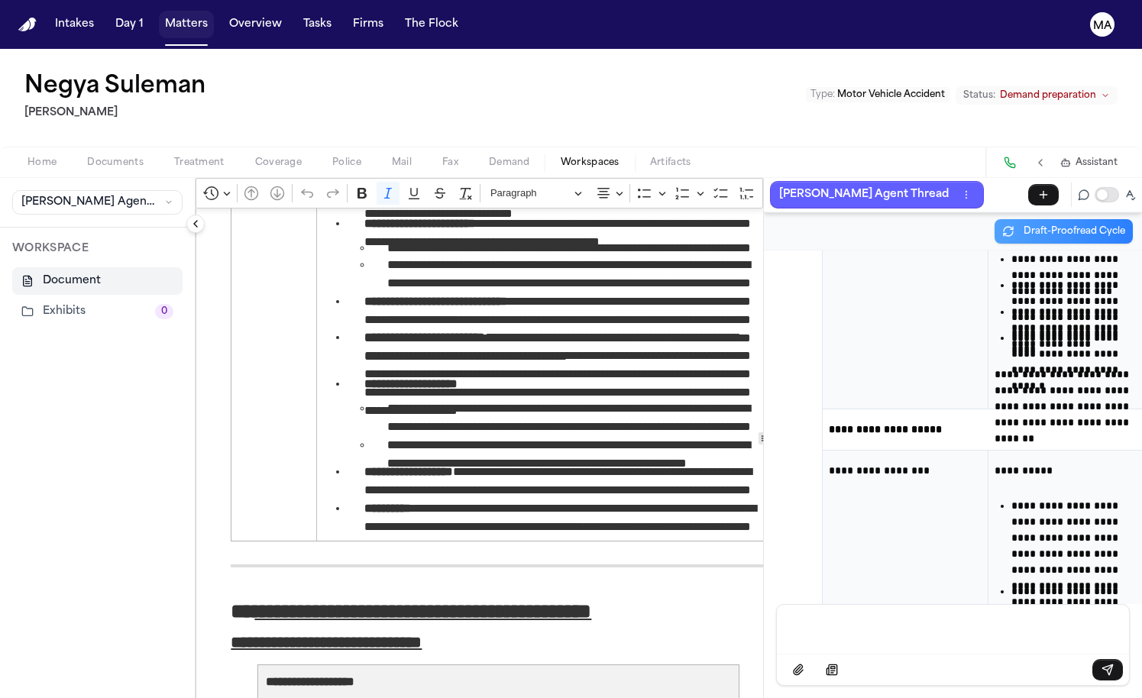
click at [159, 18] on button "Matters" at bounding box center [186, 24] width 55 height 27
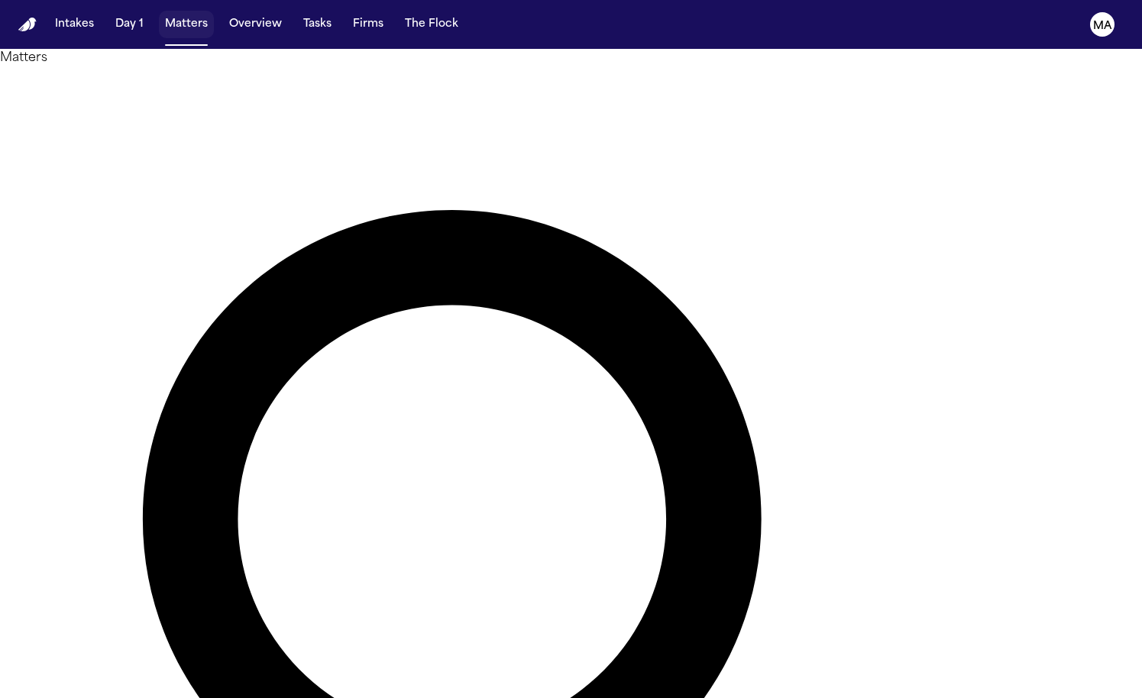
click at [159, 13] on button "Matters" at bounding box center [186, 24] width 55 height 27
type input "*******"
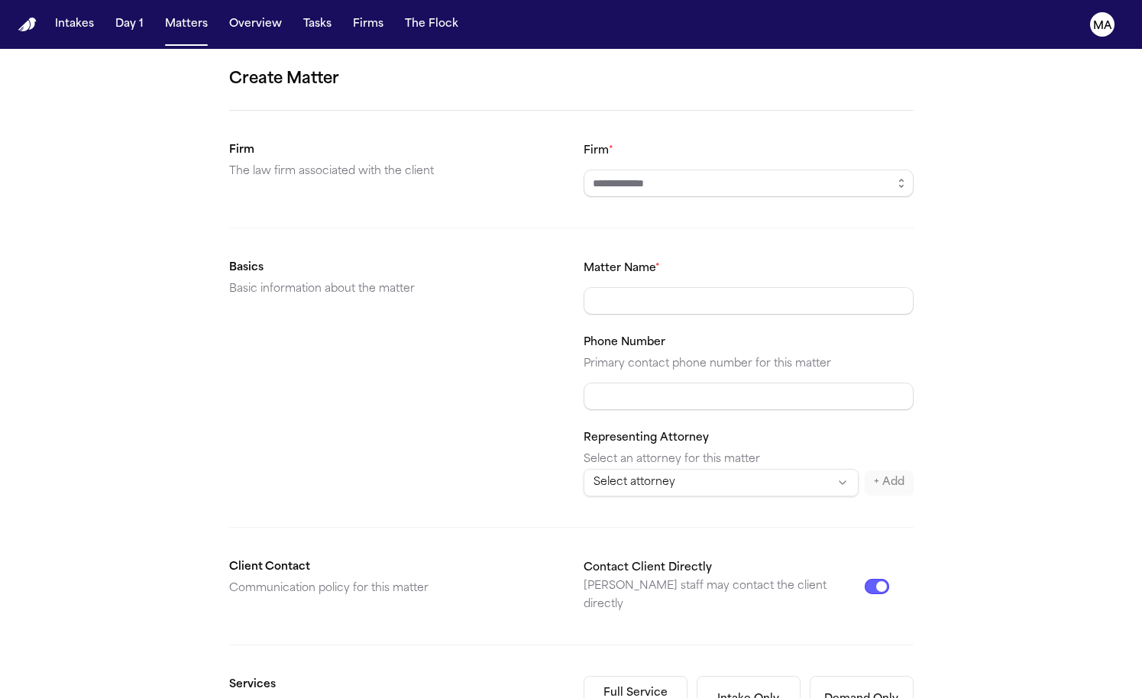
click at [641, 170] on input "Firm *" at bounding box center [748, 183] width 330 height 27
click at [895, 177] on icon "button" at bounding box center [901, 183] width 12 height 12
type input "*********"
type input "**********"
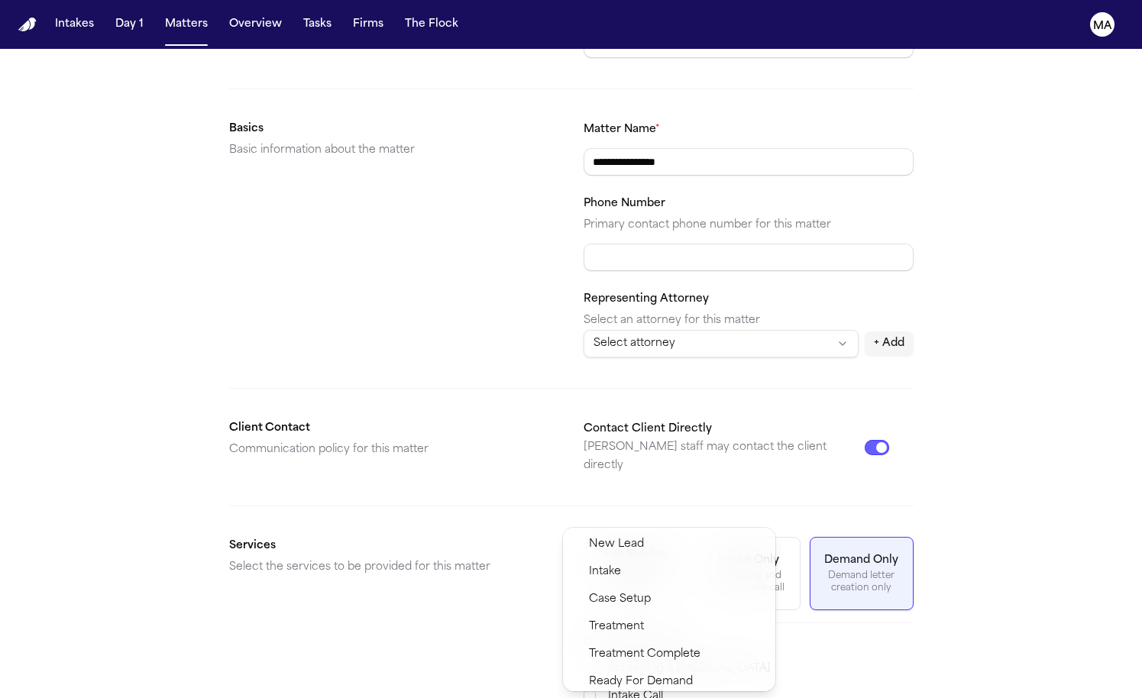
click at [641, 697] on span "Demand Preparation" at bounding box center [644, 709] width 111 height 18
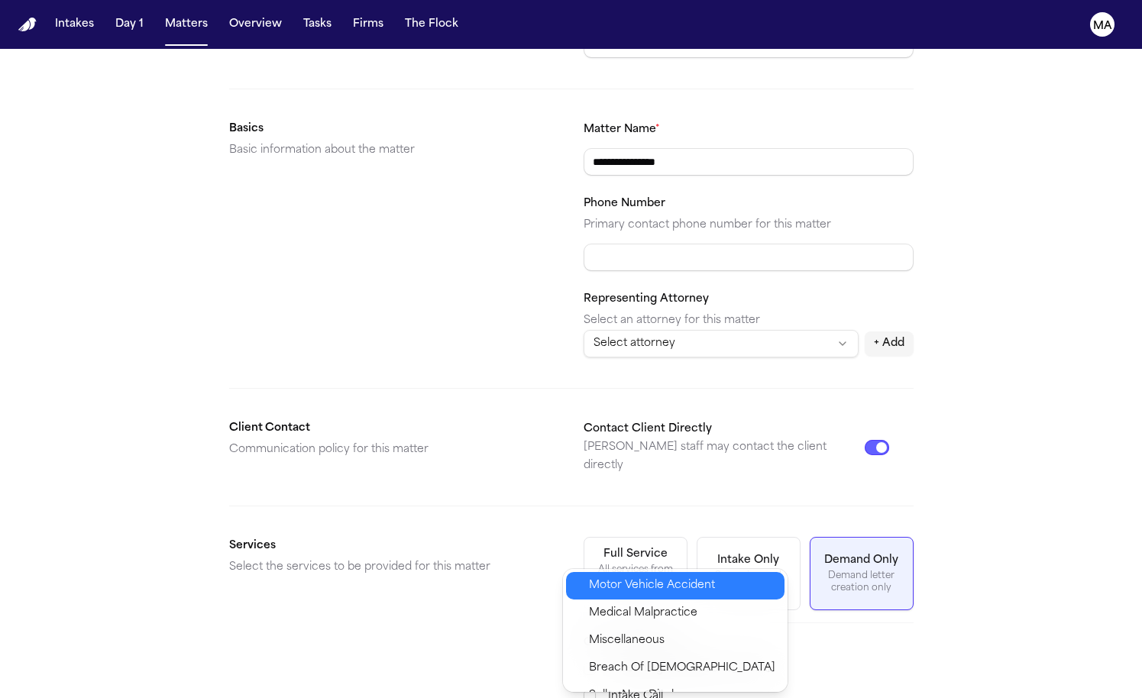
click at [615, 578] on span "Motor Vehicle Accident" at bounding box center [652, 586] width 126 height 18
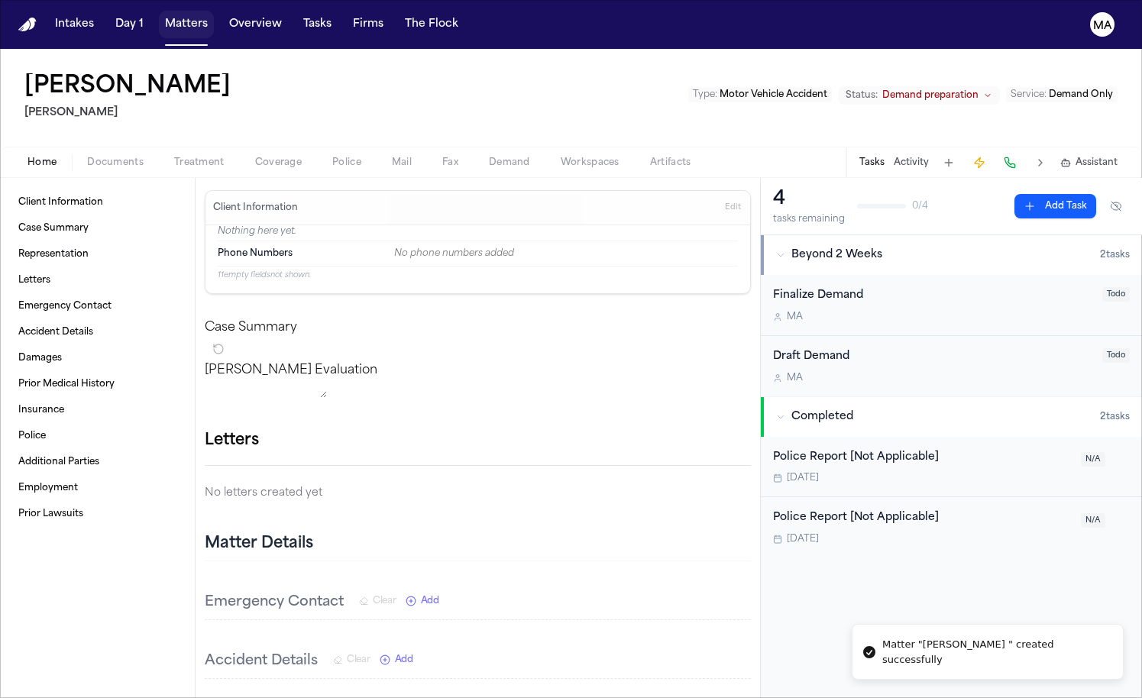
click at [159, 13] on button "Matters" at bounding box center [186, 24] width 55 height 27
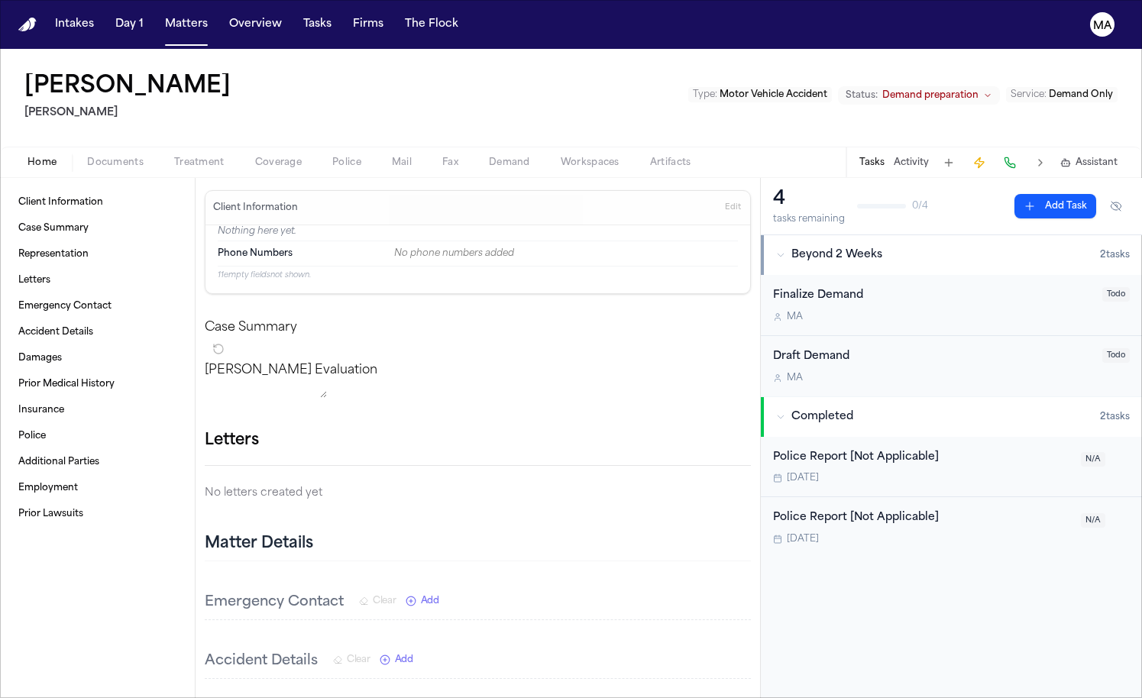
click at [87, 157] on span "Documents" at bounding box center [115, 163] width 57 height 12
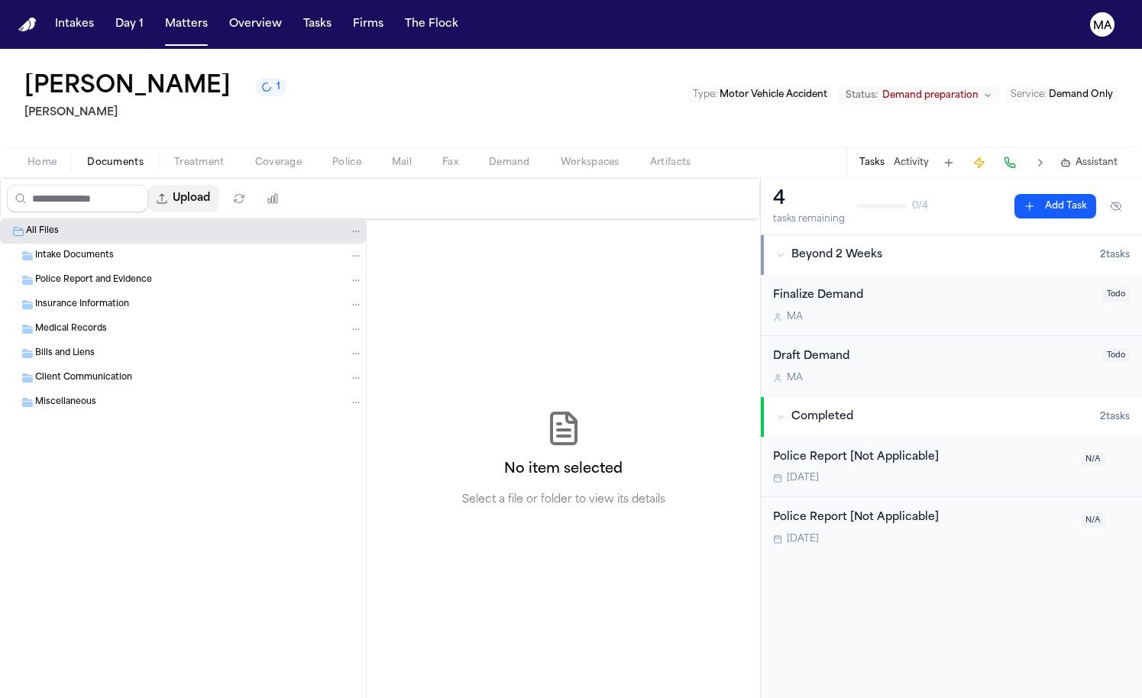
click at [148, 185] on button "Upload" at bounding box center [183, 198] width 71 height 27
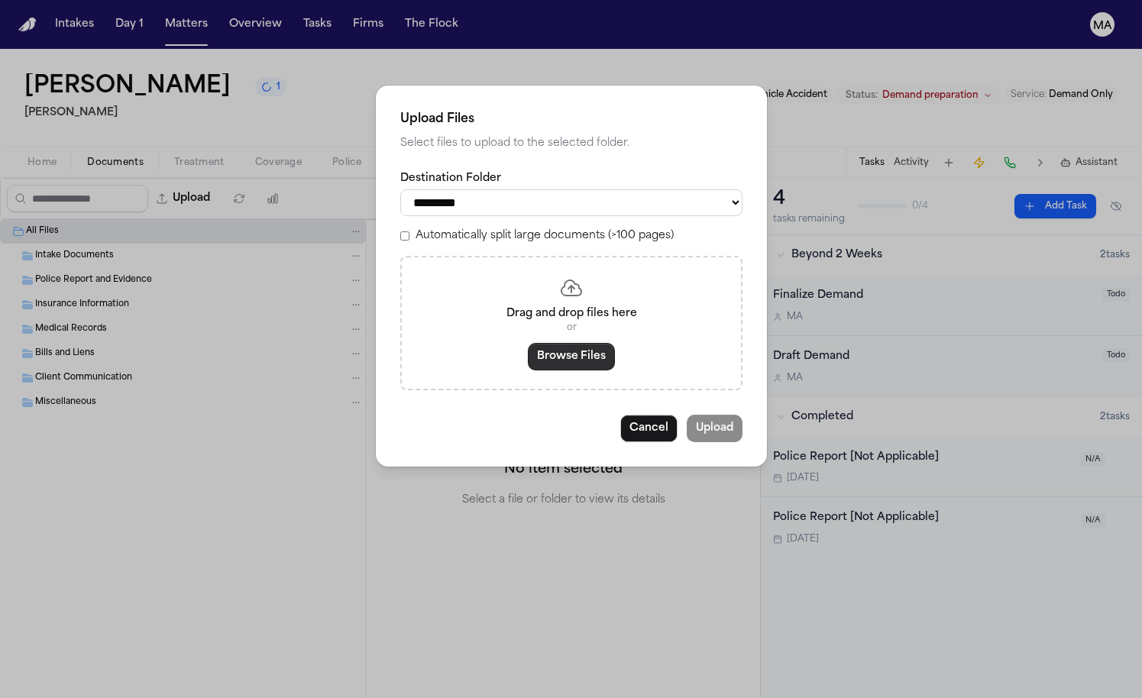
click at [585, 343] on button "Browse Files" at bounding box center [571, 356] width 87 height 27
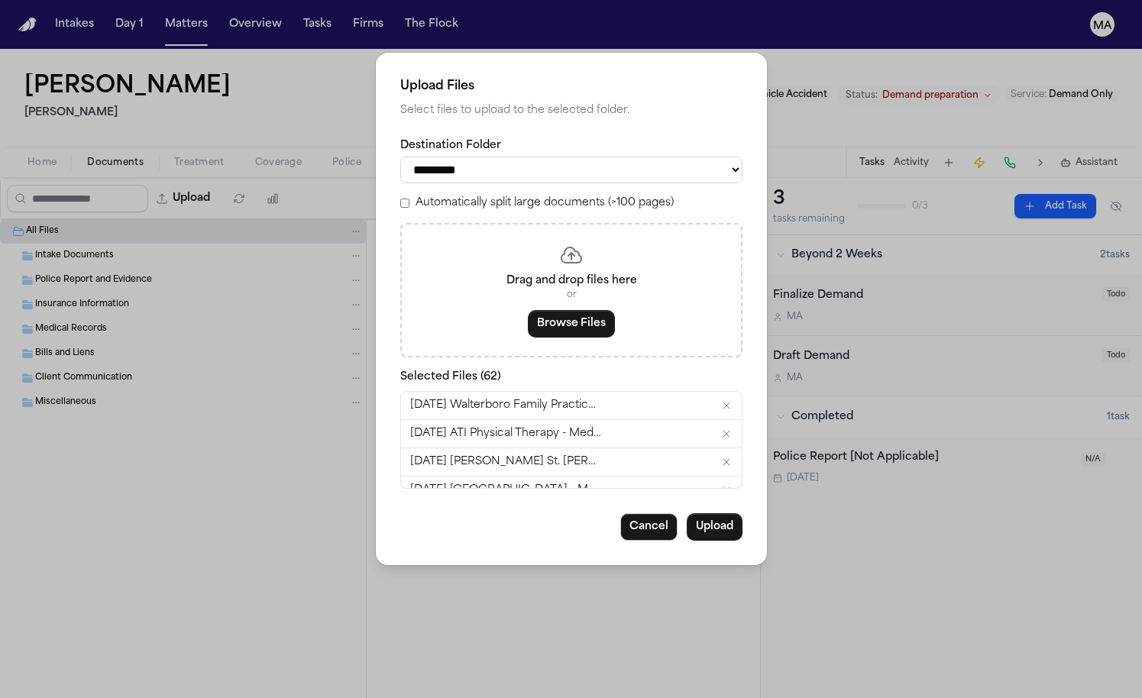
click at [493, 195] on label "Automatically split large documents (>100 pages)" at bounding box center [544, 202] width 258 height 15
click at [687, 513] on button "Upload" at bounding box center [715, 526] width 56 height 27
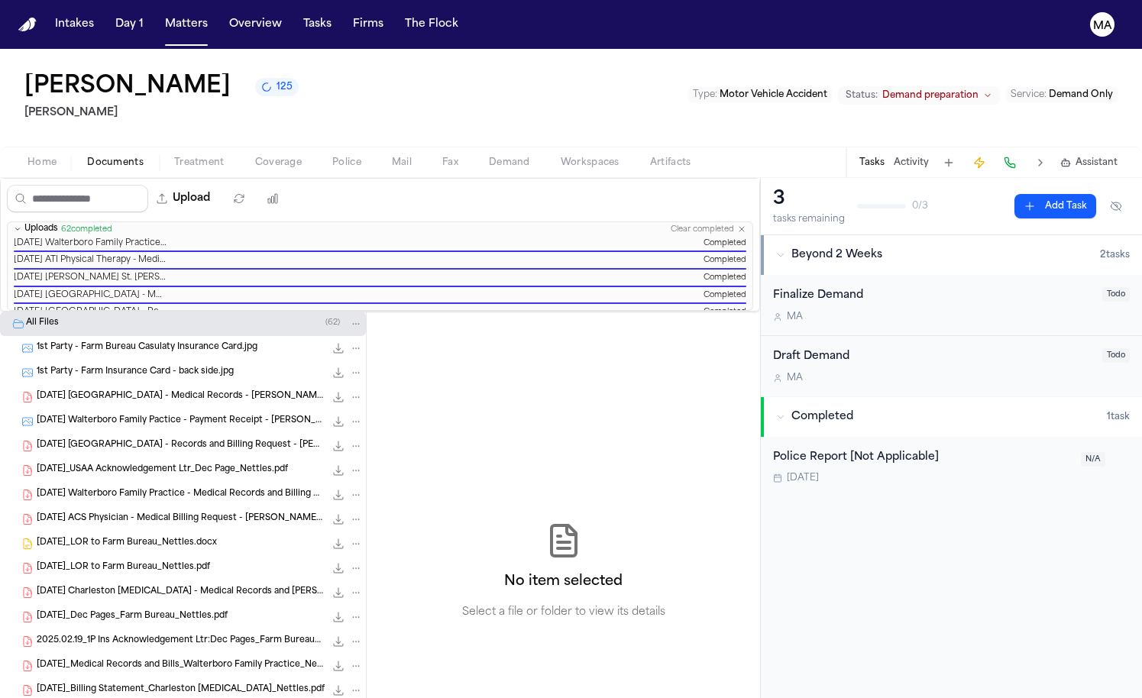
click at [270, 53] on div "Matthew Nettles 125 Yanni Law Type : Motor Vehicle Accident Status: Demand prep…" at bounding box center [571, 98] width 1142 height 98
click at [159, 20] on button "Matters" at bounding box center [186, 24] width 55 height 27
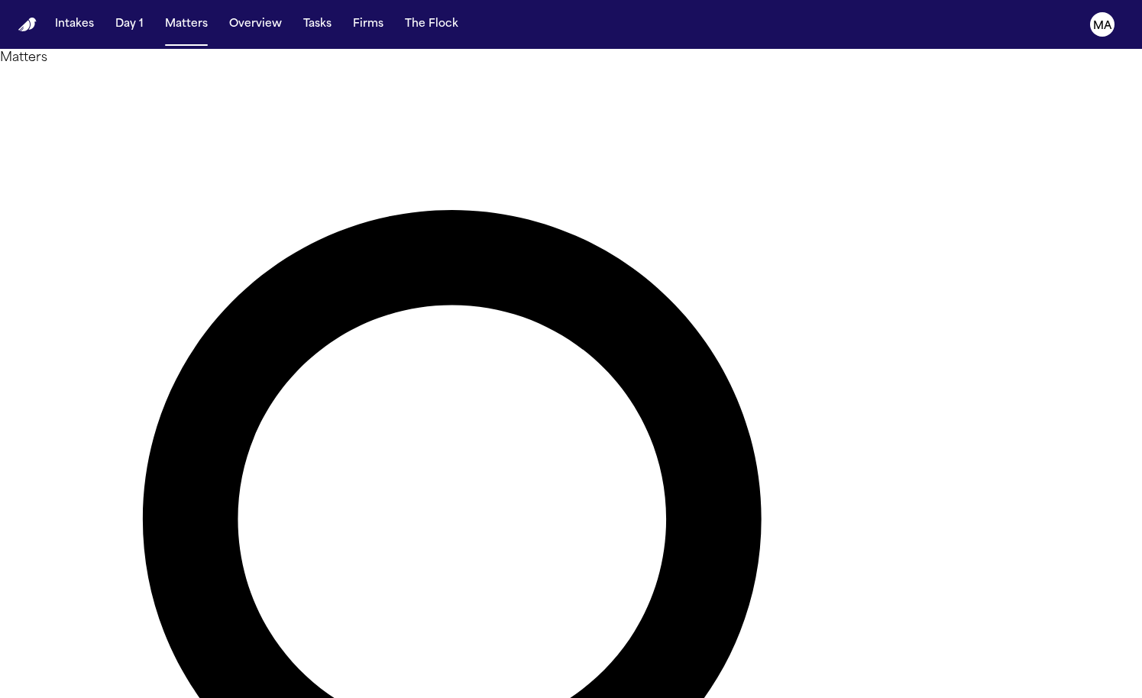
drag, startPoint x: 731, startPoint y: 71, endPoint x: 632, endPoint y: 75, distance: 98.6
click at [632, 75] on div "******* Overview Add Matter" at bounding box center [571, 656] width 1142 height 1178
drag, startPoint x: 752, startPoint y: 67, endPoint x: 685, endPoint y: 66, distance: 67.2
click at [685, 67] on div "*******" at bounding box center [571, 647] width 1142 height 1160
type input "*"
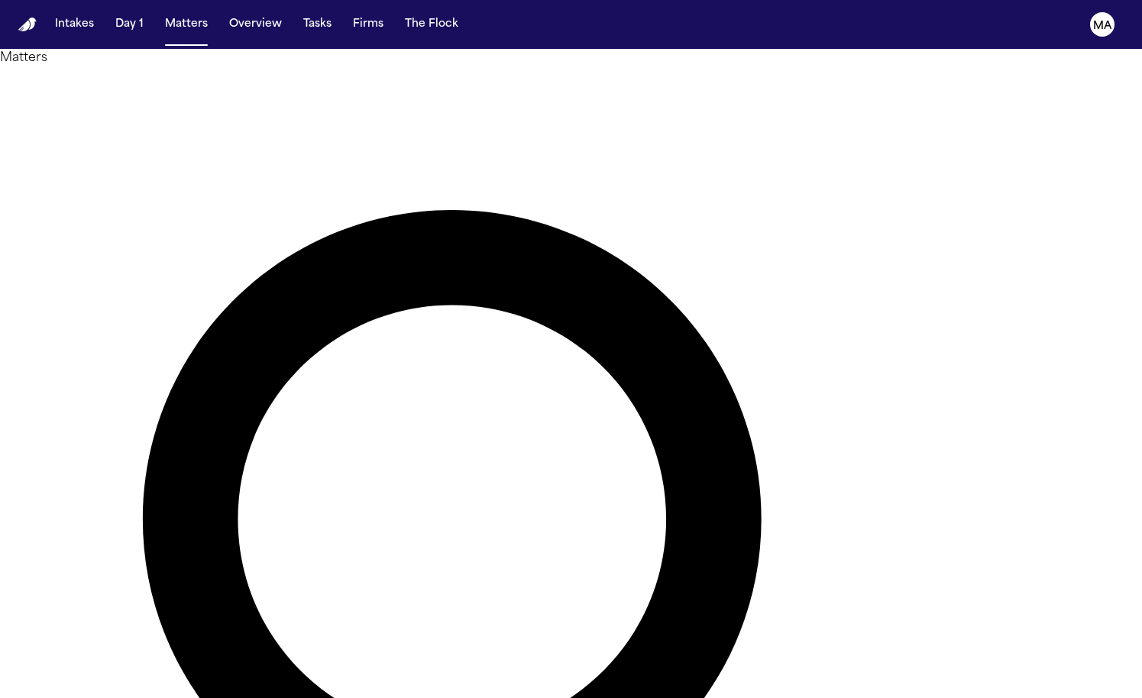
type input "******"
drag, startPoint x: 685, startPoint y: 66, endPoint x: 124, endPoint y: 157, distance: 567.7
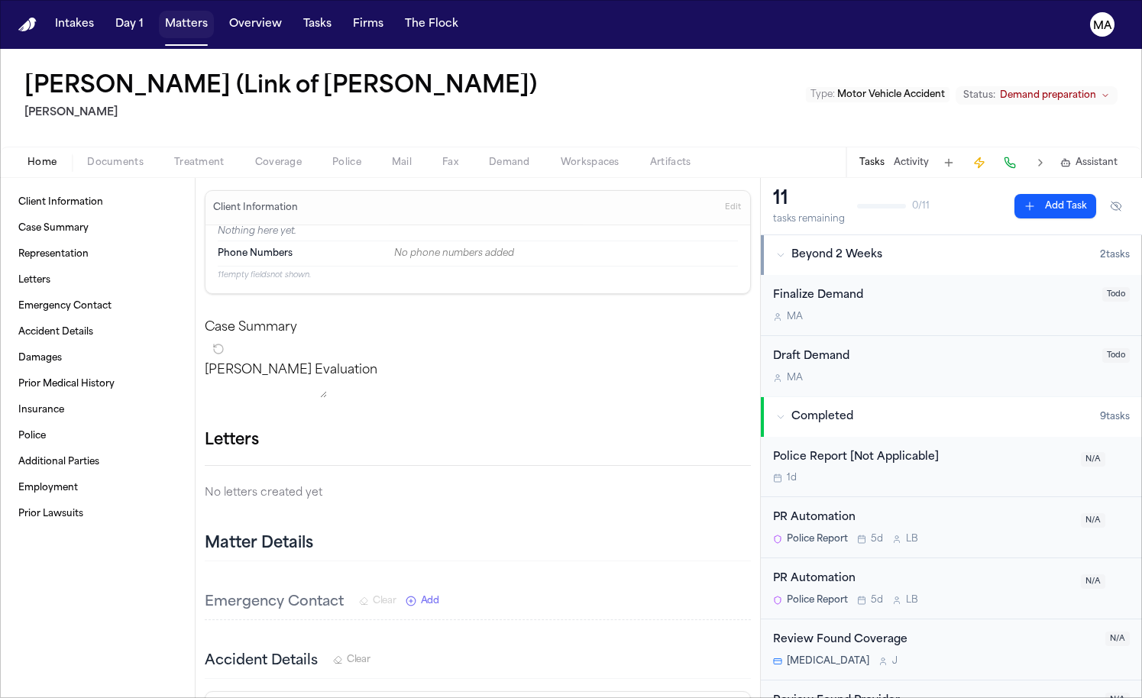
click at [159, 15] on button "Matters" at bounding box center [186, 24] width 55 height 27
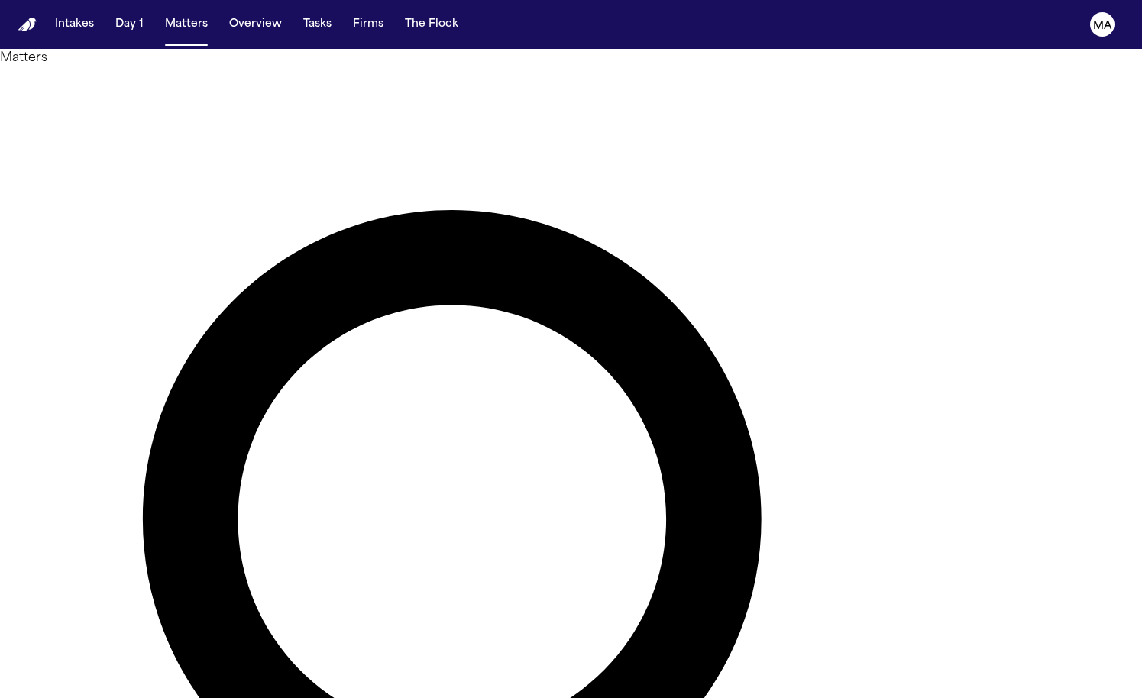
drag, startPoint x: 741, startPoint y: 63, endPoint x: 648, endPoint y: 72, distance: 93.5
click at [648, 72] on div "****** Overview Add Matter" at bounding box center [571, 656] width 1142 height 1178
type input "*"
type input "*******"
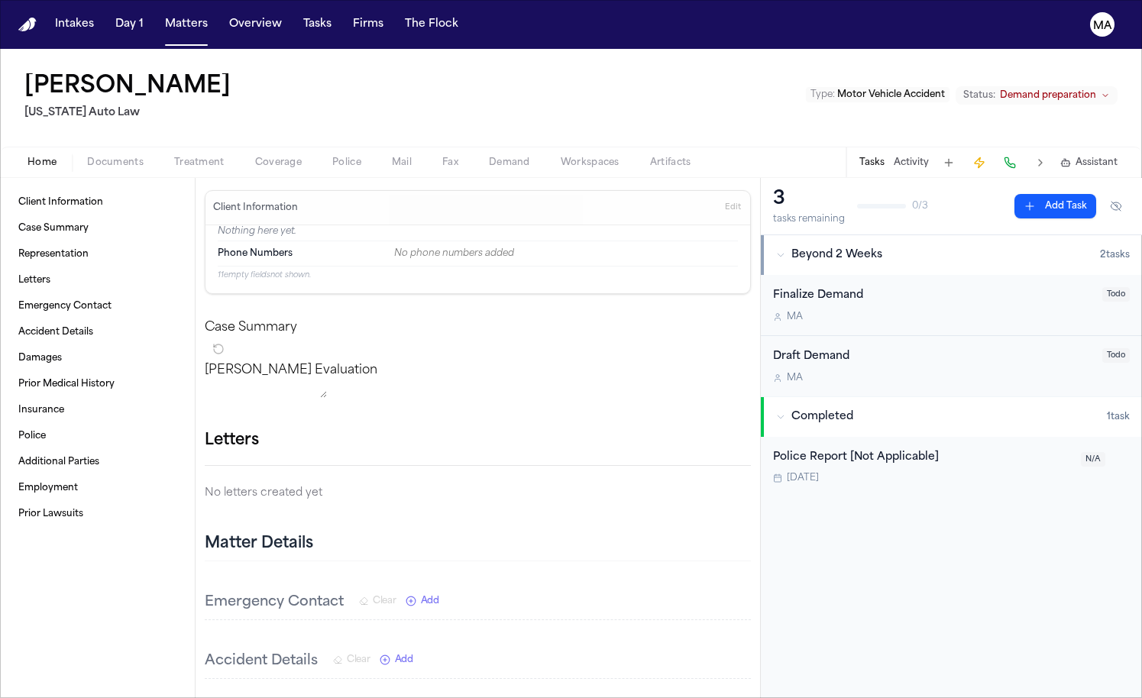
click at [87, 157] on span "Documents" at bounding box center [115, 163] width 57 height 12
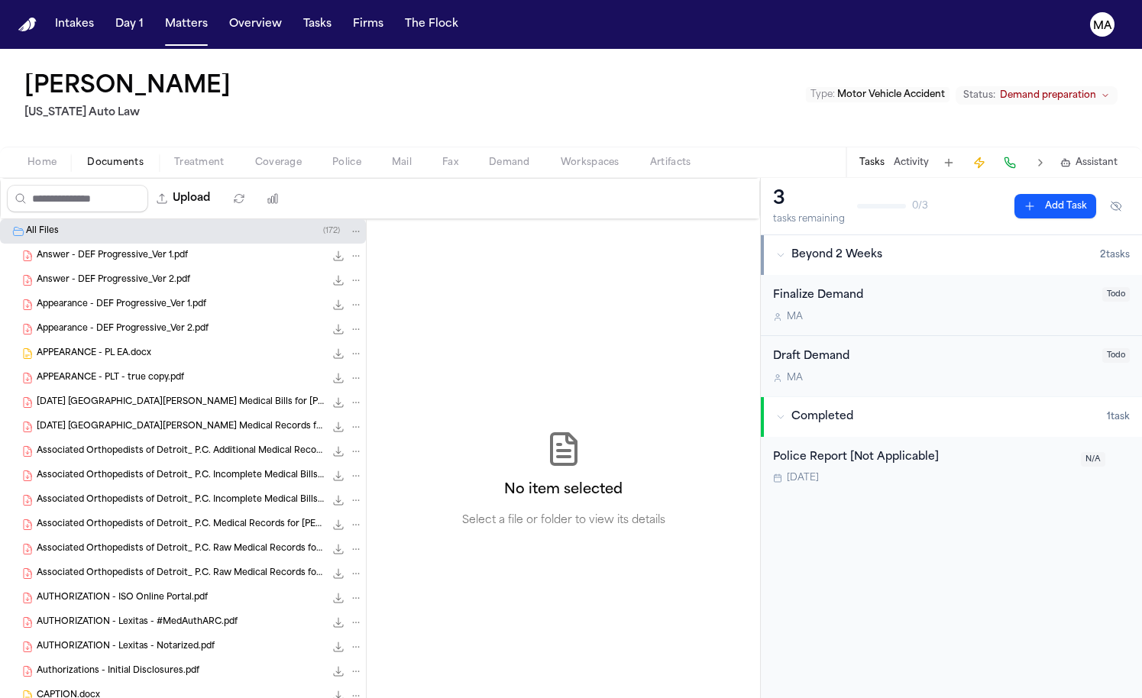
click at [489, 157] on span "Demand" at bounding box center [509, 163] width 41 height 12
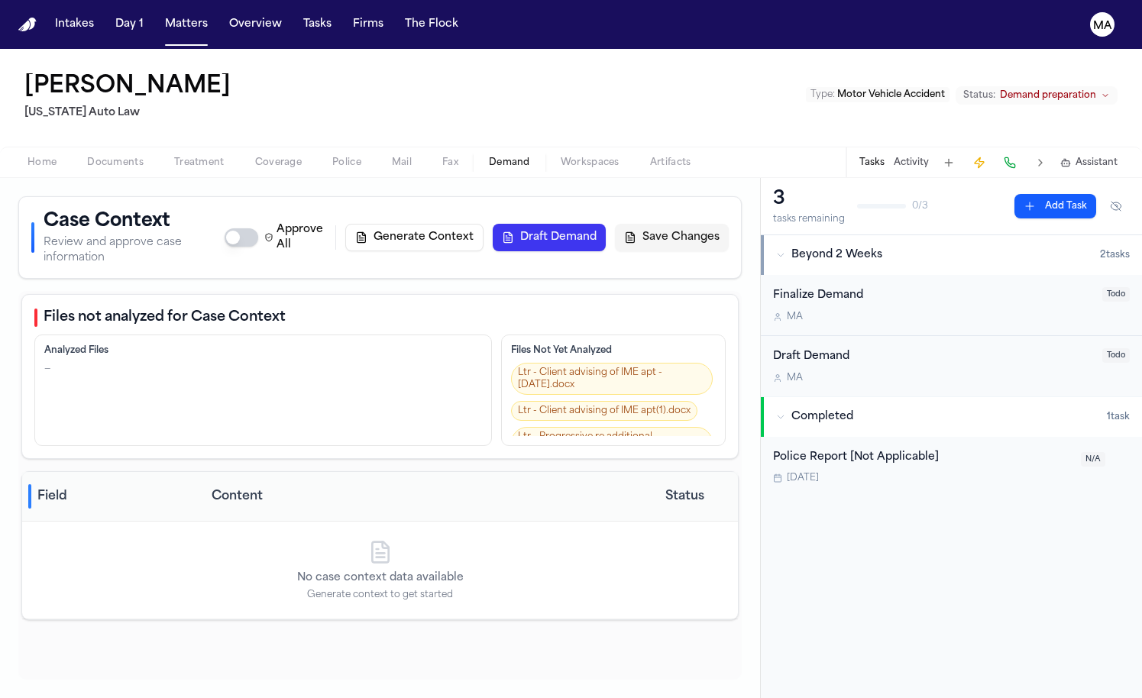
click at [483, 224] on button "Generate Context" at bounding box center [414, 237] width 138 height 27
click at [159, 14] on button "Matters" at bounding box center [186, 24] width 55 height 27
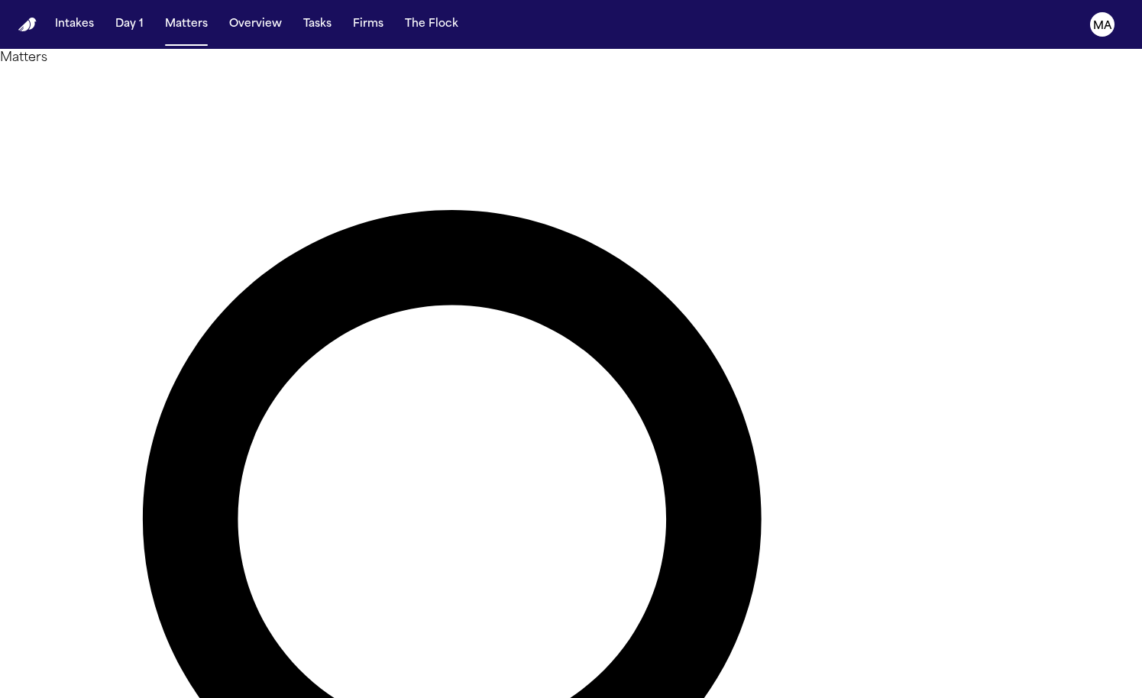
drag, startPoint x: 750, startPoint y: 67, endPoint x: 693, endPoint y: 63, distance: 57.4
type input "****"
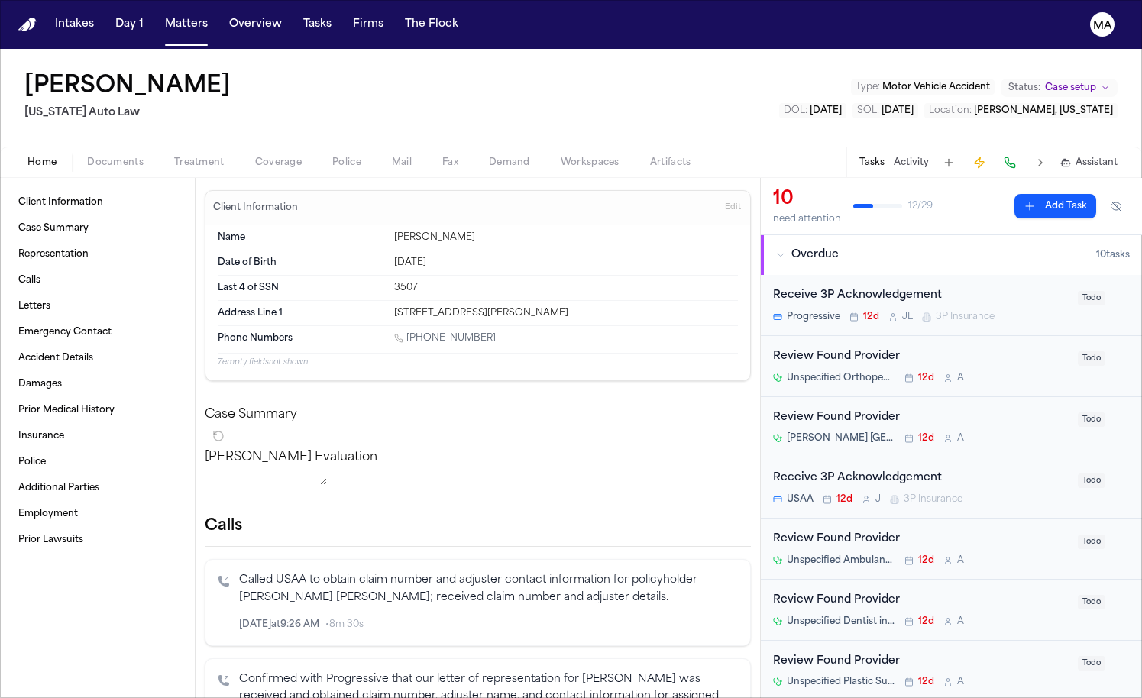
click at [341, 147] on div "Home Documents Treatment Coverage Police Mail Fax Demand Workspaces Artifacts T…" at bounding box center [571, 162] width 1142 height 31
click at [489, 157] on span "Demand" at bounding box center [509, 163] width 41 height 12
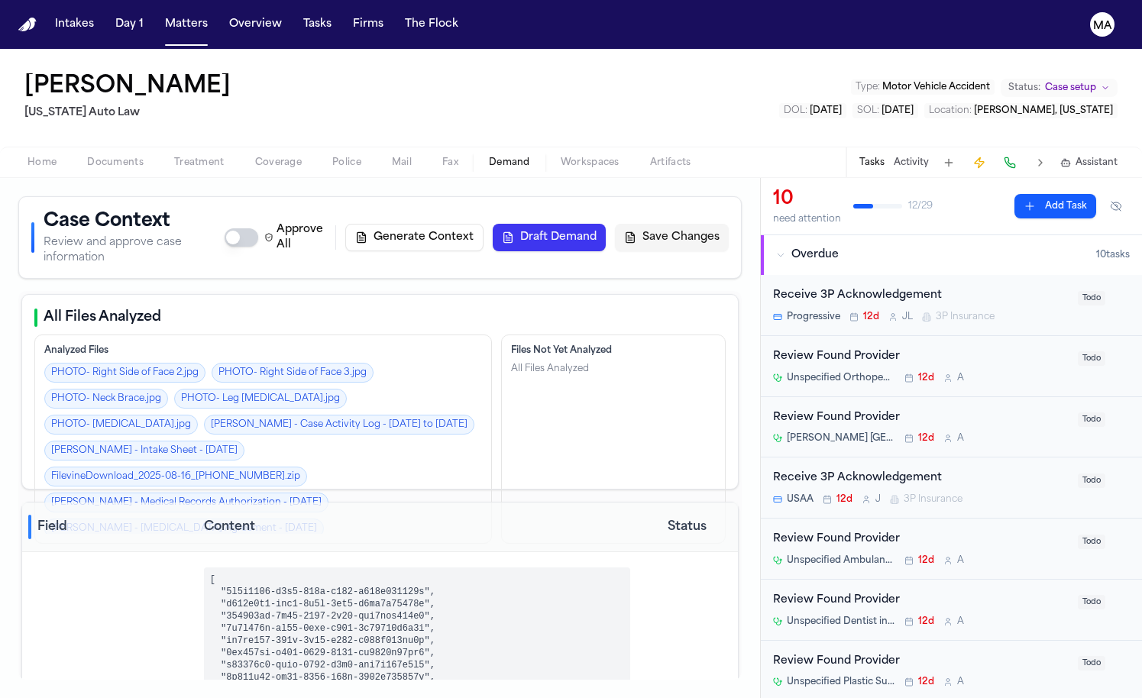
click at [606, 224] on button "Draft Demand" at bounding box center [549, 237] width 113 height 27
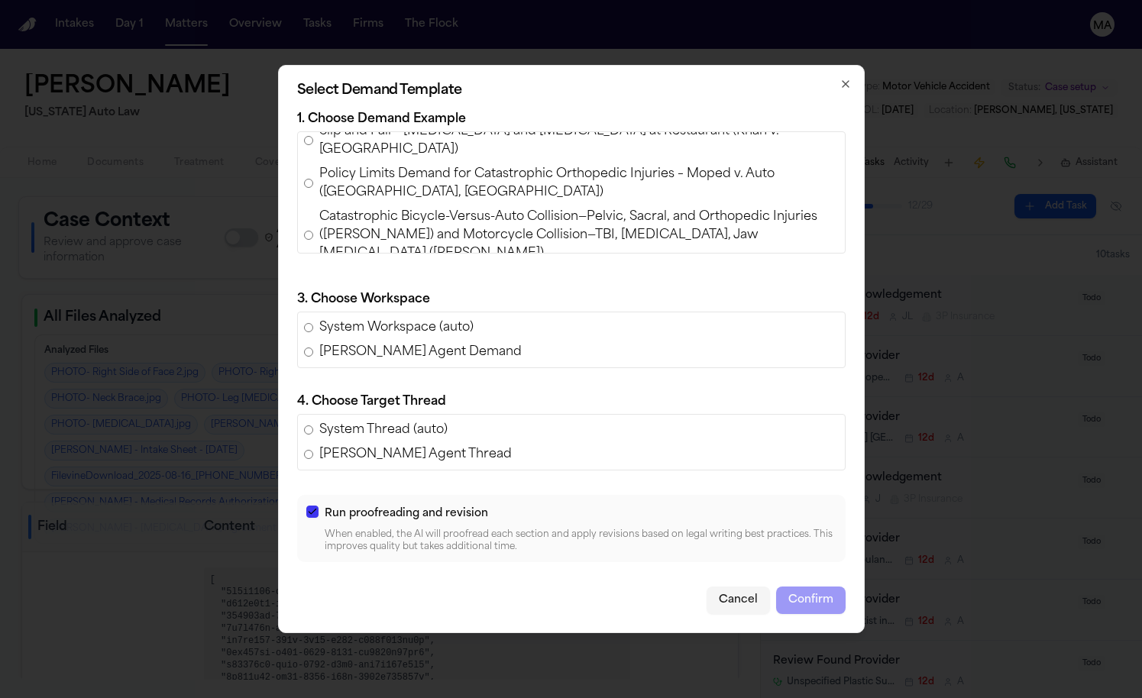
scroll to position [301, 0]
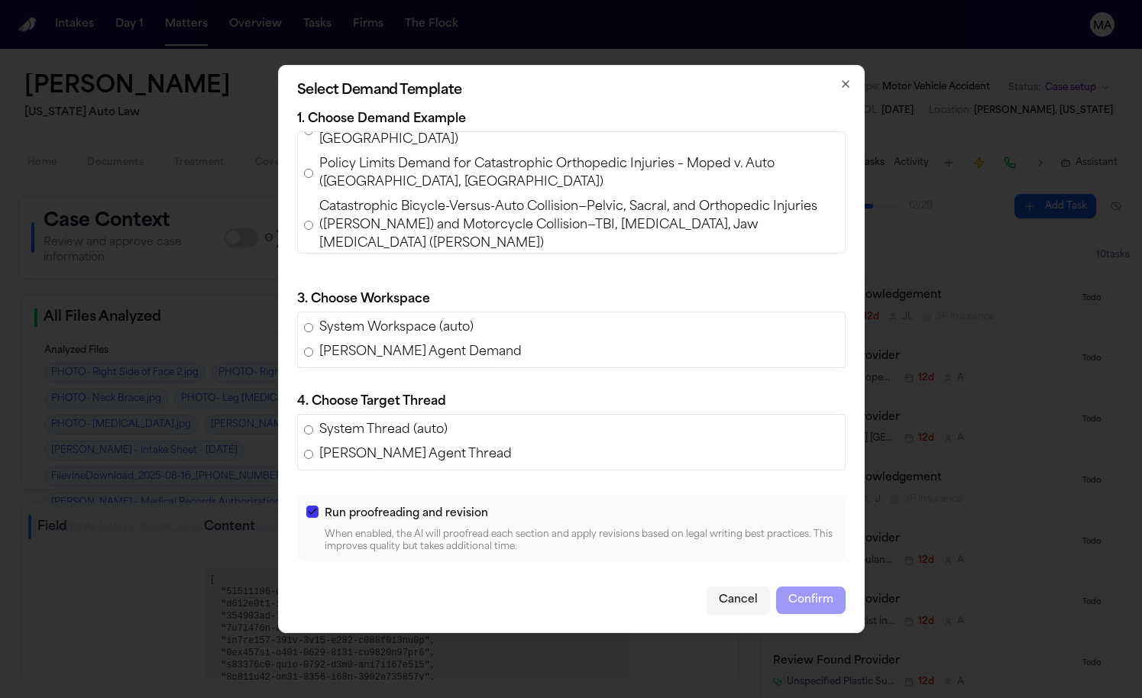
click at [522, 491] on span "Policy Limits Demand for Luke Bartholomew Wilson v. Wissam Walid Laham (AAA Ins…" at bounding box center [578, 509] width 519 height 37
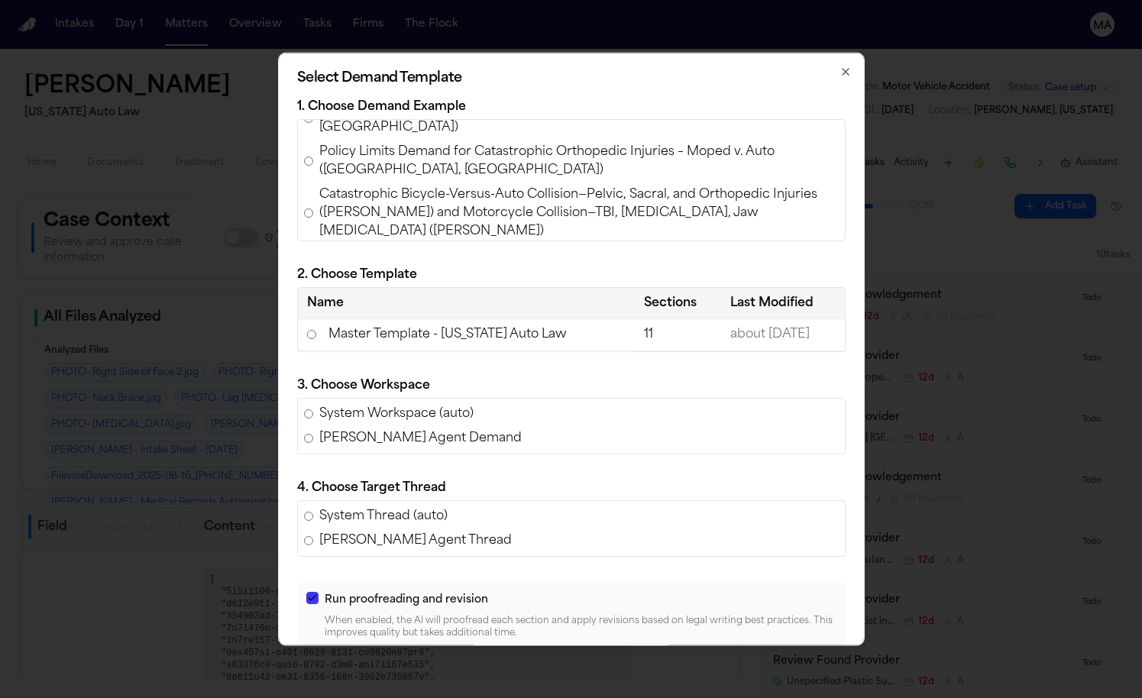
click at [477, 319] on td "Master Template - Michigan Auto Law" at bounding box center [467, 334] width 338 height 31
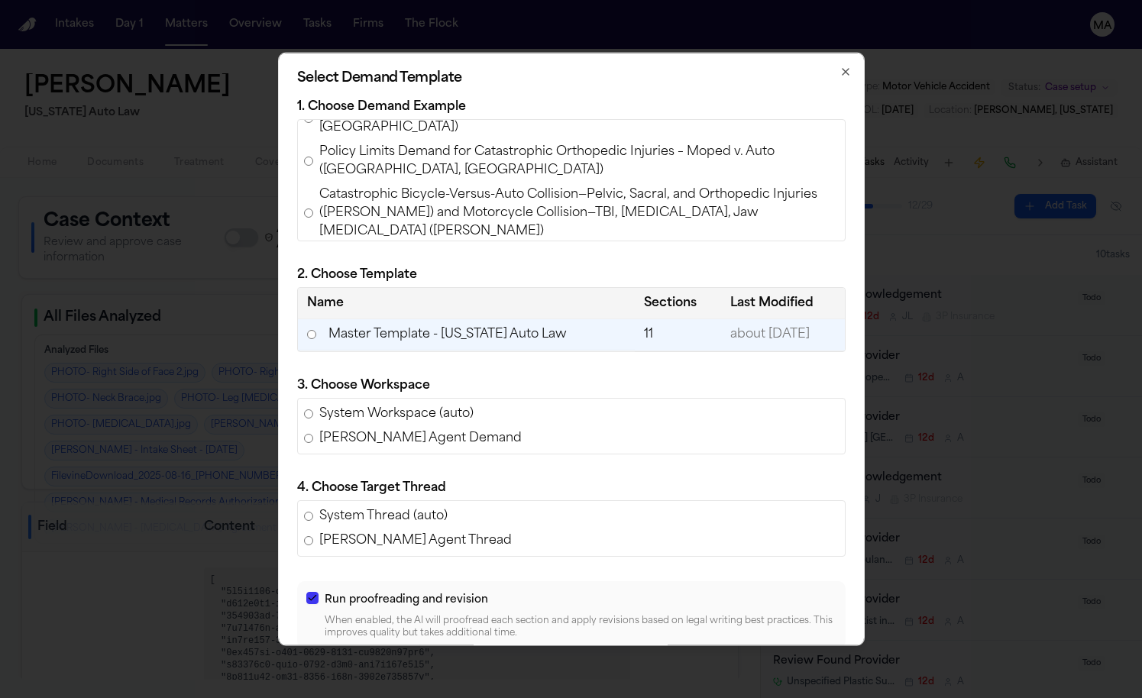
click at [776, 672] on button "Confirm" at bounding box center [810, 685] width 69 height 27
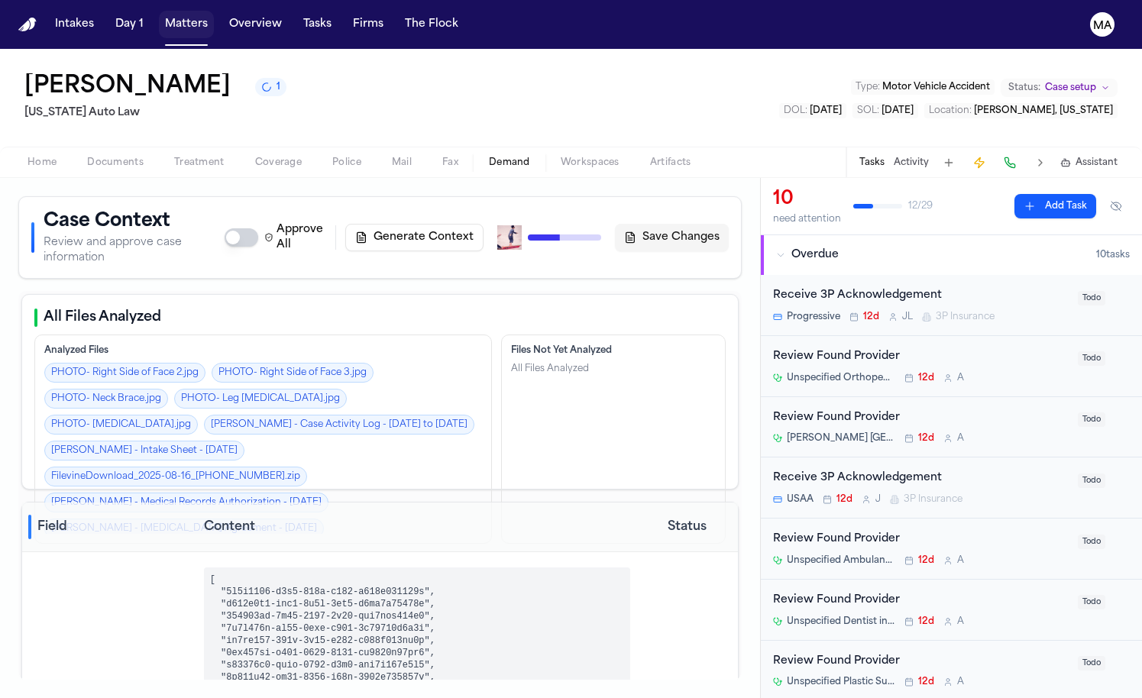
click at [159, 17] on button "Matters" at bounding box center [186, 24] width 55 height 27
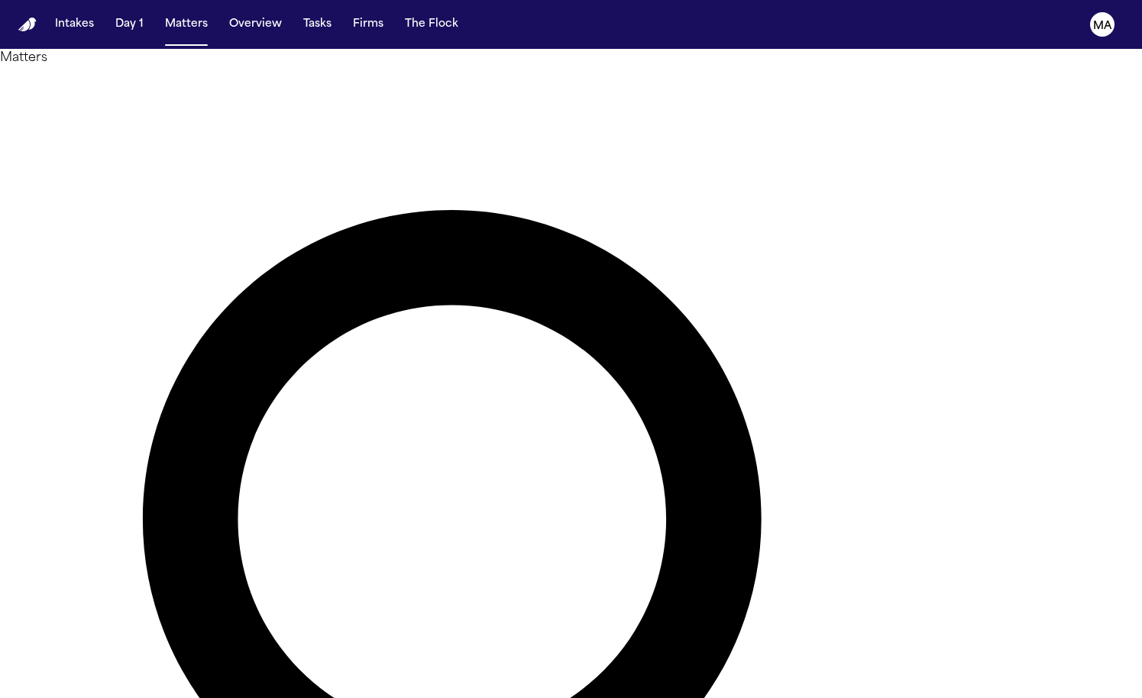
click at [369, 611] on main "Matters **** Overview Add Matter Client Name Firm Name Phone Number Preferred L…" at bounding box center [571, 373] width 1142 height 649
click at [159, 14] on button "Matters" at bounding box center [186, 24] width 55 height 27
click at [230, 59] on h1 "Matters" at bounding box center [571, 58] width 1142 height 18
click at [188, 66] on h1 "Matters" at bounding box center [571, 58] width 1142 height 18
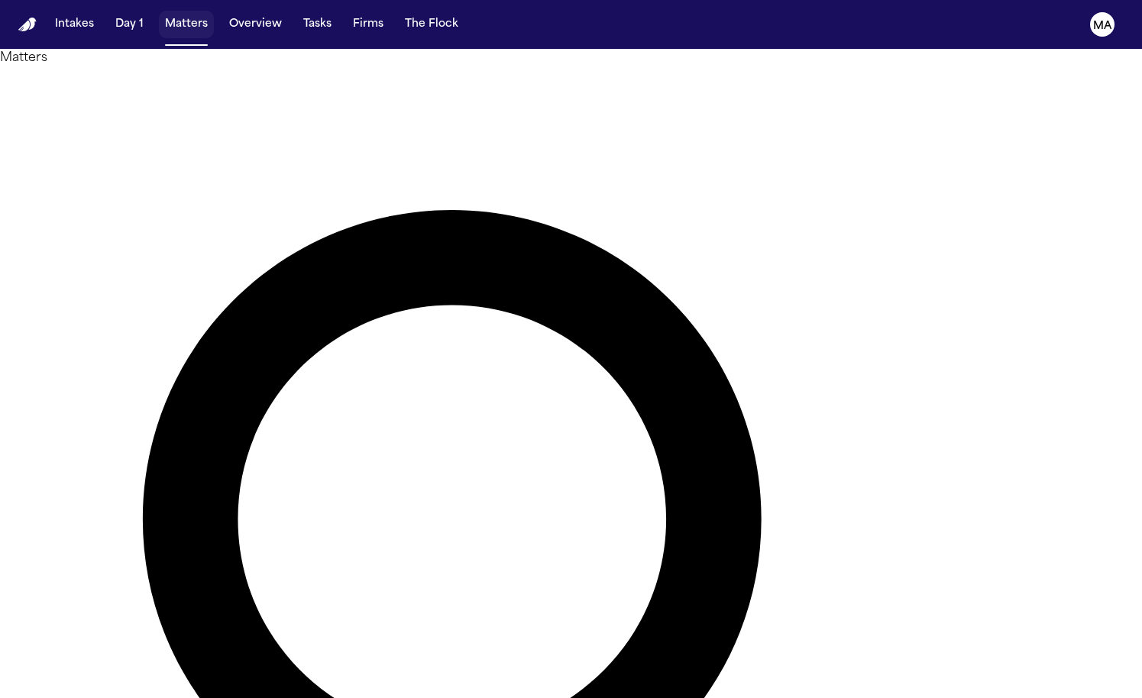
click at [159, 13] on button "Matters" at bounding box center [186, 24] width 55 height 27
drag, startPoint x: 731, startPoint y: 66, endPoint x: 677, endPoint y: 69, distance: 53.5
click at [677, 69] on div "****" at bounding box center [571, 647] width 1142 height 1160
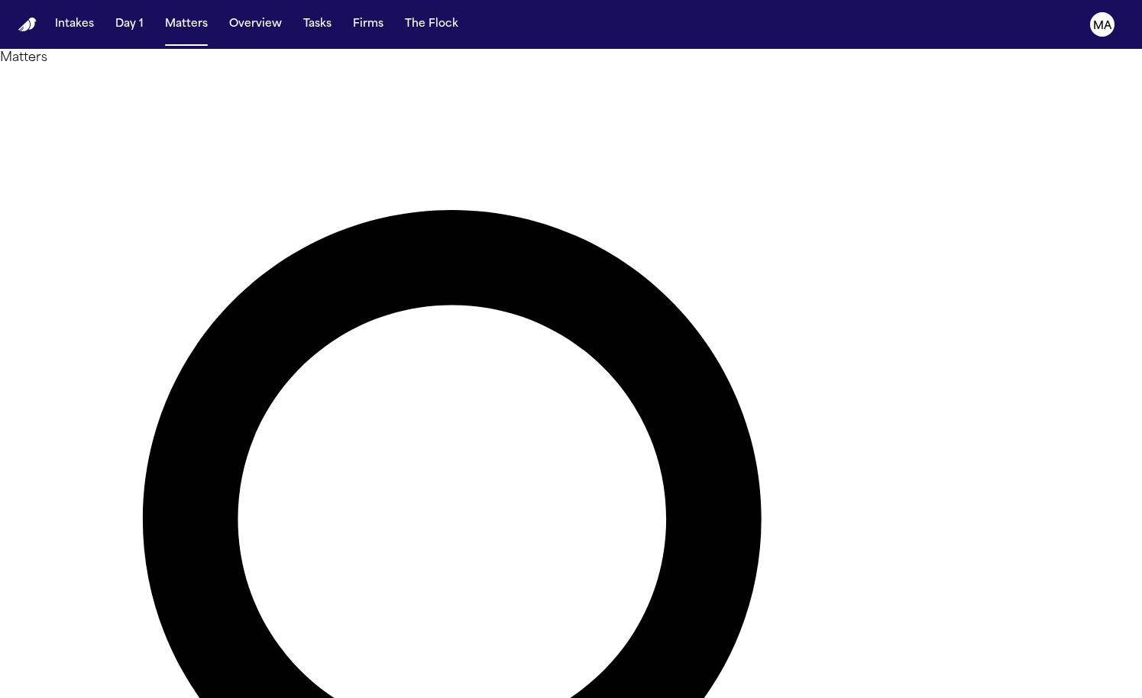
type input "**********"
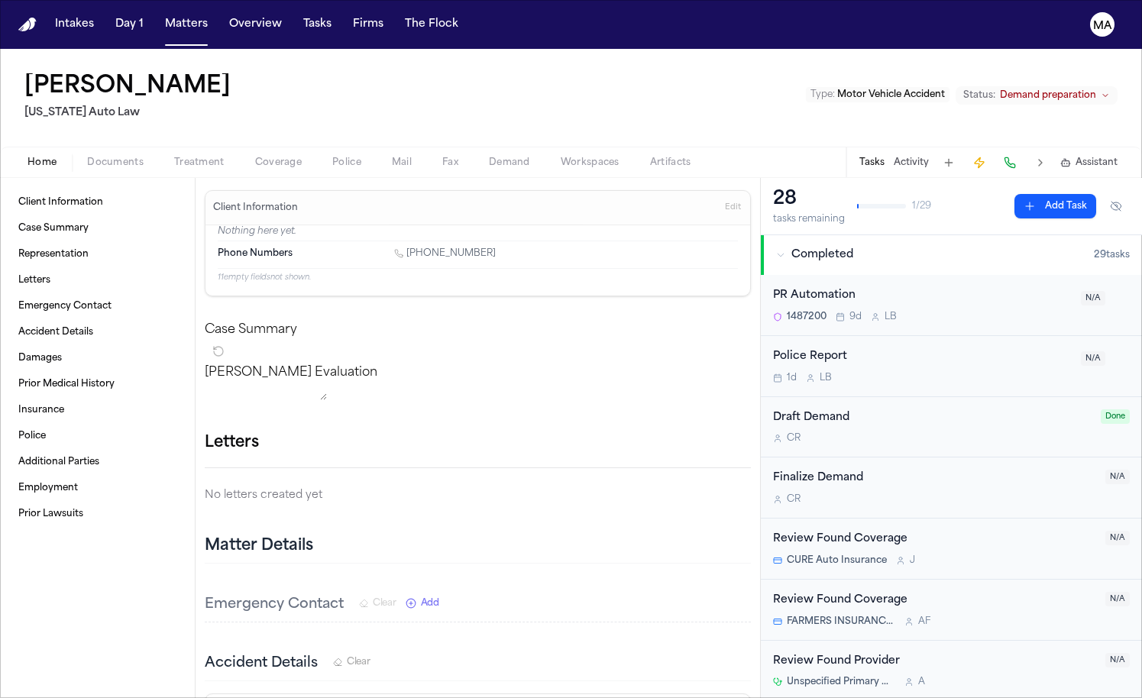
click at [1104, 157] on span "Assistant" at bounding box center [1096, 163] width 42 height 12
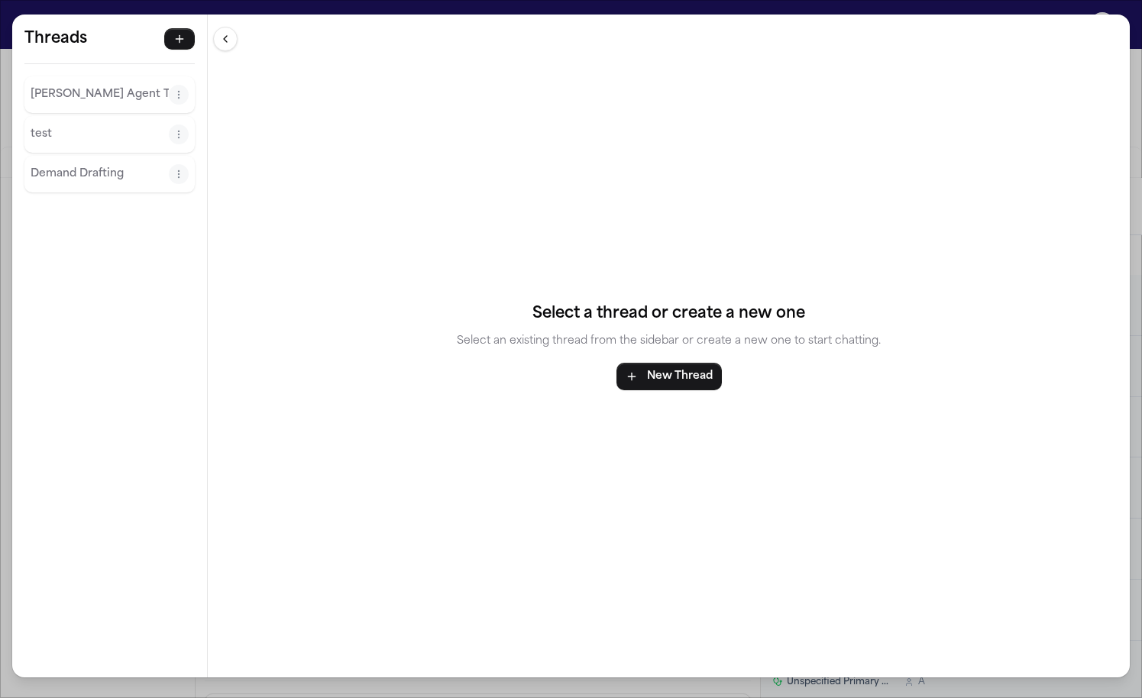
click at [49, 86] on p "[PERSON_NAME] Agent Thread" at bounding box center [100, 95] width 138 height 18
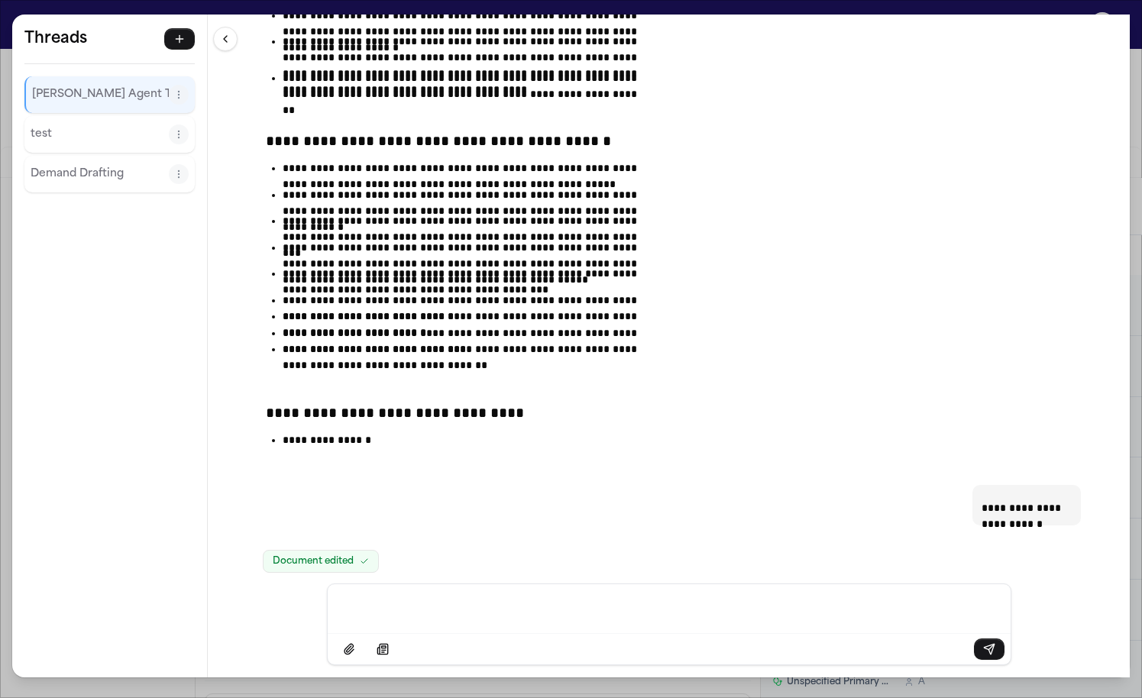
scroll to position [62062, 0]
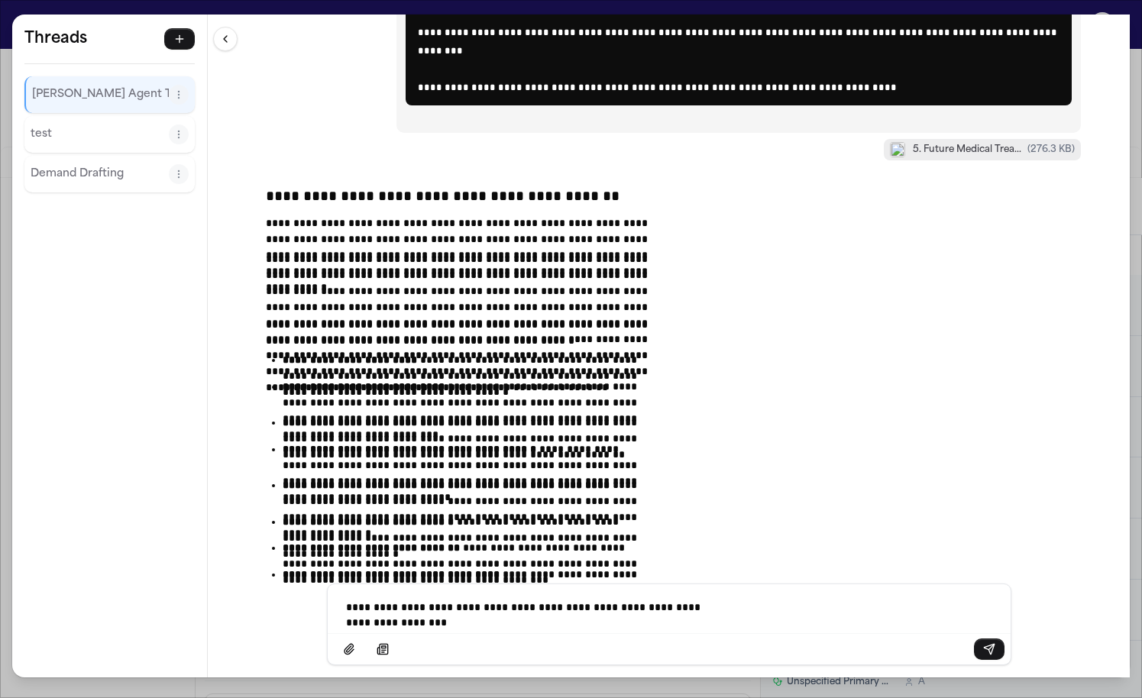
click at [622, 609] on p "**********" at bounding box center [532, 604] width 373 height 9
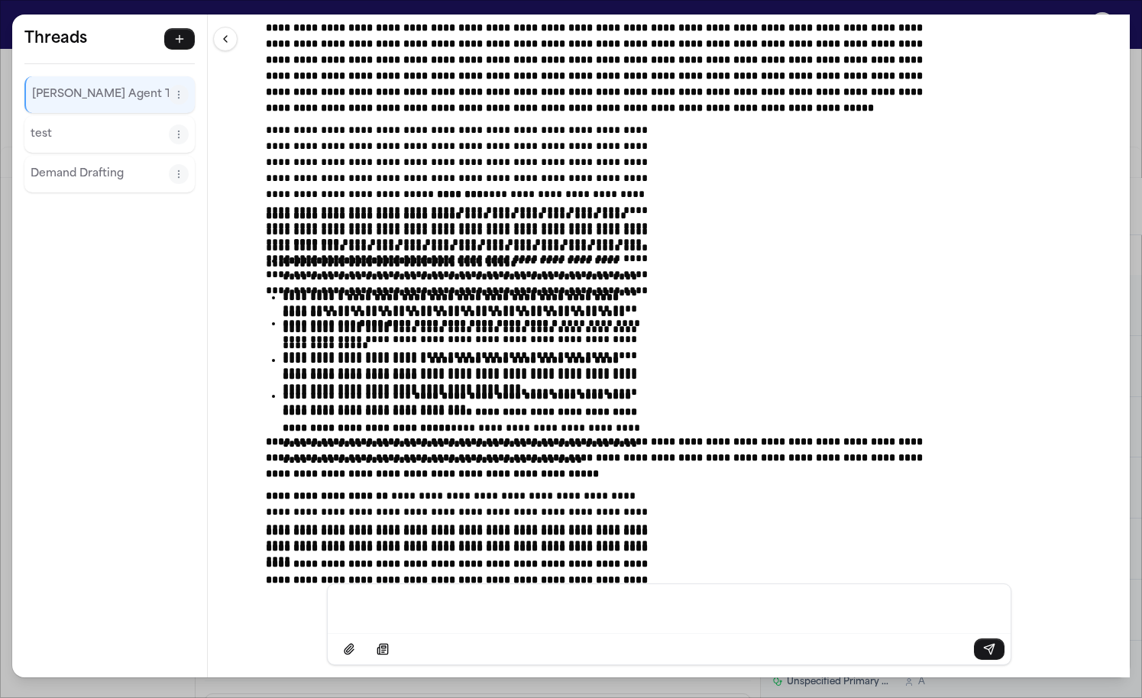
scroll to position [64022, 0]
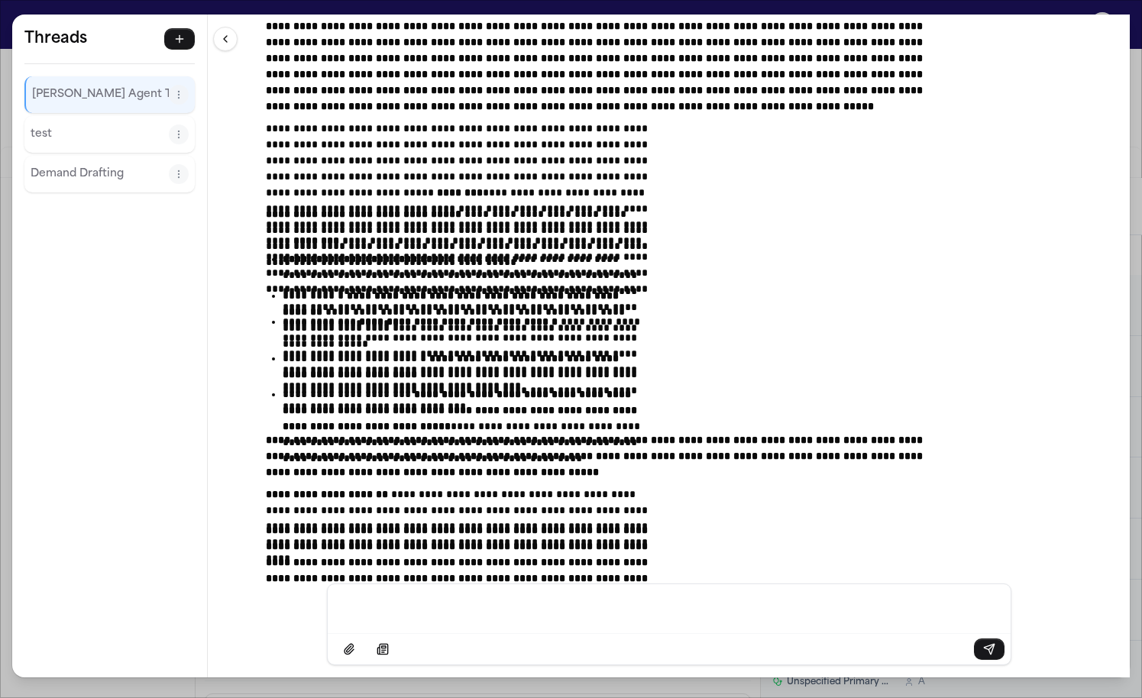
drag, startPoint x: 373, startPoint y: 169, endPoint x: 740, endPoint y: 495, distance: 491.2
copy div "**********"
click at [501, 609] on p "Message input" at bounding box center [532, 604] width 373 height 9
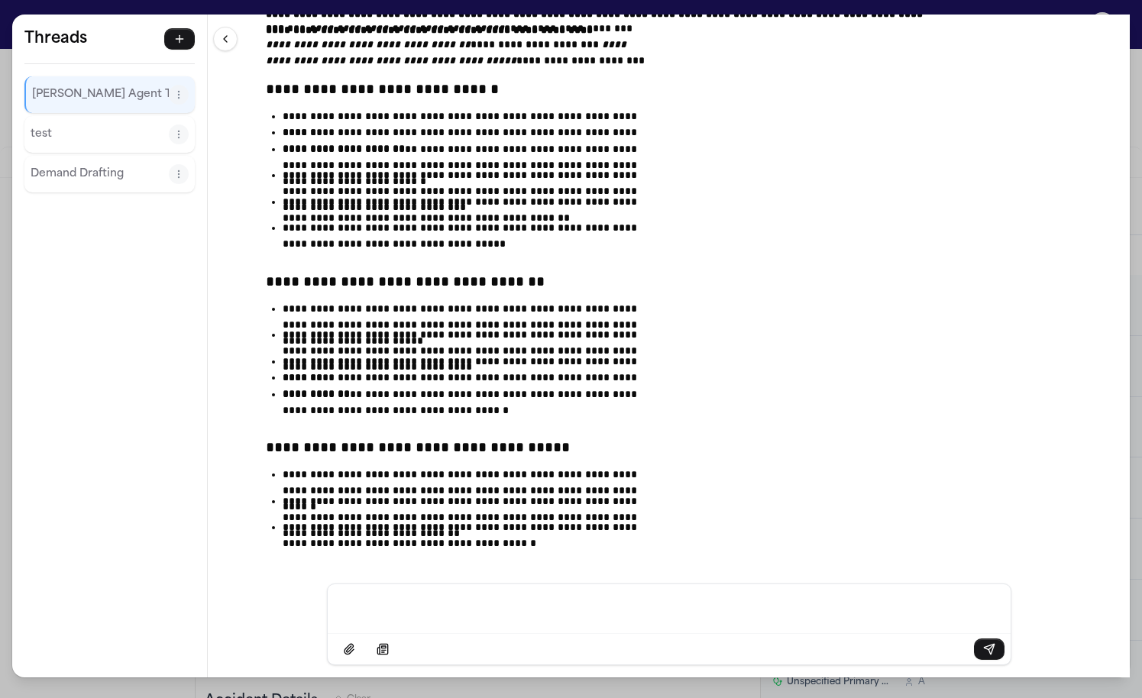
scroll to position [64659, 0]
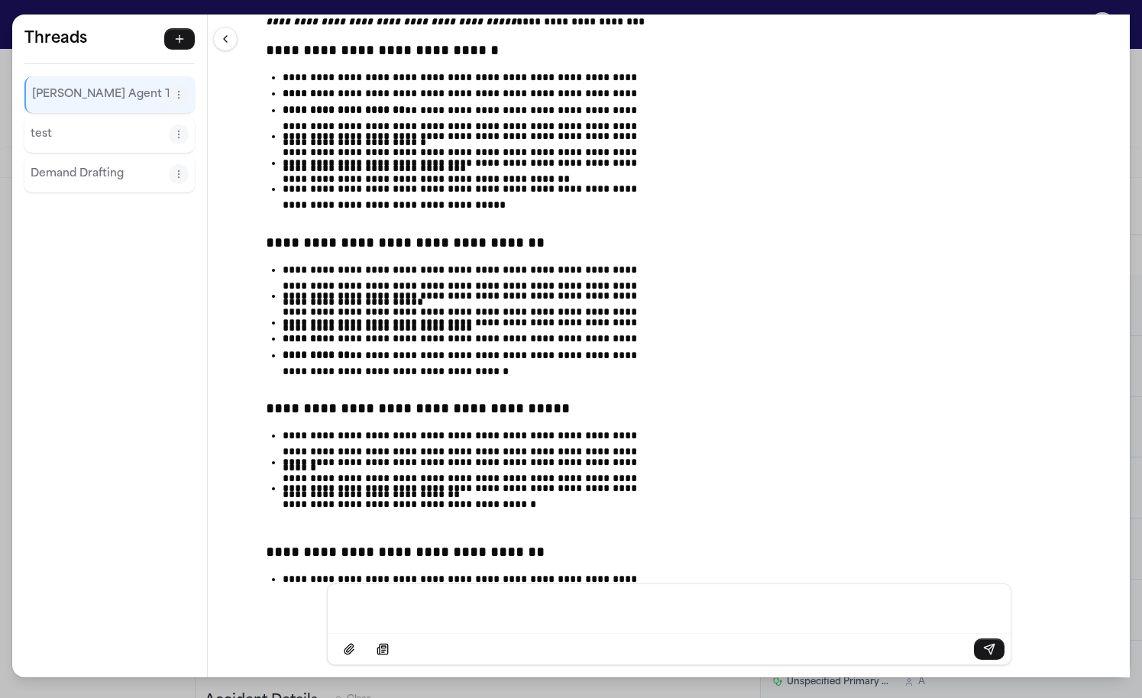
drag, startPoint x: 374, startPoint y: 363, endPoint x: 703, endPoint y: 504, distance: 358.2
copy div "**********"
drag, startPoint x: 81, startPoint y: 485, endPoint x: 824, endPoint y: 238, distance: 782.9
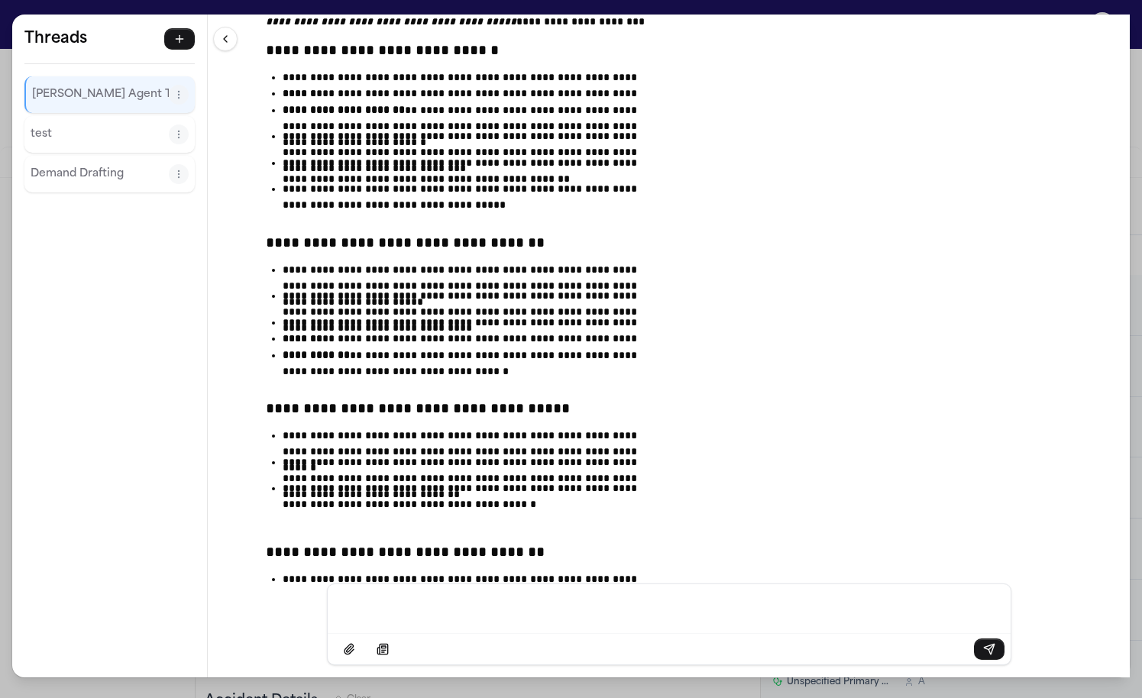
click at [391, 9] on div "**********" at bounding box center [571, 349] width 1142 height 698
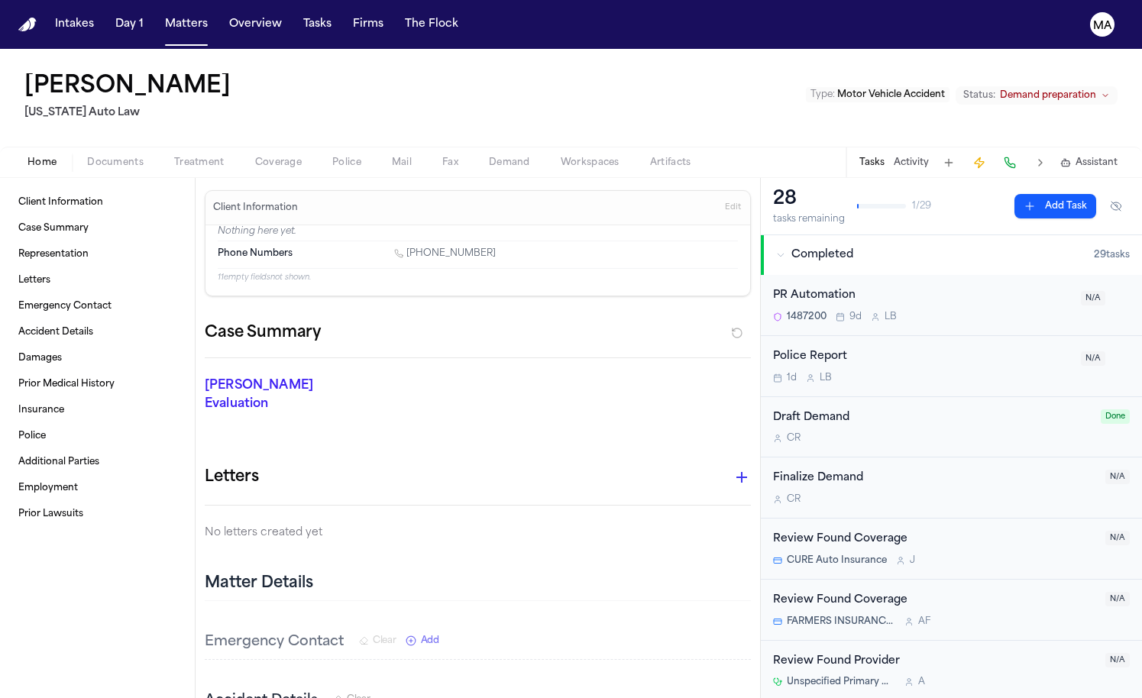
click at [1106, 157] on span "Assistant" at bounding box center [1096, 163] width 42 height 12
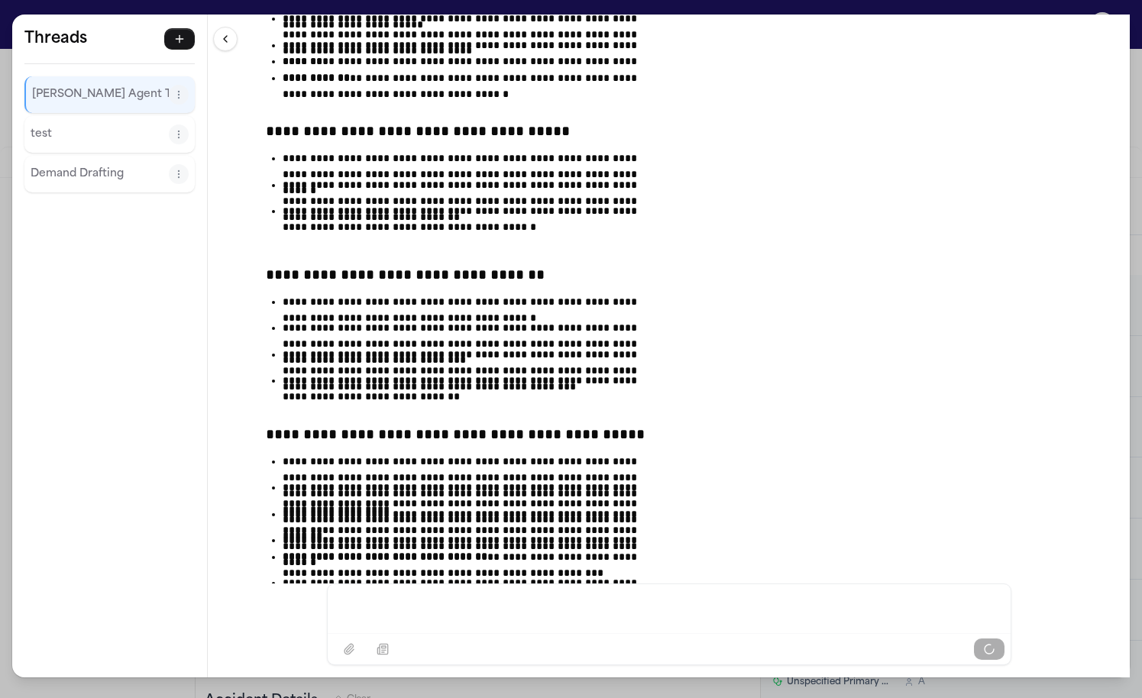
scroll to position [64970, 0]
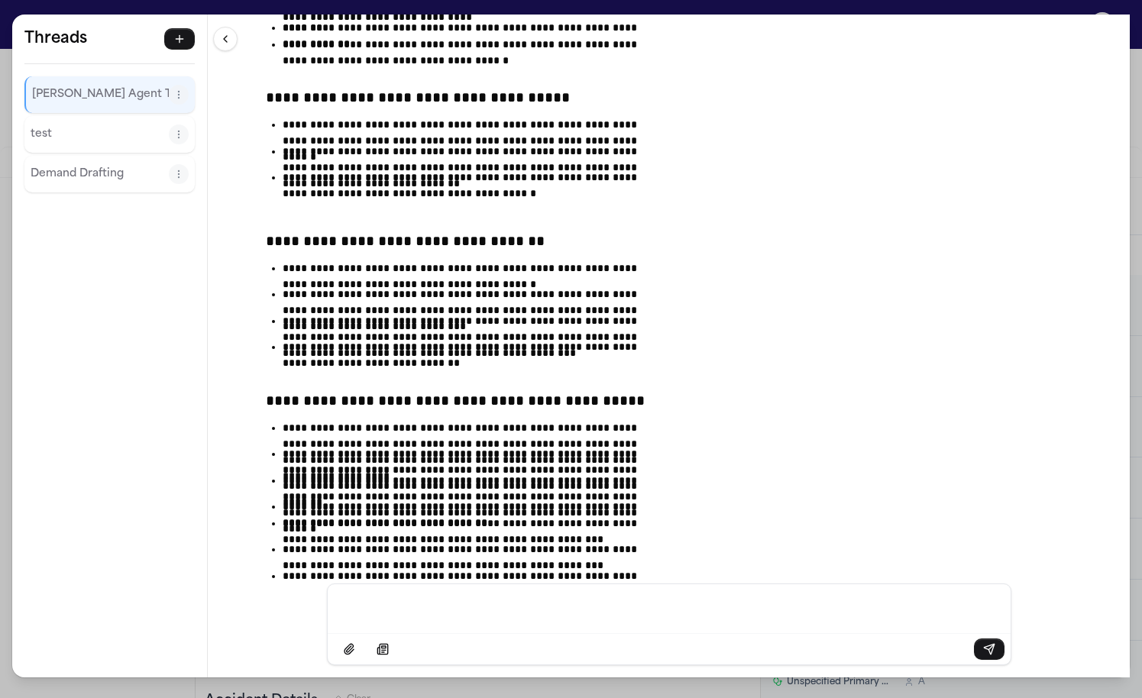
click at [312, 7] on div "**********" at bounding box center [571, 349] width 1142 height 698
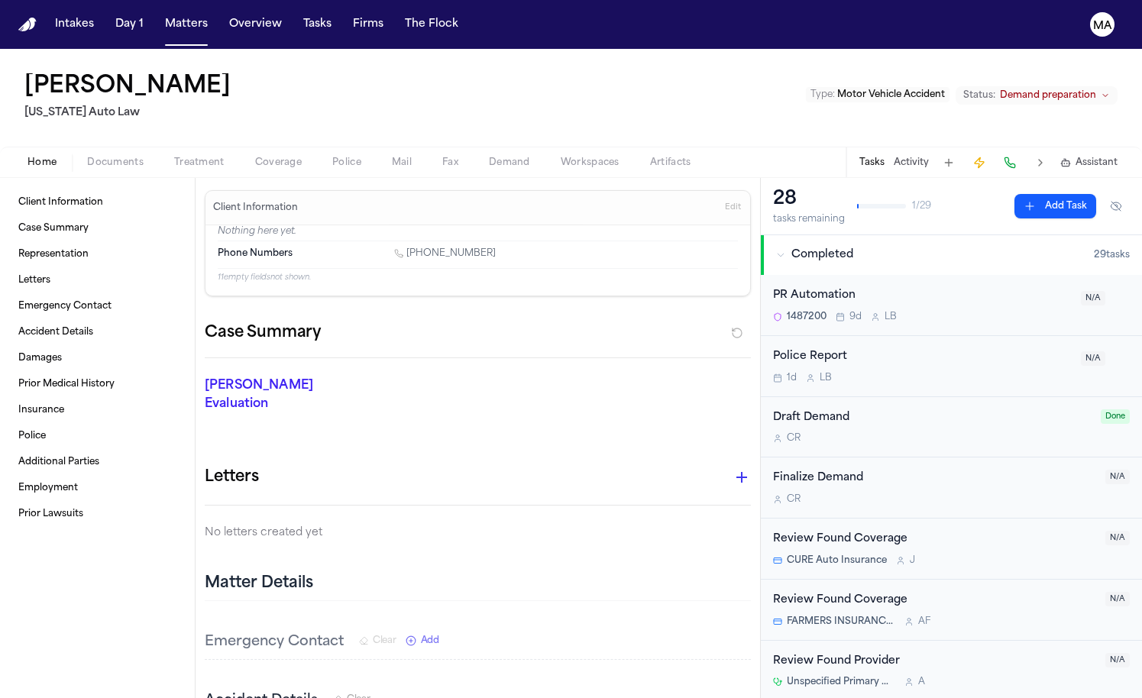
click at [87, 157] on span "Documents" at bounding box center [115, 163] width 57 height 12
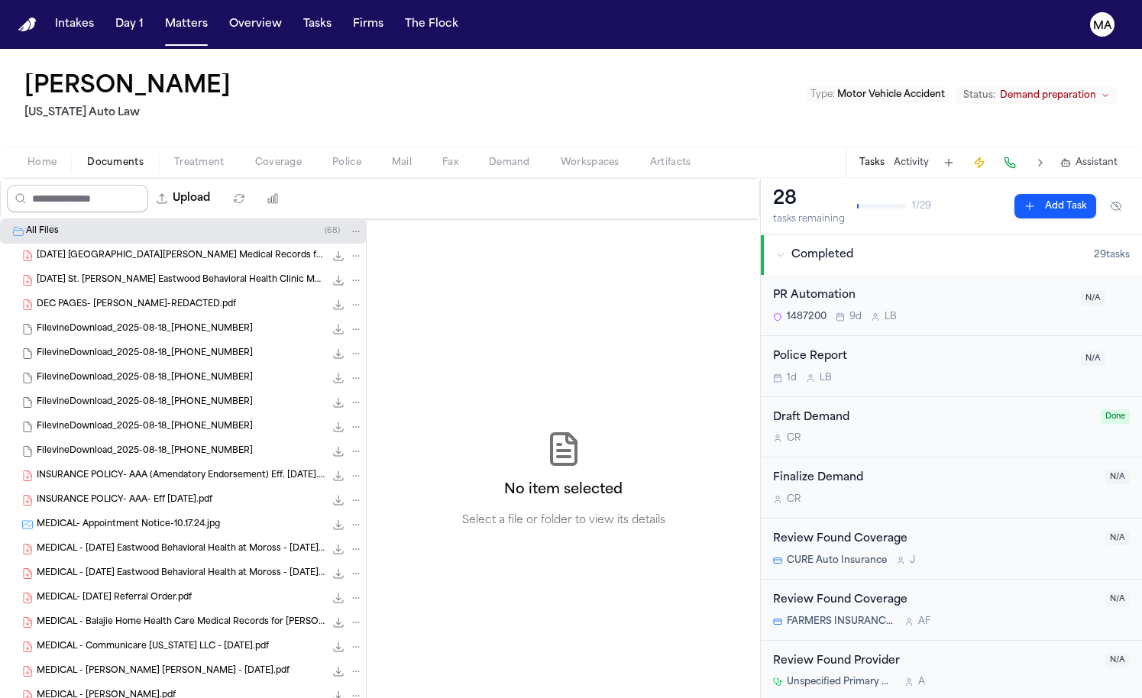
click at [87, 185] on input "Search files" at bounding box center [77, 198] width 141 height 27
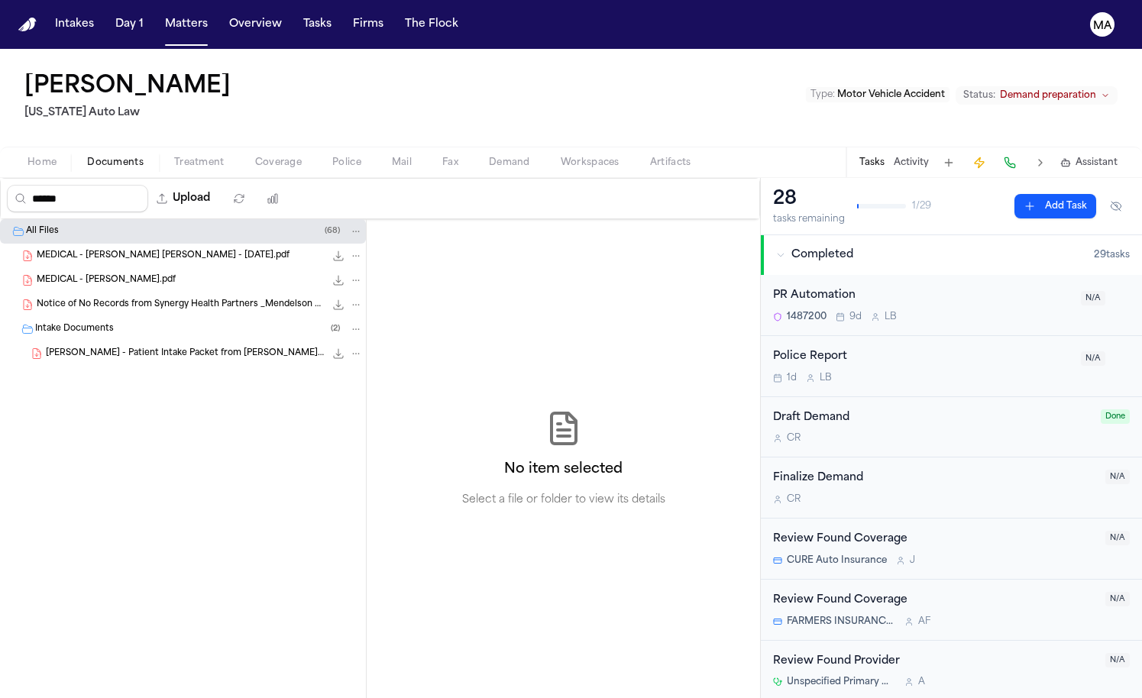
type input "******"
click at [124, 250] on span "MEDICAL - Mendelson Kornblum - 2025-3-17.pdf" at bounding box center [163, 256] width 253 height 13
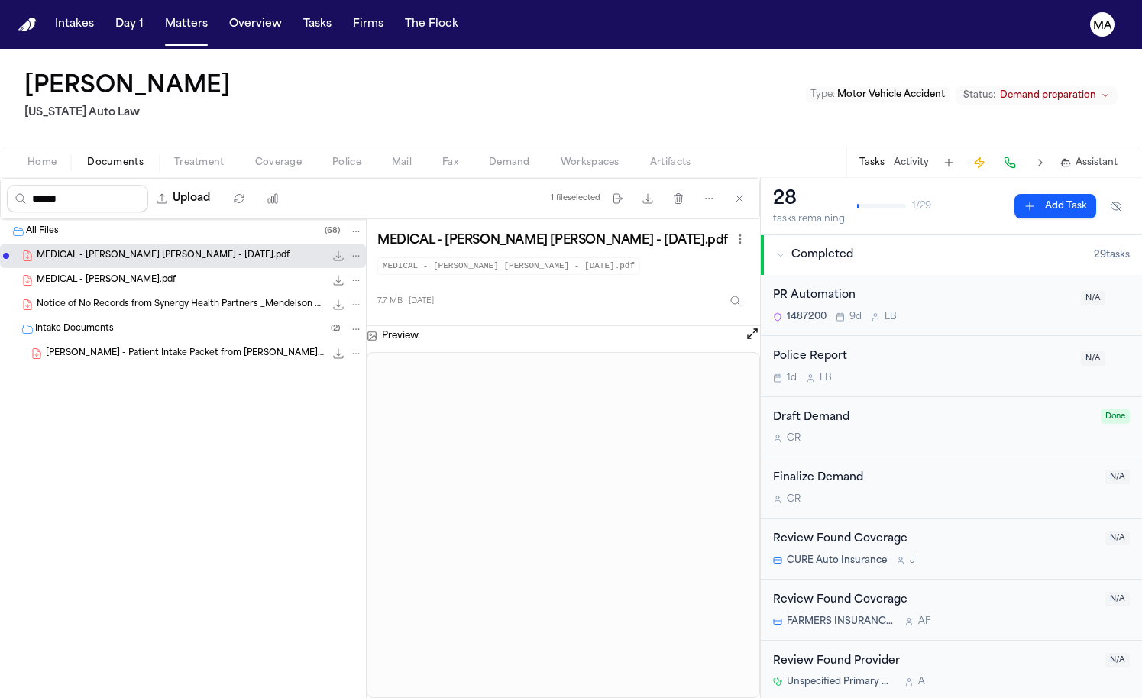
click at [93, 268] on div "MEDICAL - Mendelson.pdf 5.5 MB • PDF" at bounding box center [183, 280] width 366 height 24
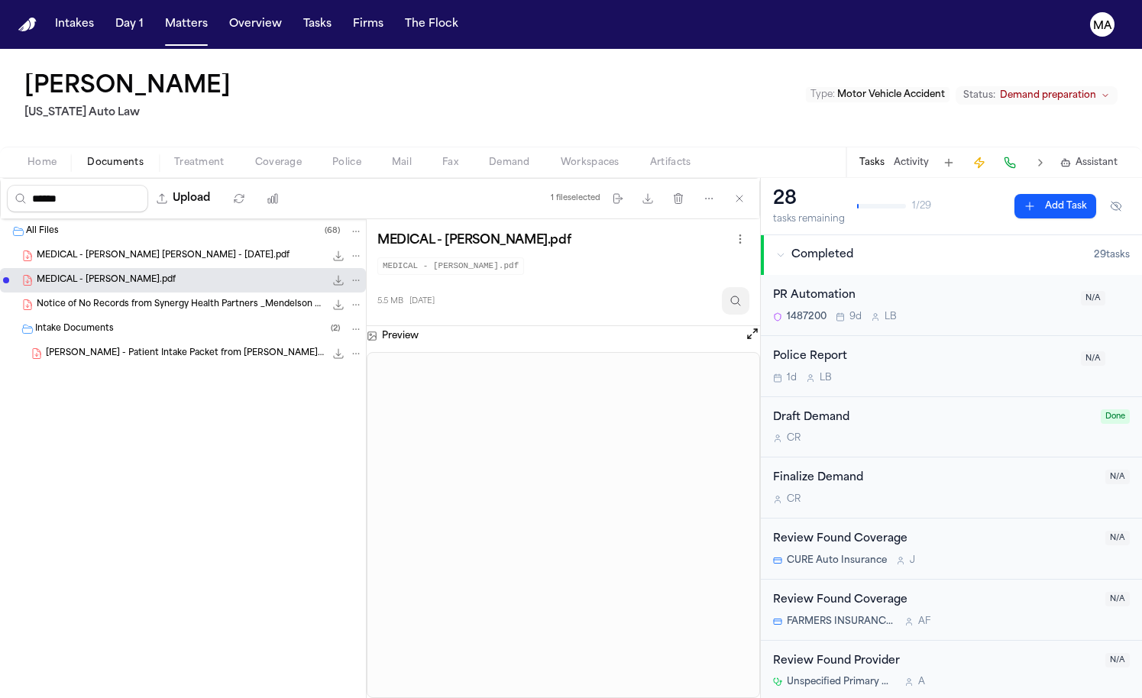
click at [722, 287] on button "Inspect" at bounding box center [735, 300] width 27 height 27
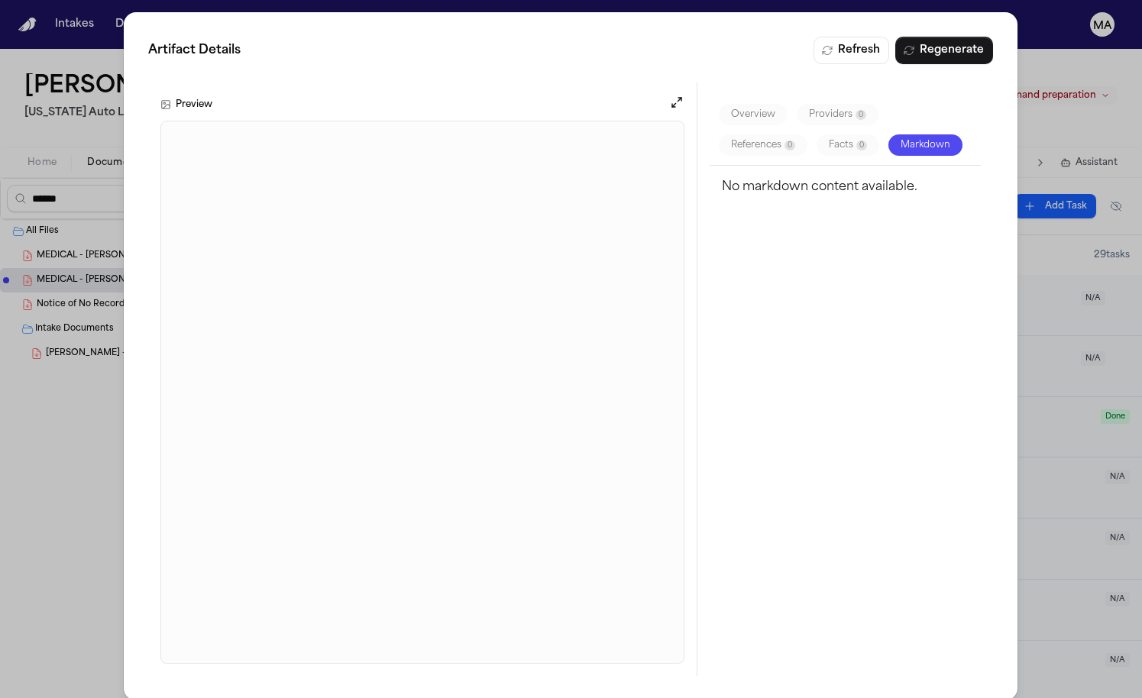
click at [958, 134] on button "Markdown" at bounding box center [925, 144] width 74 height 21
click at [962, 134] on button "Markdown" at bounding box center [925, 144] width 74 height 21
click at [952, 166] on div "No markdown content available." at bounding box center [844, 415] width 271 height 498
click at [979, 37] on button "Regenerate" at bounding box center [945, 50] width 98 height 27
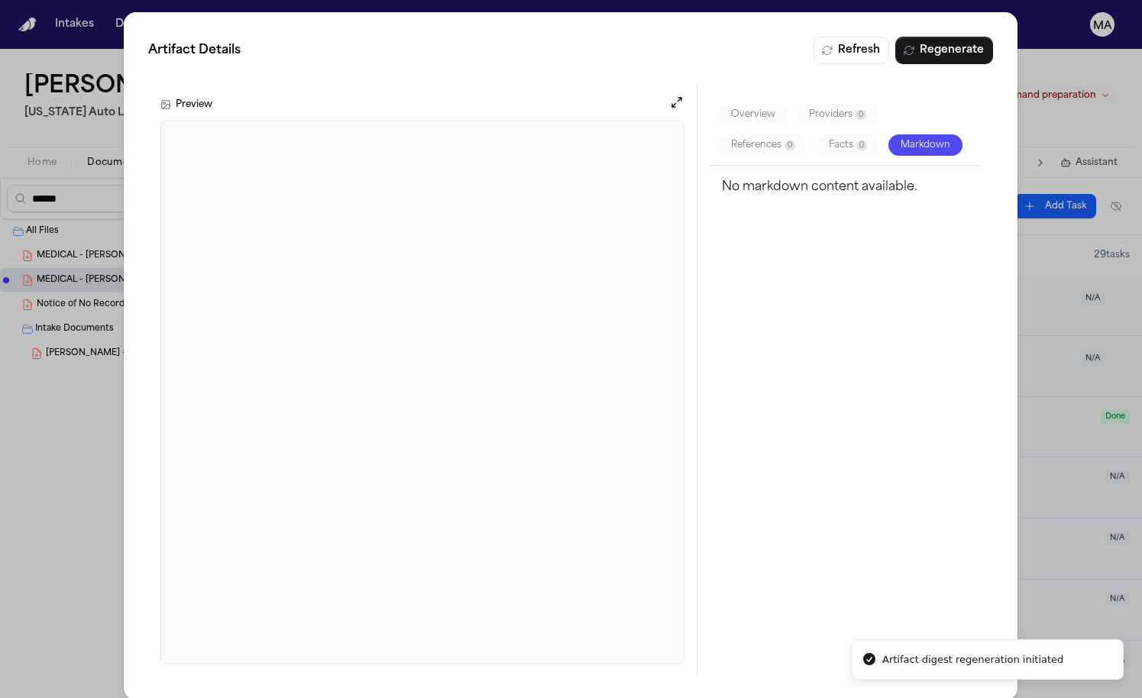
click at [56, 371] on div "Artifact Details Refresh Regenerate Preview Overview Providers 0 References 0 F…" at bounding box center [571, 356] width 1142 height 712
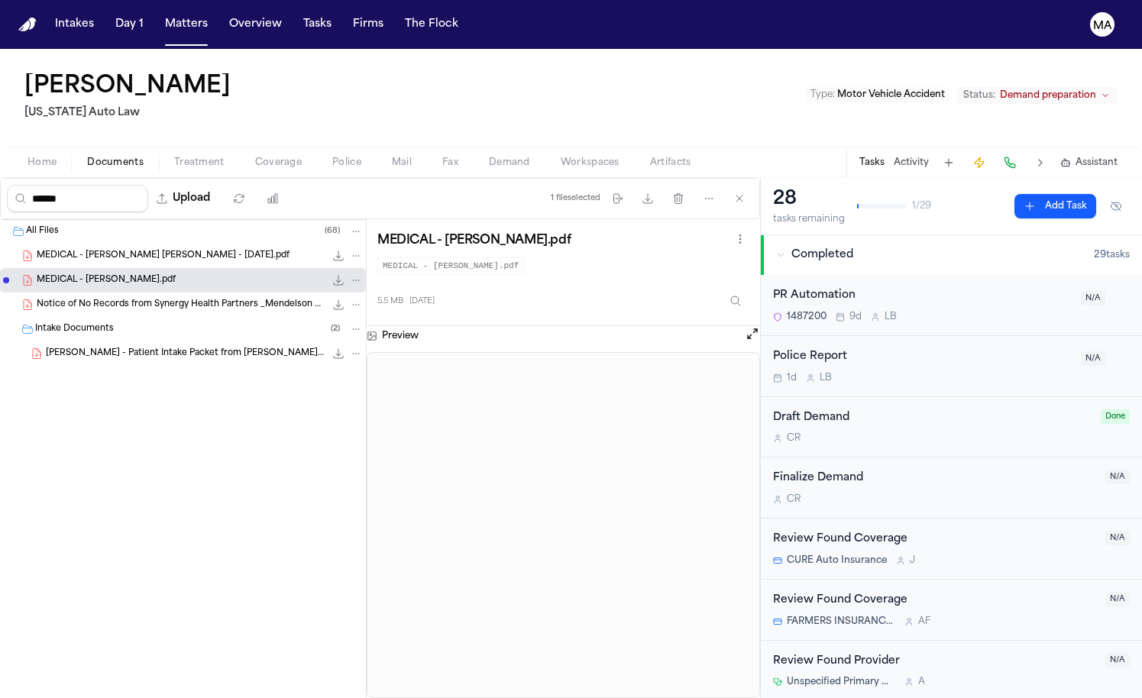
click at [134, 250] on span "MEDICAL - Mendelson Kornblum - 2025-3-17.pdf" at bounding box center [163, 256] width 253 height 13
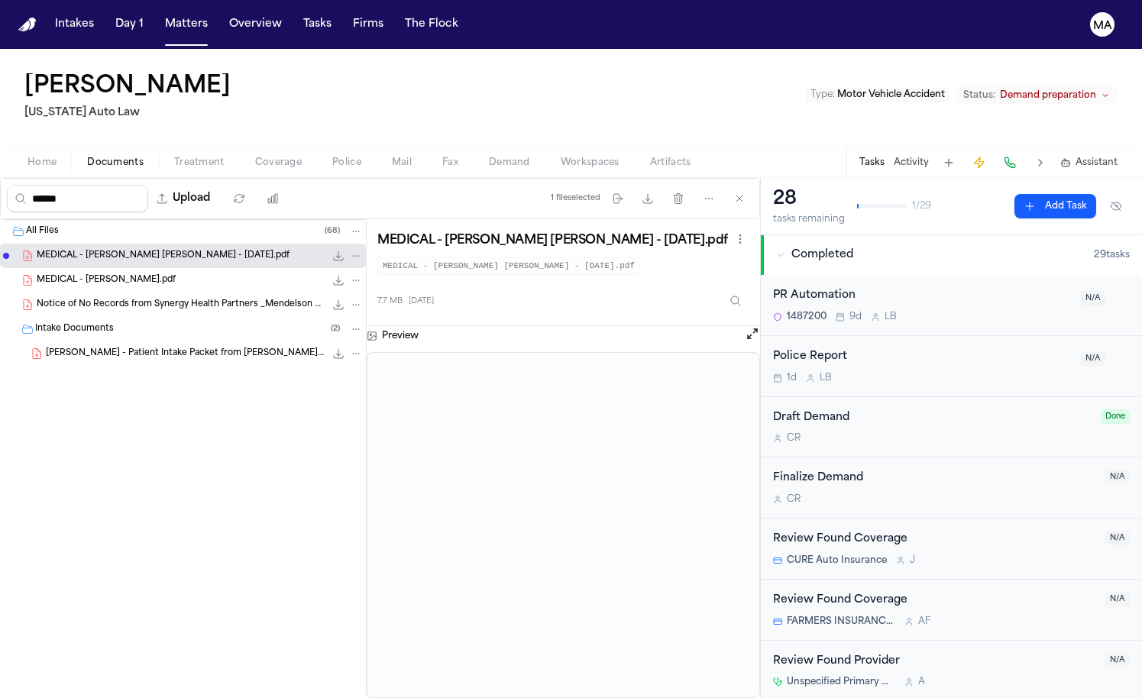
click at [334, 251] on icon "File: MEDICAL - Mendelson Kornblum - 2025-3-17.pdf" at bounding box center [339, 256] width 10 height 10
click at [173, 431] on div "All Files ( 68 ) MEDICAL - Mendelson Kornblum - 2025-3-17.pdf 7.7 MB • PDF MEDI…" at bounding box center [183, 458] width 367 height 479
click at [170, 55] on div "Mary Smith 2 Michigan Auto Law Type : Motor Vehicle Accident Status: Demand pre…" at bounding box center [571, 98] width 1142 height 98
